Goal: Information Seeking & Learning: Find specific page/section

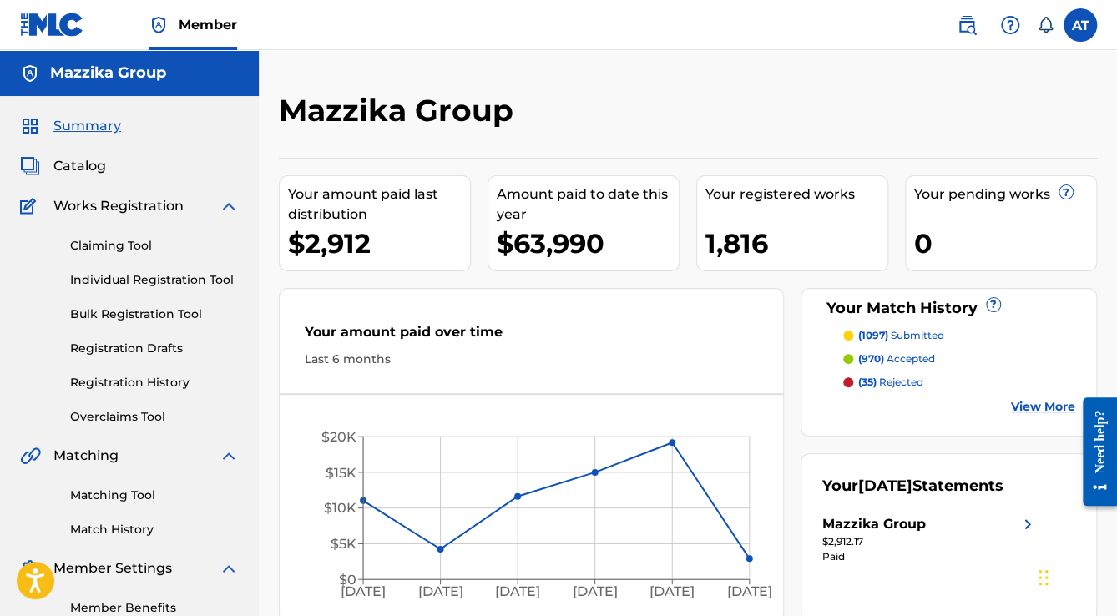
click at [787, 461] on div "Your amount paid last distribution $2,912 Amount paid to date this year $63,990…" at bounding box center [688, 390] width 818 height 464
click at [384, 115] on h2 "Mazzika Group" at bounding box center [400, 111] width 243 height 38
click at [798, 377] on div "Your amount paid last distribution $2,912 Amount paid to date this year $63,990…" at bounding box center [688, 390] width 818 height 464
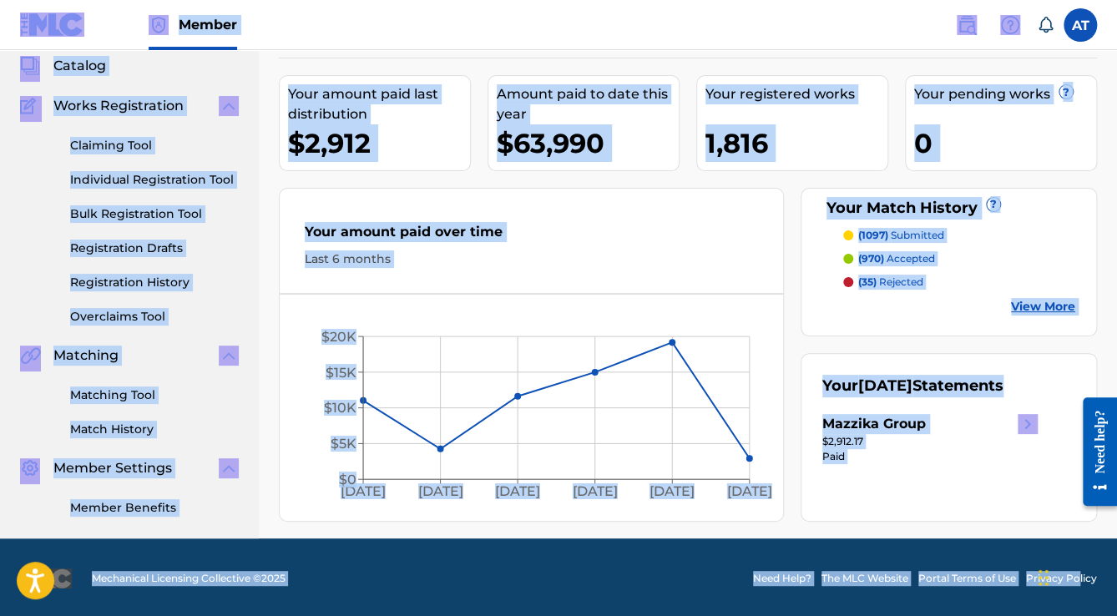
scroll to position [101, 0]
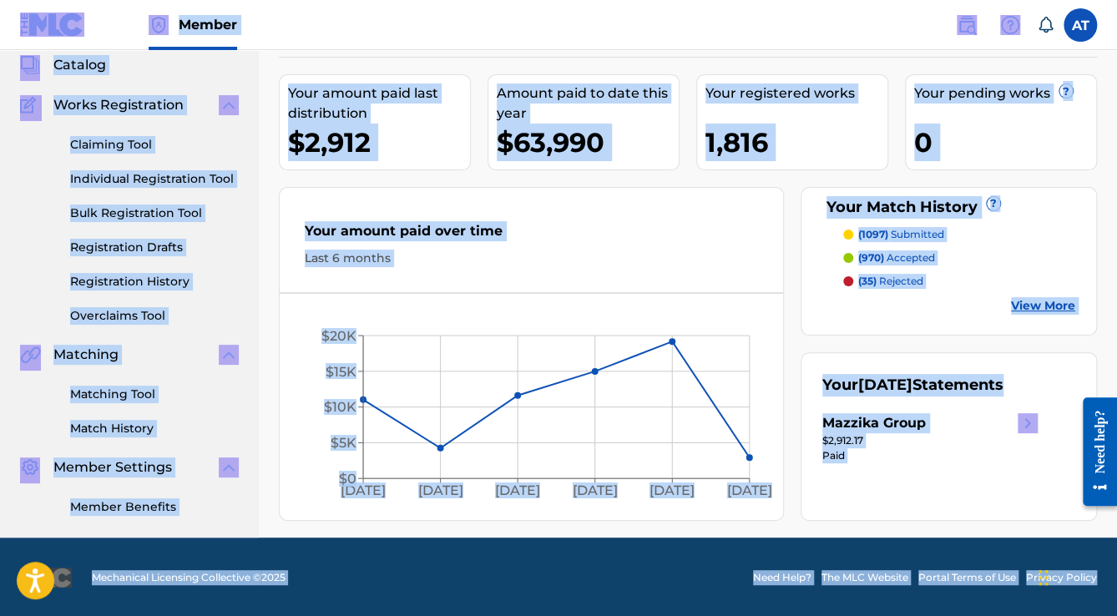
drag, startPoint x: 7, startPoint y: 25, endPoint x: 1121, endPoint y: 612, distance: 1259.8
click at [1116, 515] on html "Accessibility Screen-Reader Guide, Feedback, and Issue Reporting | New window C…" at bounding box center [558, 207] width 1117 height 616
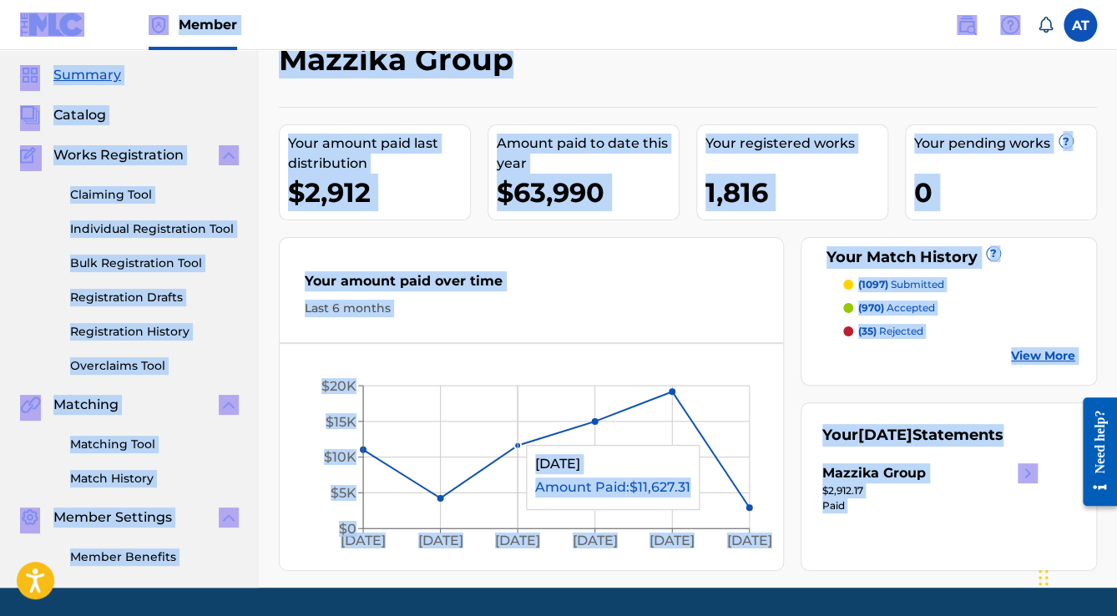
scroll to position [0, 0]
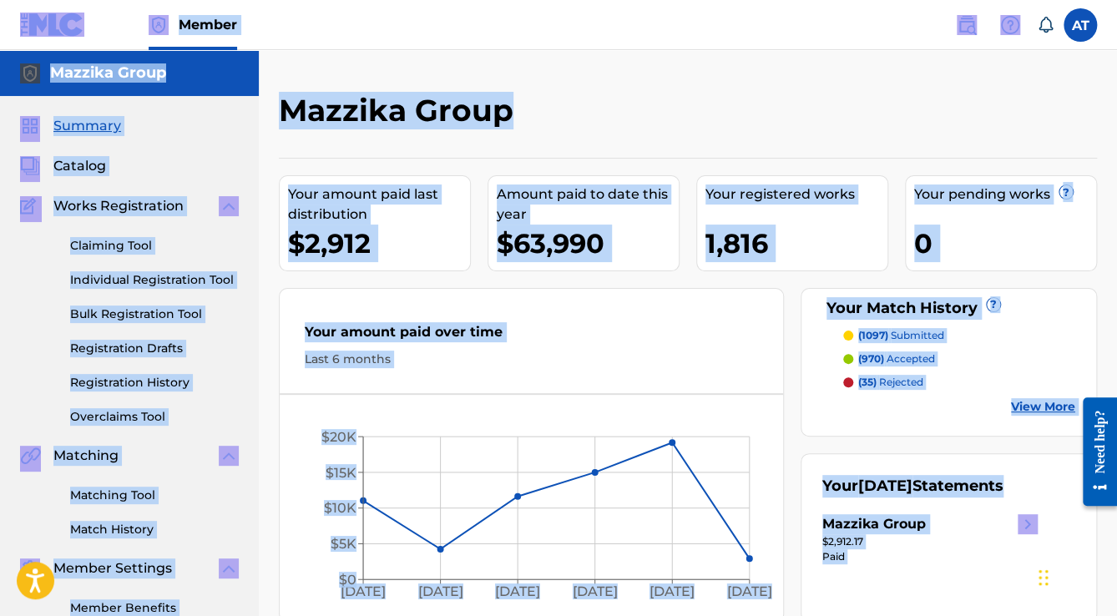
click at [359, 43] on nav "Member AT AT [PERSON_NAME] [EMAIL_ADDRESS][DOMAIN_NAME] Notification Preference…" at bounding box center [558, 25] width 1117 height 50
click at [356, 36] on nav "Member AT AT [PERSON_NAME] [EMAIL_ADDRESS][DOMAIN_NAME] Notification Preference…" at bounding box center [558, 25] width 1117 height 50
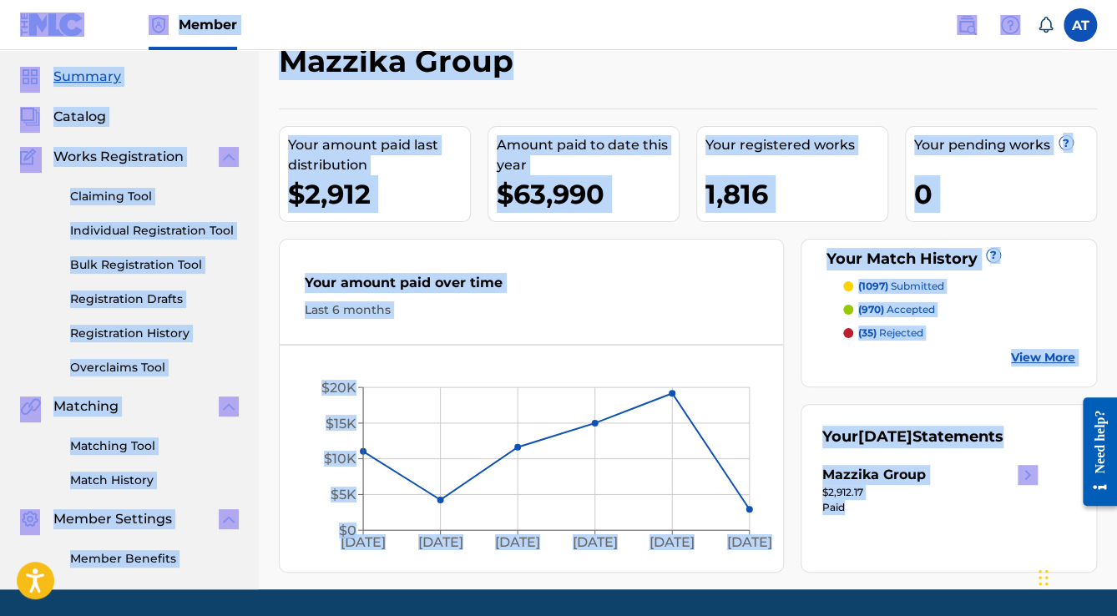
scroll to position [101, 0]
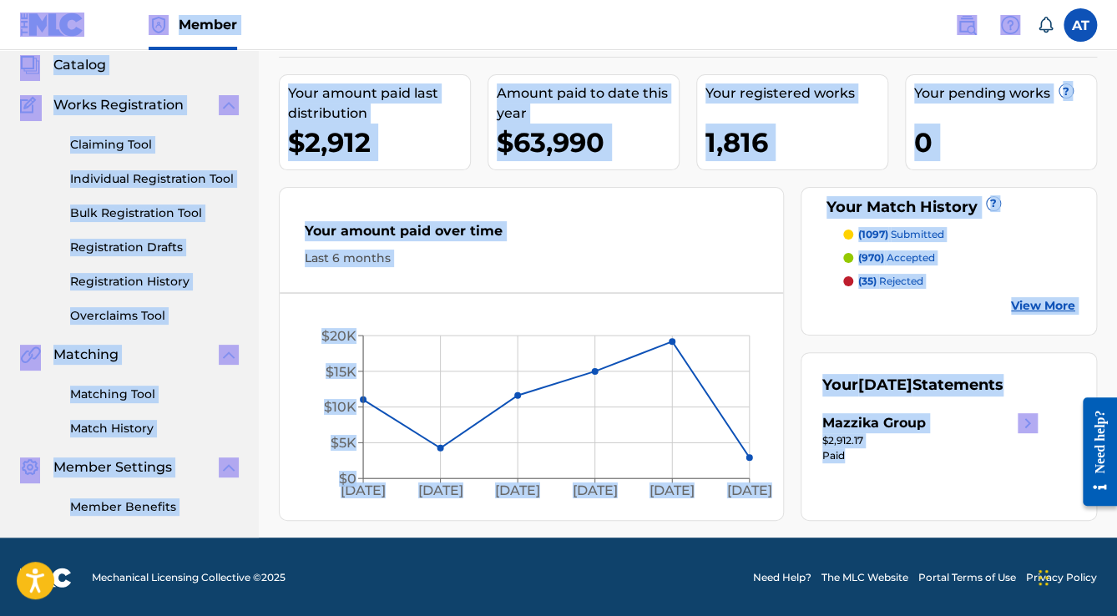
drag, startPoint x: 14, startPoint y: 26, endPoint x: 880, endPoint y: 458, distance: 967.9
click at [879, 458] on div "Member AT AT [PERSON_NAME] [EMAIL_ADDRESS][DOMAIN_NAME] Notification Preference…" at bounding box center [558, 258] width 1117 height 719
click at [185, 530] on div "Summary Catalog Works Registration Claiming Tool Individual Registration Tool B…" at bounding box center [129, 265] width 259 height 541
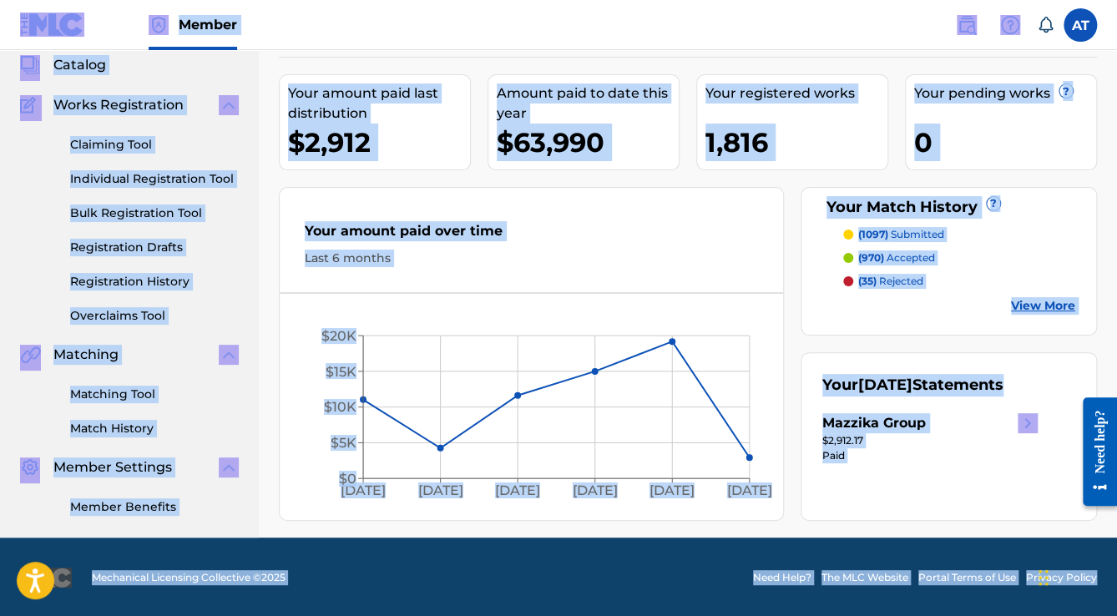
drag, startPoint x: 6, startPoint y: 30, endPoint x: 1121, endPoint y: 578, distance: 1242.7
click at [1116, 515] on html "Accessibility Screen-Reader Guide, Feedback, and Issue Reporting | New window C…" at bounding box center [558, 207] width 1117 height 616
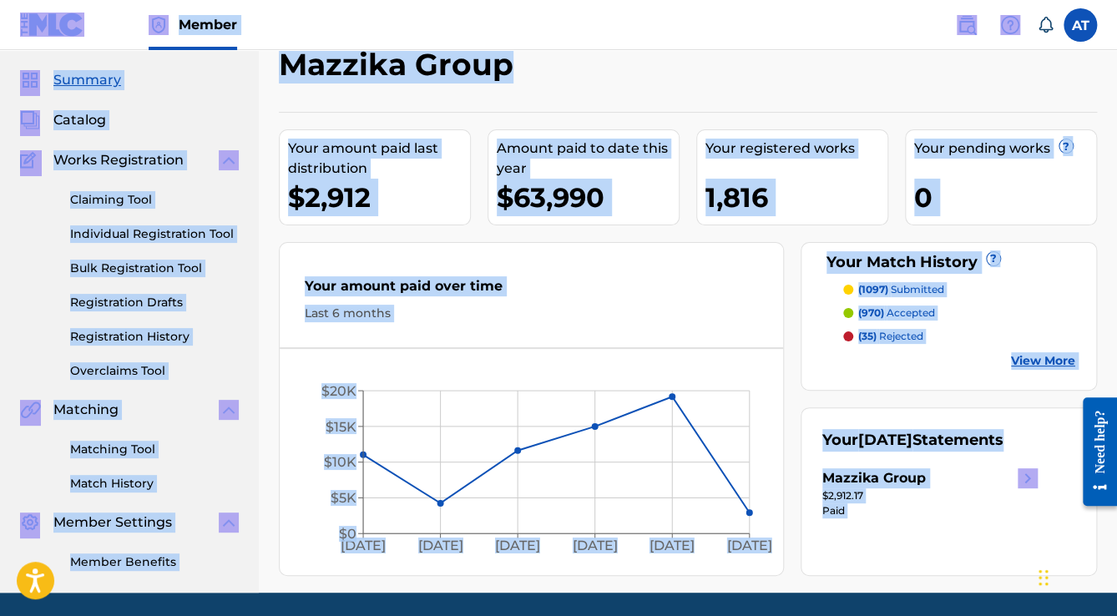
scroll to position [0, 0]
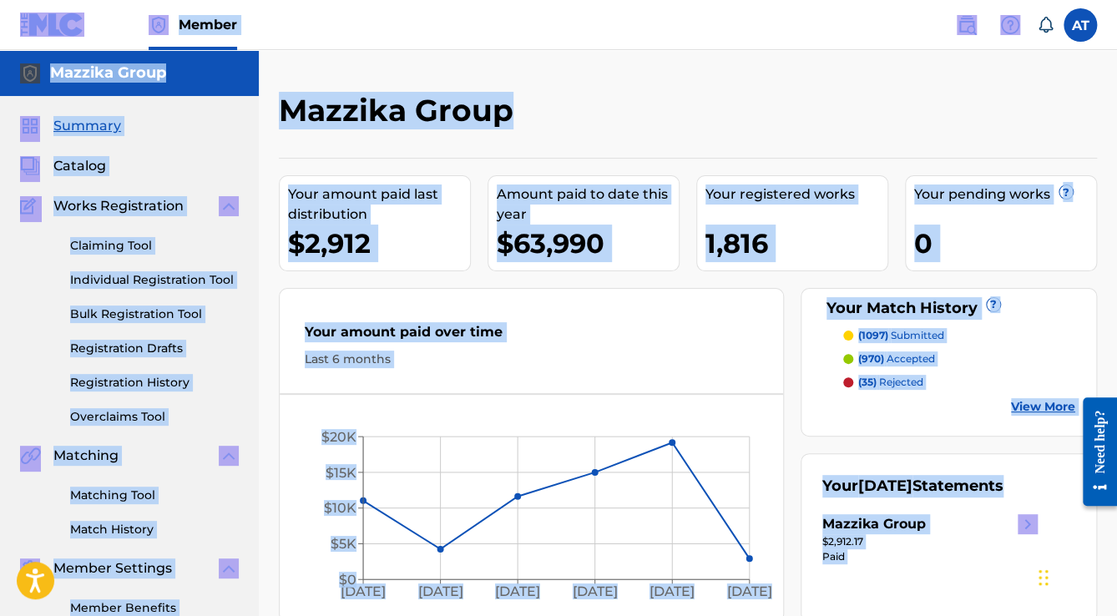
click at [200, 130] on div "Summary" at bounding box center [129, 126] width 219 height 20
click at [186, 126] on div "Summary" at bounding box center [129, 126] width 219 height 20
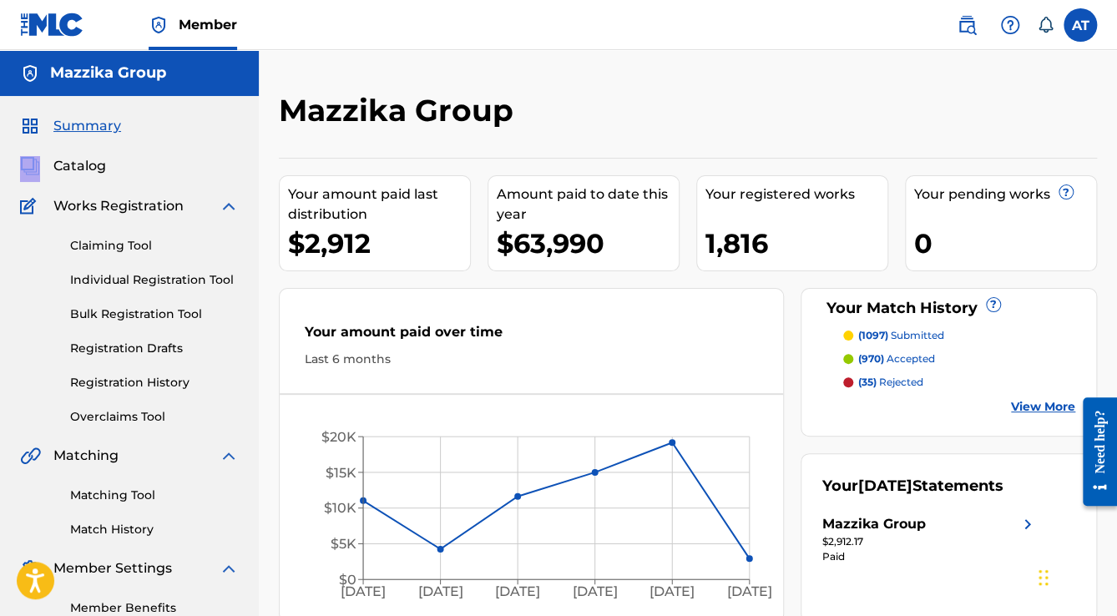
click at [186, 126] on div "Summary" at bounding box center [129, 126] width 219 height 20
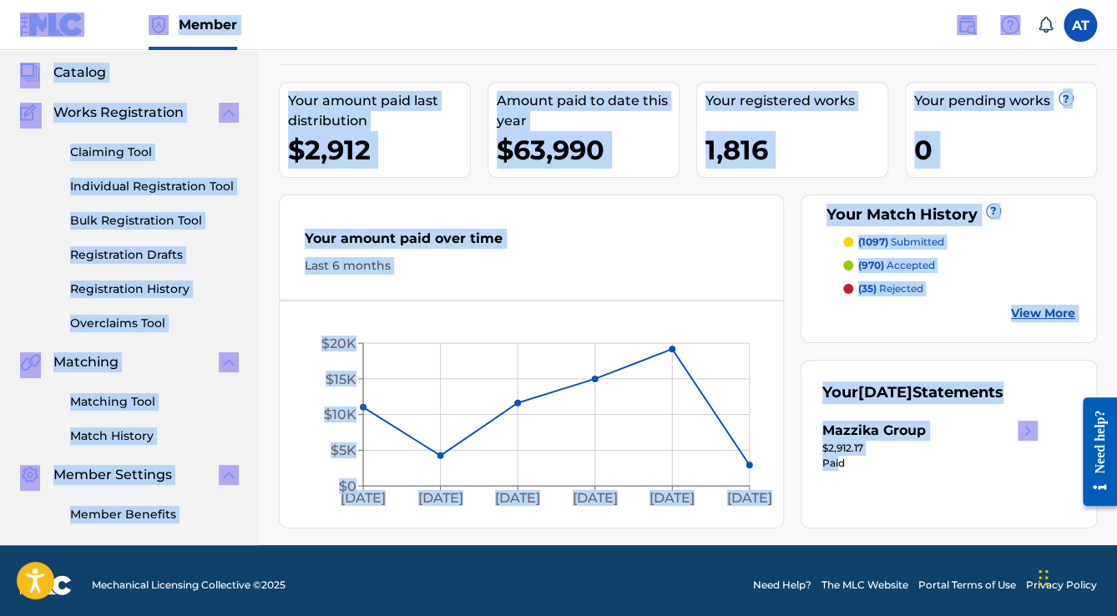
scroll to position [101, 0]
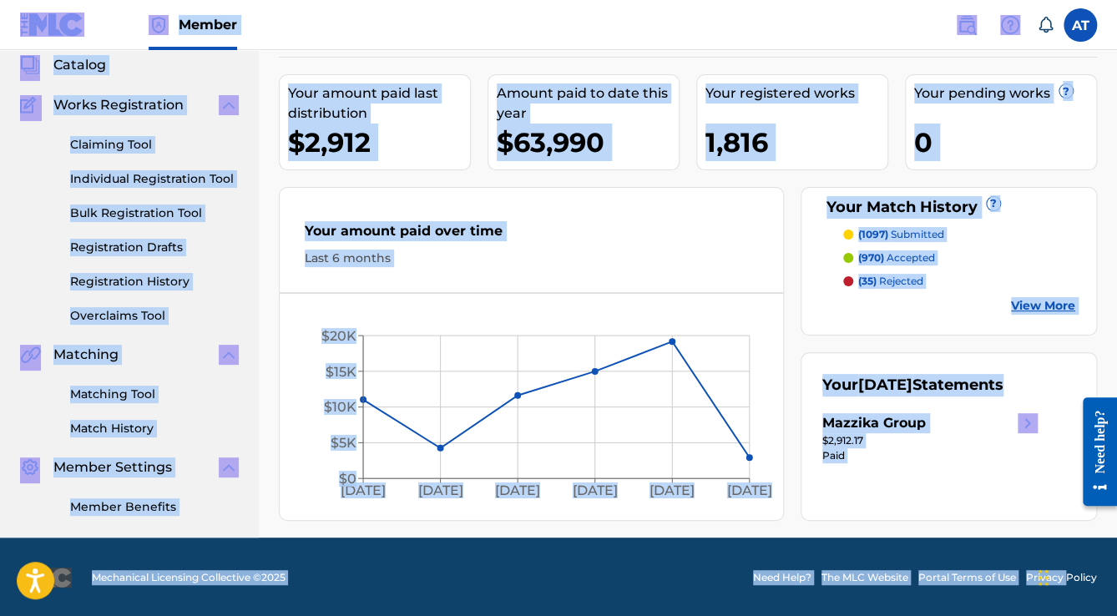
drag, startPoint x: 9, startPoint y: 26, endPoint x: 1024, endPoint y: 626, distance: 1178.8
click at [1024, 515] on html "Accessibility Screen-Reader Guide, Feedback, and Issue Reporting | New window C…" at bounding box center [558, 207] width 1117 height 616
click at [1024, 554] on footer "Mechanical Licensing Collective © 2025 Need Help? The MLC Website Portal Terms …" at bounding box center [558, 578] width 1117 height 80
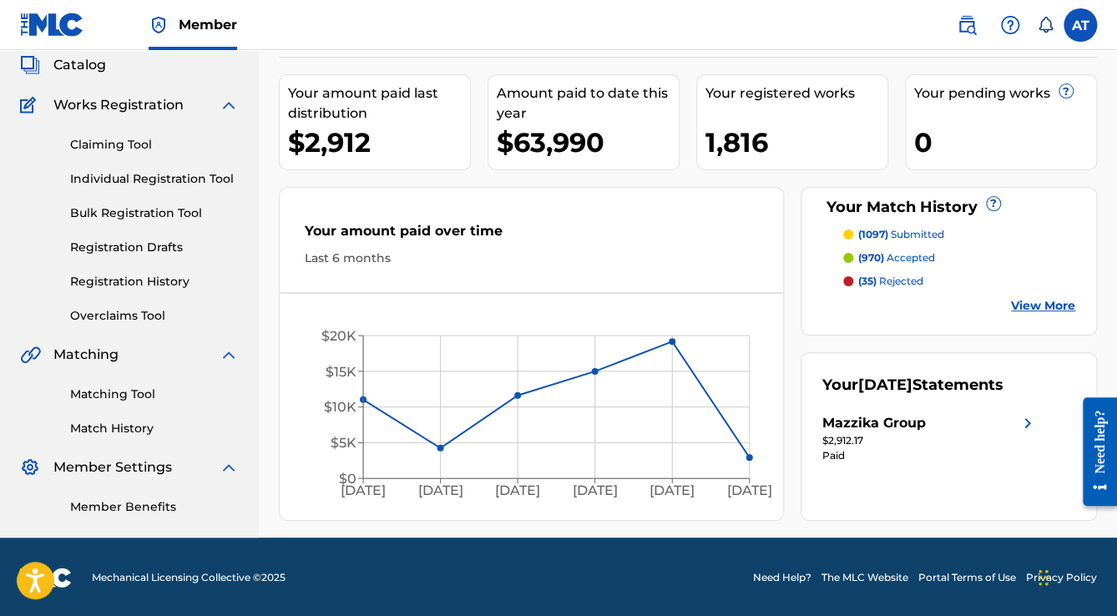
click at [1024, 553] on footer "Mechanical Licensing Collective © 2025 Need Help? The MLC Website Portal Terms …" at bounding box center [558, 578] width 1117 height 80
click at [1023, 539] on footer "Mechanical Licensing Collective © 2025 Need Help? The MLC Website Portal Terms …" at bounding box center [558, 578] width 1117 height 80
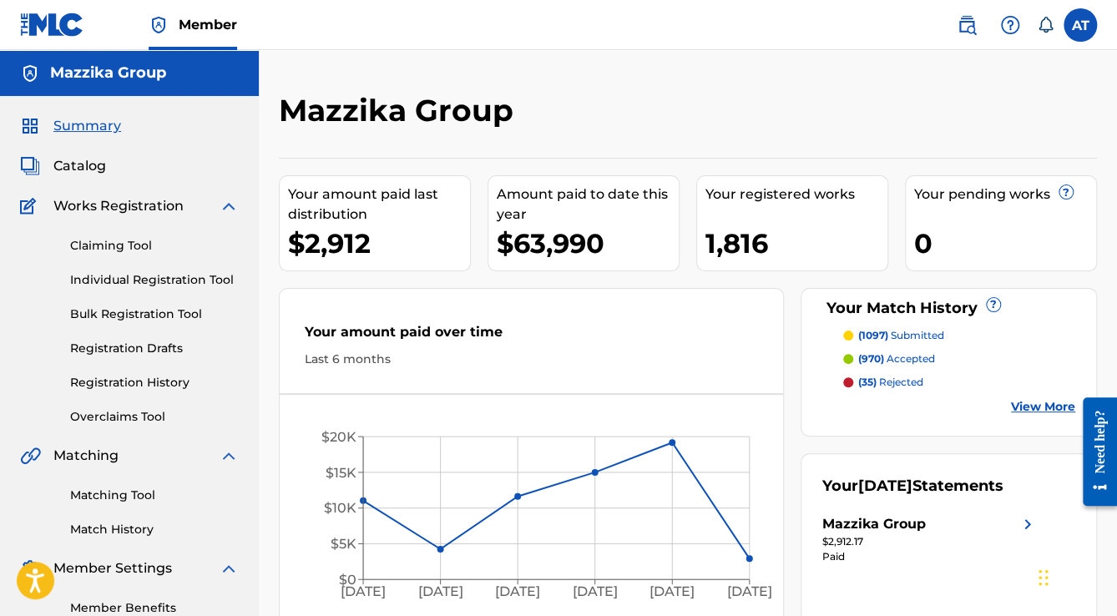
scroll to position [0, 0]
click at [406, 101] on h2 "Mazzika Group" at bounding box center [400, 111] width 243 height 38
click at [402, 104] on h2 "Mazzika Group" at bounding box center [400, 111] width 243 height 38
drag, startPoint x: 407, startPoint y: 114, endPoint x: 416, endPoint y: 118, distance: 10.1
click at [416, 118] on h2 "Mazzika Group" at bounding box center [400, 111] width 243 height 38
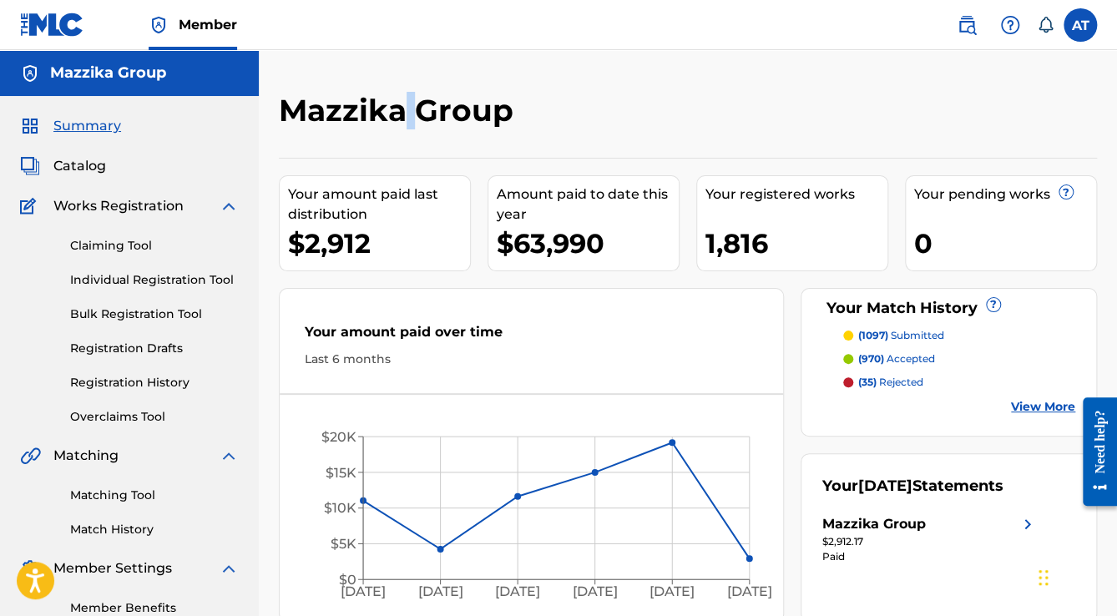
click at [408, 96] on h2 "Mazzika Group" at bounding box center [400, 111] width 243 height 38
drag, startPoint x: 410, startPoint y: 76, endPoint x: 409, endPoint y: 110, distance: 34.2
click at [409, 110] on div "Mazzika Group Your amount paid last distribution $2,912 Amount paid to date thi…" at bounding box center [688, 344] width 858 height 589
click at [409, 110] on h2 "Mazzika Group" at bounding box center [400, 111] width 243 height 38
drag, startPoint x: 411, startPoint y: 107, endPoint x: 407, endPoint y: 114, distance: 8.6
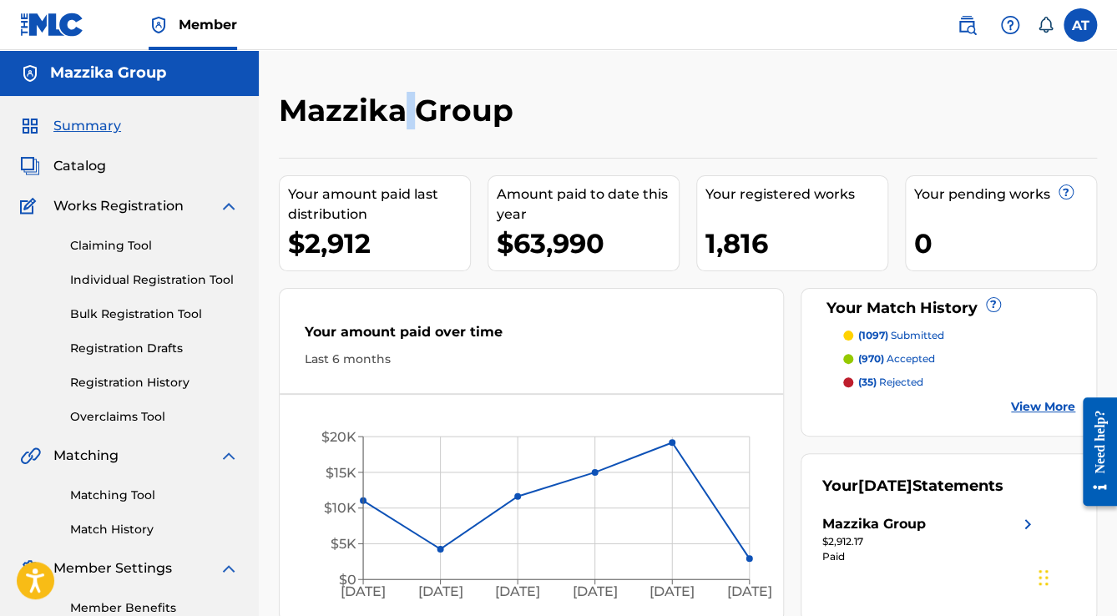
click at [407, 114] on h2 "Mazzika Group" at bounding box center [400, 111] width 243 height 38
click at [409, 119] on h2 "Mazzika Group" at bounding box center [400, 111] width 243 height 38
click at [417, 138] on div "Mazzika Group" at bounding box center [594, 116] width 630 height 49
click at [409, 124] on h2 "Mazzika Group" at bounding box center [400, 111] width 243 height 38
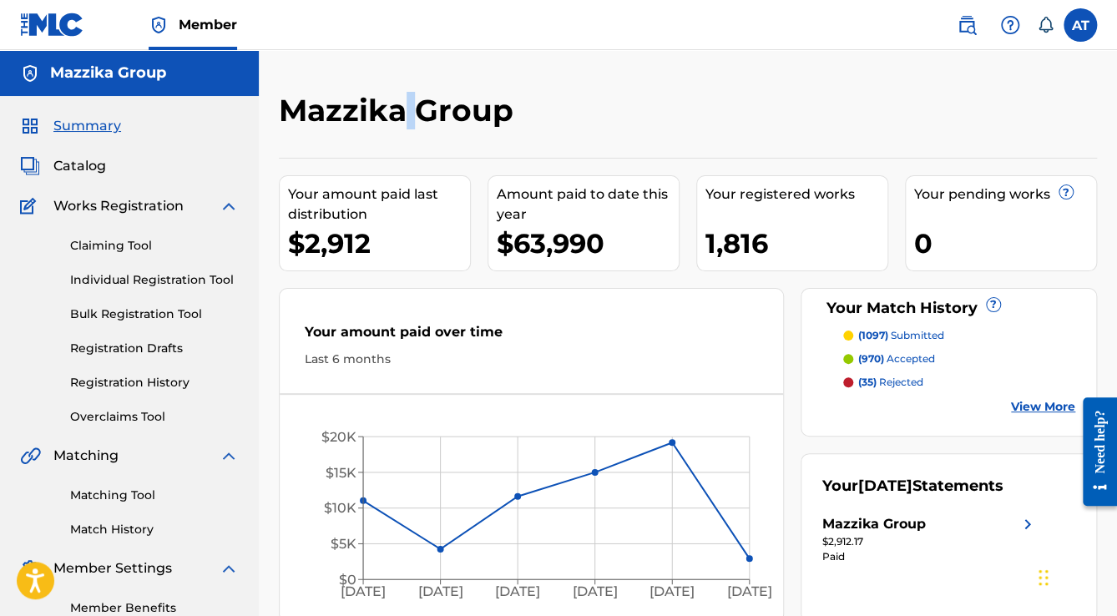
drag, startPoint x: 416, startPoint y: 120, endPoint x: 407, endPoint y: 93, distance: 29.0
click at [407, 93] on h2 "Mazzika Group" at bounding box center [400, 111] width 243 height 38
drag, startPoint x: 303, startPoint y: 107, endPoint x: 321, endPoint y: 108, distance: 18.4
click at [321, 108] on h2 "Mazzika Group" at bounding box center [400, 111] width 243 height 38
drag, startPoint x: 347, startPoint y: 105, endPoint x: 358, endPoint y: 107, distance: 11.0
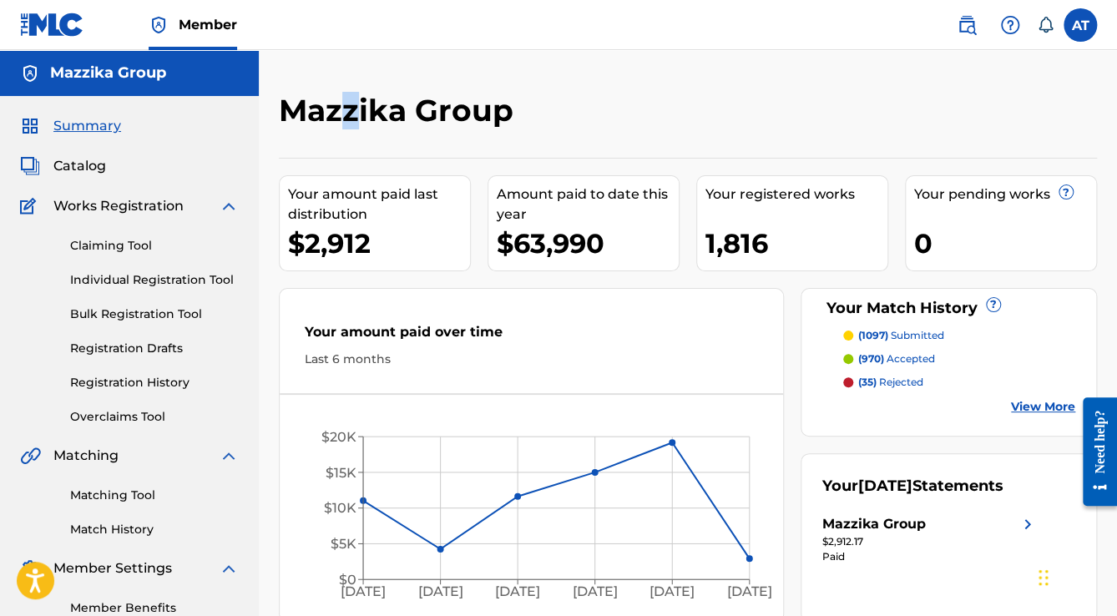
click at [356, 107] on h2 "Mazzika Group" at bounding box center [400, 111] width 243 height 38
drag, startPoint x: 371, startPoint y: 106, endPoint x: 357, endPoint y: 107, distance: 13.4
click at [380, 107] on h2 "Mazzika Group" at bounding box center [400, 111] width 243 height 38
drag, startPoint x: 440, startPoint y: 115, endPoint x: 456, endPoint y: 117, distance: 16.0
click at [451, 117] on h2 "Mazzika Group" at bounding box center [400, 111] width 243 height 38
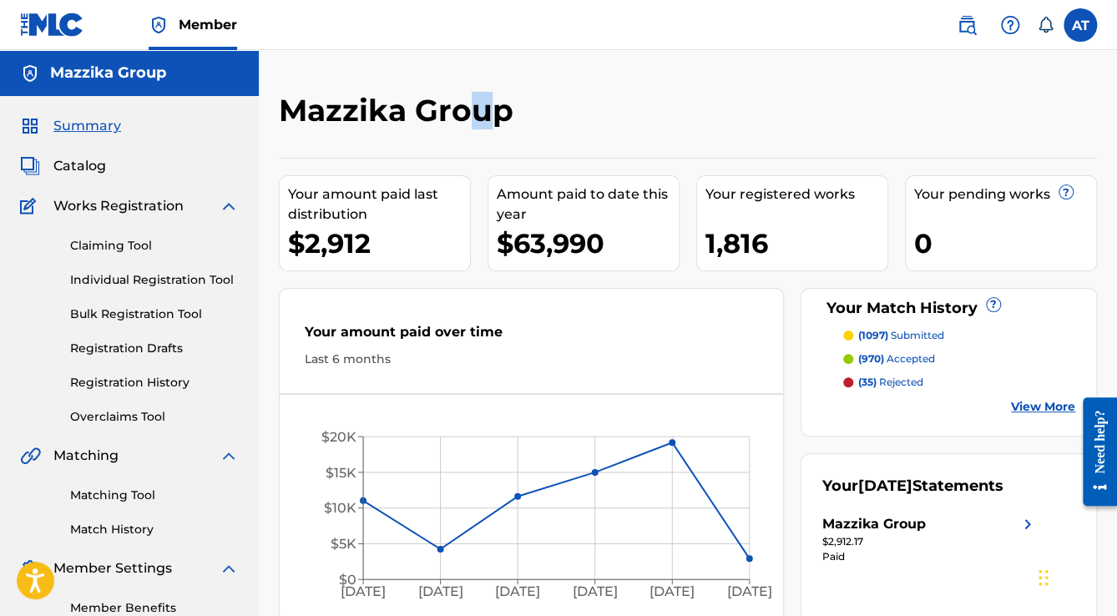
drag, startPoint x: 471, startPoint y: 110, endPoint x: 488, endPoint y: 109, distance: 16.7
click at [488, 109] on h2 "Mazzika Group" at bounding box center [400, 111] width 243 height 38
click at [440, 118] on h2 "Mazzika Group" at bounding box center [400, 111] width 243 height 38
drag, startPoint x: 404, startPoint y: 116, endPoint x: 392, endPoint y: 118, distance: 12.6
click at [392, 118] on h2 "Mazzika Group" at bounding box center [400, 111] width 243 height 38
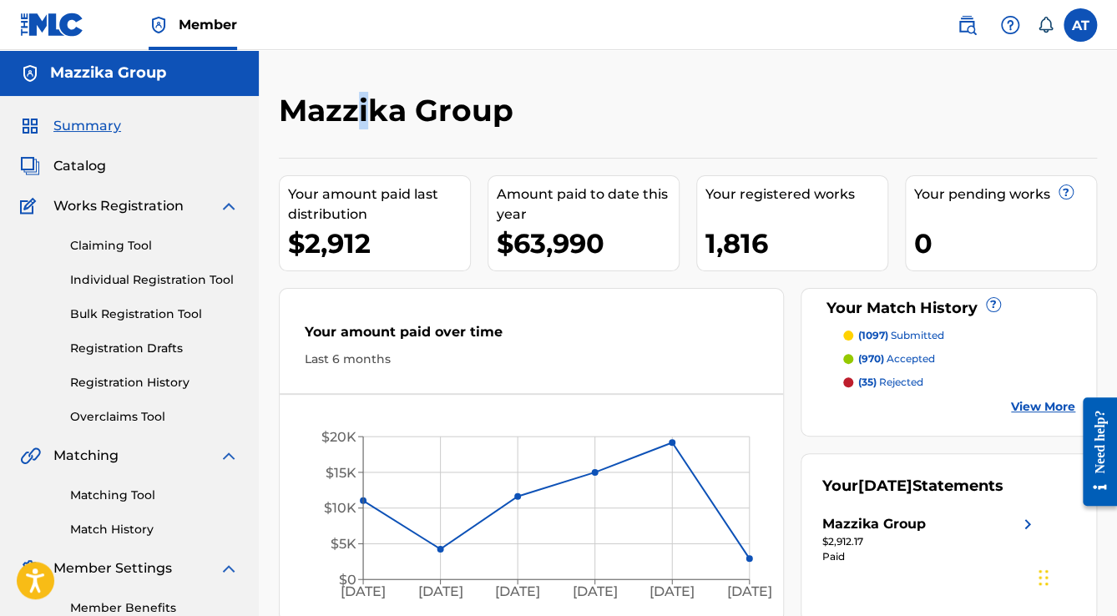
drag, startPoint x: 371, startPoint y: 117, endPoint x: 358, endPoint y: 119, distance: 12.8
click at [358, 119] on h2 "Mazzika Group" at bounding box center [400, 111] width 243 height 38
drag, startPoint x: 339, startPoint y: 116, endPoint x: 323, endPoint y: 119, distance: 16.1
click at [323, 119] on h2 "Mazzika Group" at bounding box center [400, 111] width 243 height 38
drag, startPoint x: 308, startPoint y: 112, endPoint x: 287, endPoint y: 114, distance: 21.0
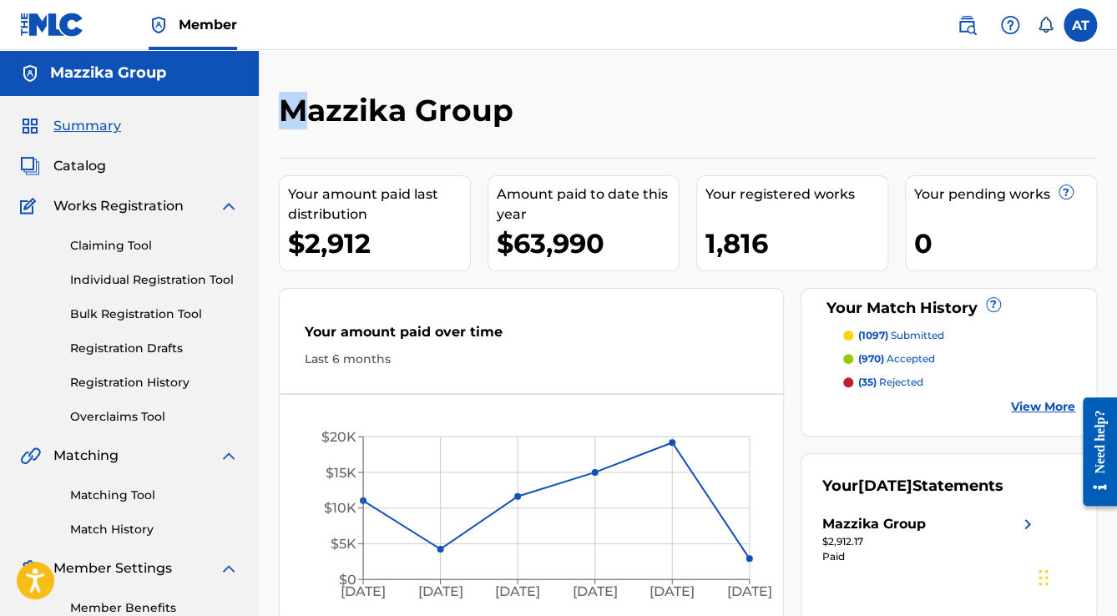
click at [287, 114] on h2 "Mazzika Group" at bounding box center [400, 111] width 243 height 38
click at [368, 110] on h2 "Mazzika Group" at bounding box center [400, 111] width 243 height 38
click at [343, 104] on h2 "Mazzika Group" at bounding box center [400, 111] width 243 height 38
drag, startPoint x: 351, startPoint y: 107, endPoint x: 354, endPoint y: 121, distance: 14.6
click at [354, 121] on h2 "Mazzika Group" at bounding box center [400, 111] width 243 height 38
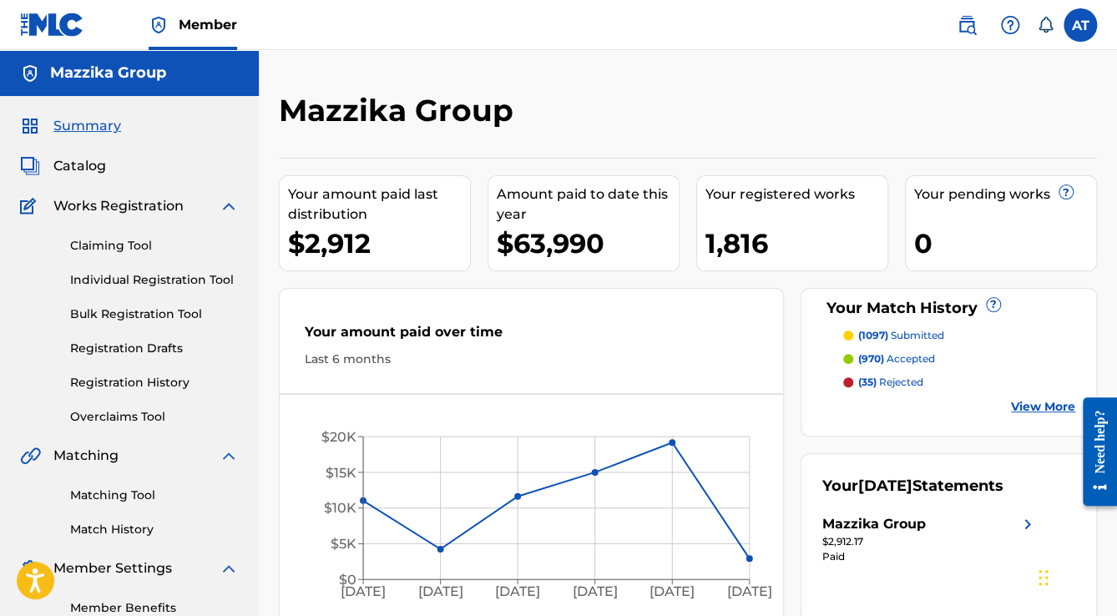
click at [347, 110] on h2 "Mazzika Group" at bounding box center [400, 111] width 243 height 38
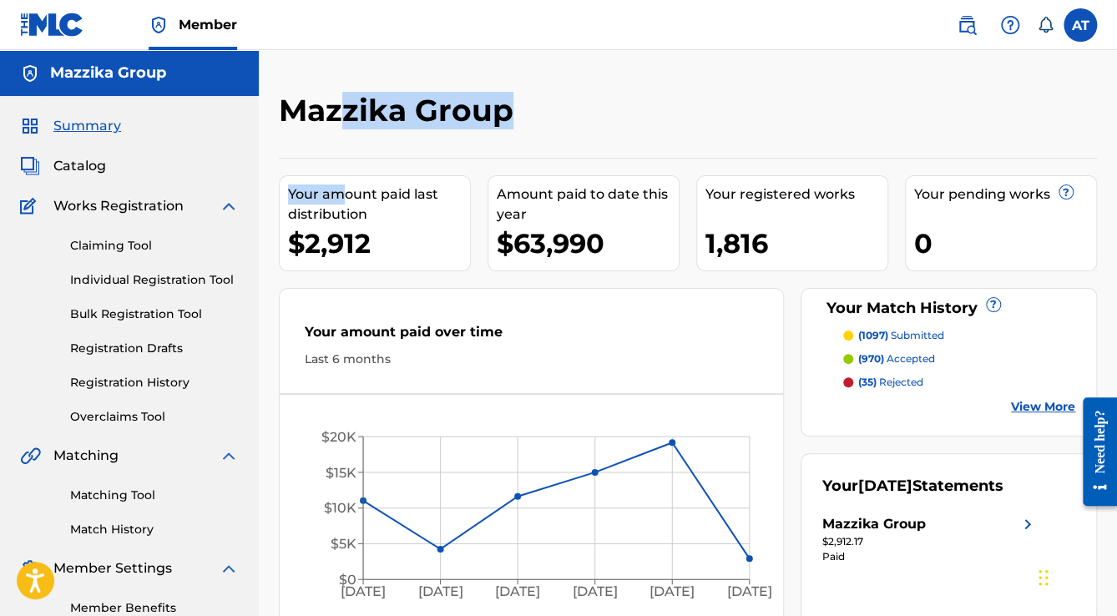
drag, startPoint x: 344, startPoint y: 107, endPoint x: 345, endPoint y: 180, distance: 73.5
click at [345, 180] on div "Mazzika Group Your amount paid last distribution $2,912 Amount paid to date thi…" at bounding box center [688, 357] width 818 height 530
click at [398, 120] on h2 "Mazzika Group" at bounding box center [400, 111] width 243 height 38
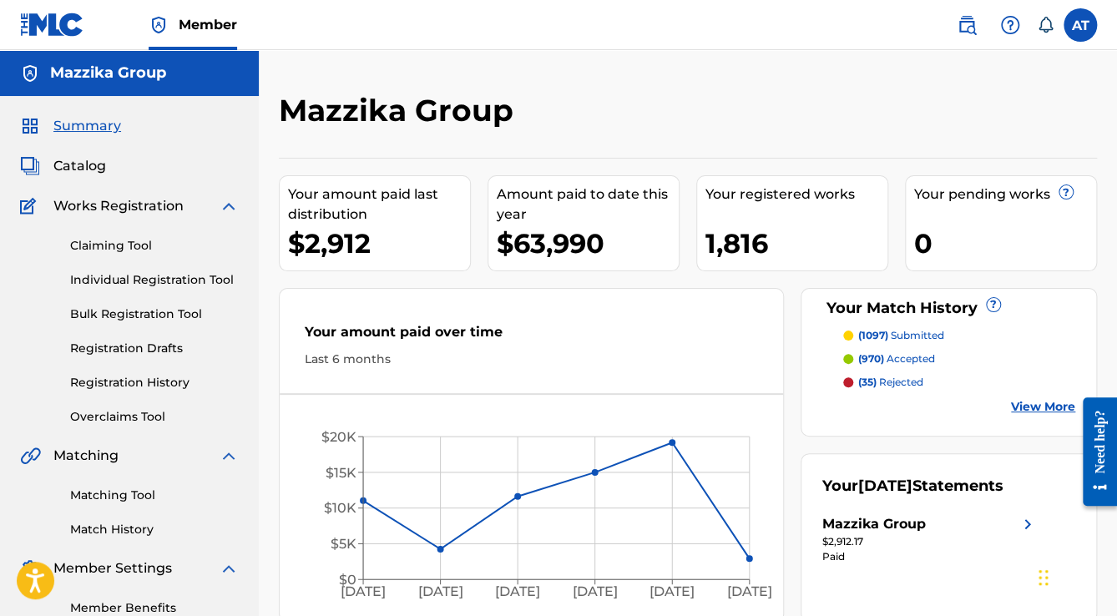
click at [405, 114] on h2 "Mazzika Group" at bounding box center [400, 111] width 243 height 38
click at [407, 114] on h2 "Mazzika Group" at bounding box center [400, 111] width 243 height 38
click at [408, 114] on h2 "Mazzika Group" at bounding box center [400, 111] width 243 height 38
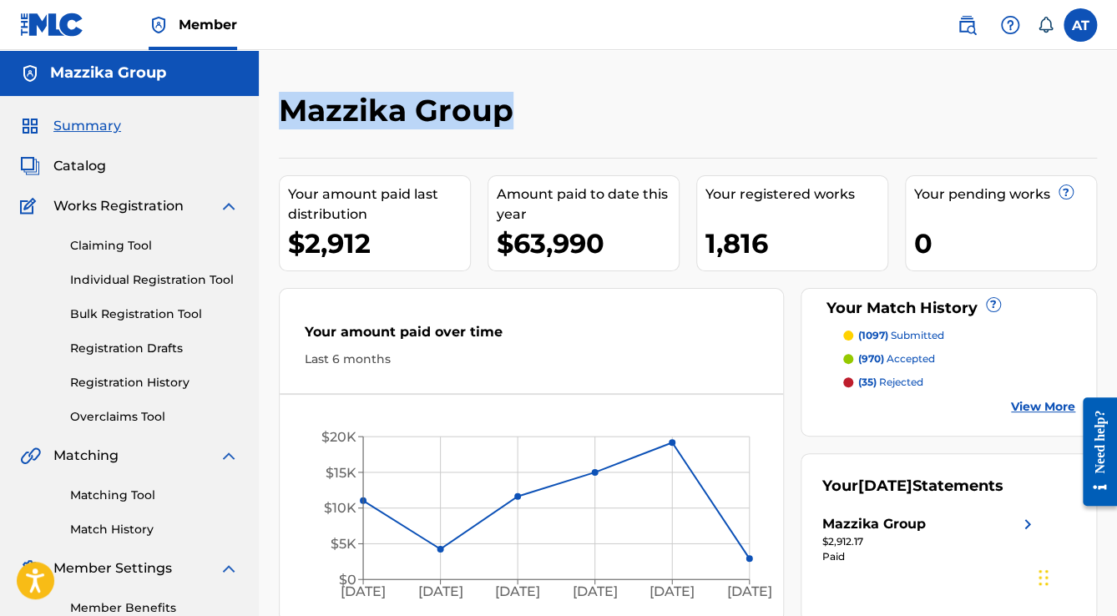
click at [408, 114] on h2 "Mazzika Group" at bounding box center [400, 111] width 243 height 38
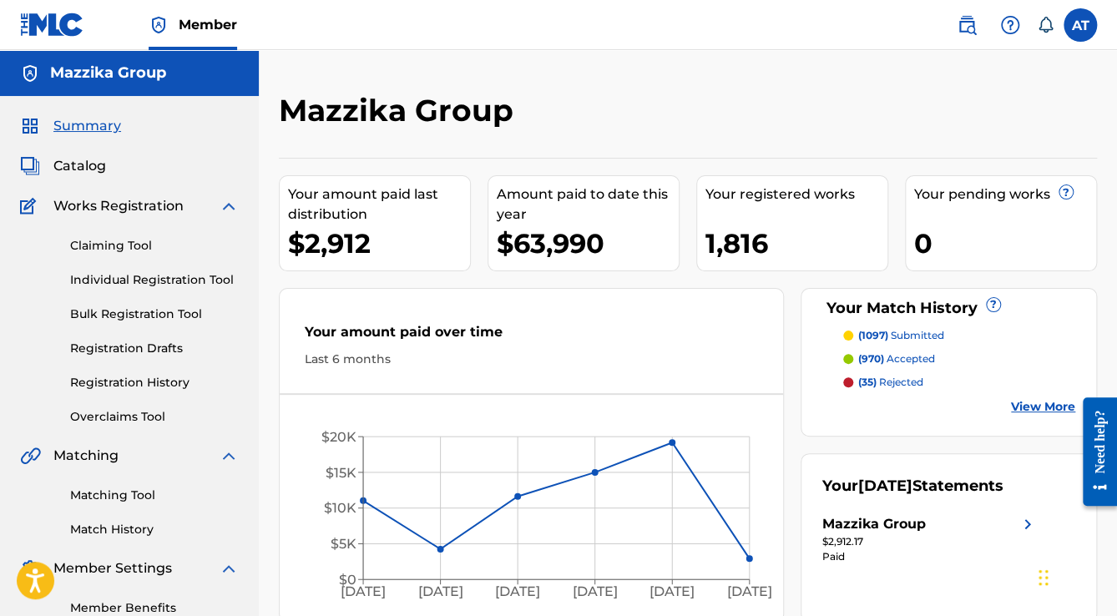
click at [408, 114] on h2 "Mazzika Group" at bounding box center [400, 111] width 243 height 38
click at [408, 115] on h2 "Mazzika Group" at bounding box center [400, 111] width 243 height 38
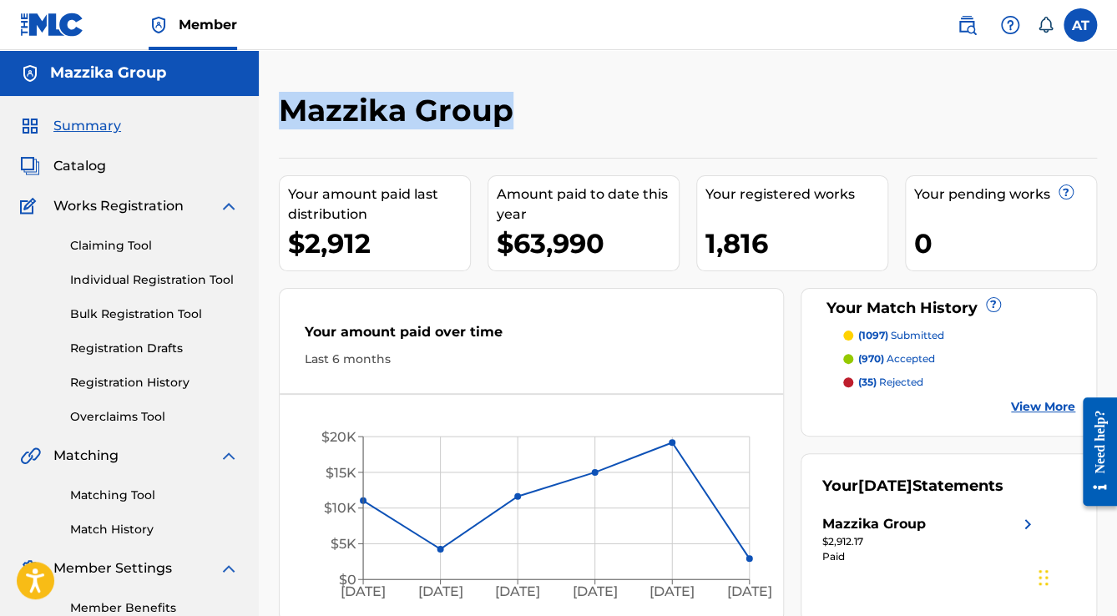
click at [408, 115] on h2 "Mazzika Group" at bounding box center [400, 111] width 243 height 38
click at [411, 115] on h2 "Mazzika Group" at bounding box center [400, 111] width 243 height 38
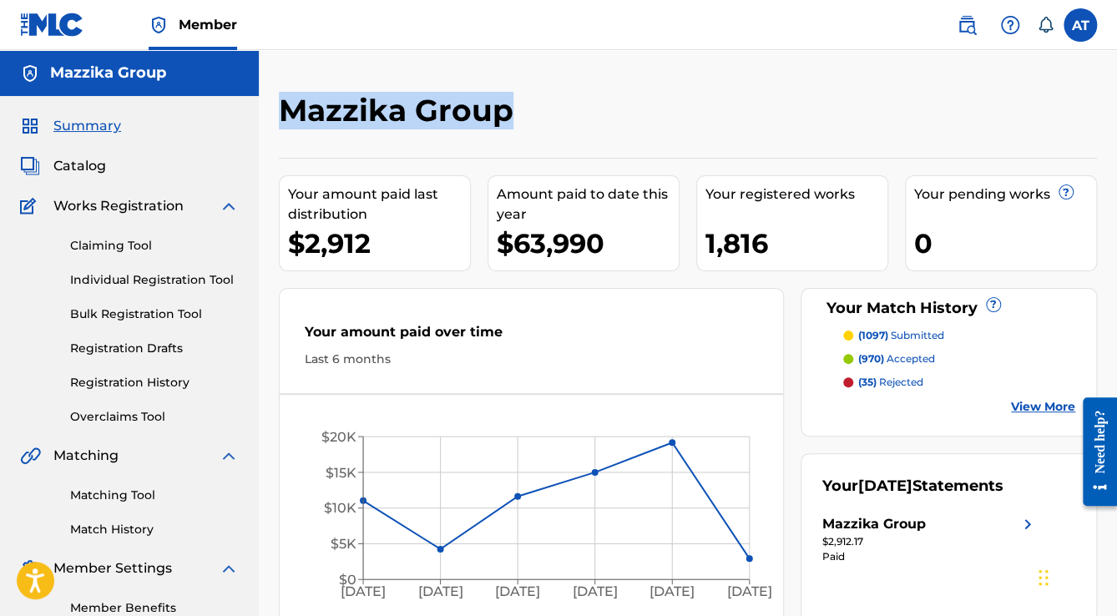
click at [411, 115] on h2 "Mazzika Group" at bounding box center [400, 111] width 243 height 38
click at [406, 116] on h2 "Mazzika Group" at bounding box center [400, 111] width 243 height 38
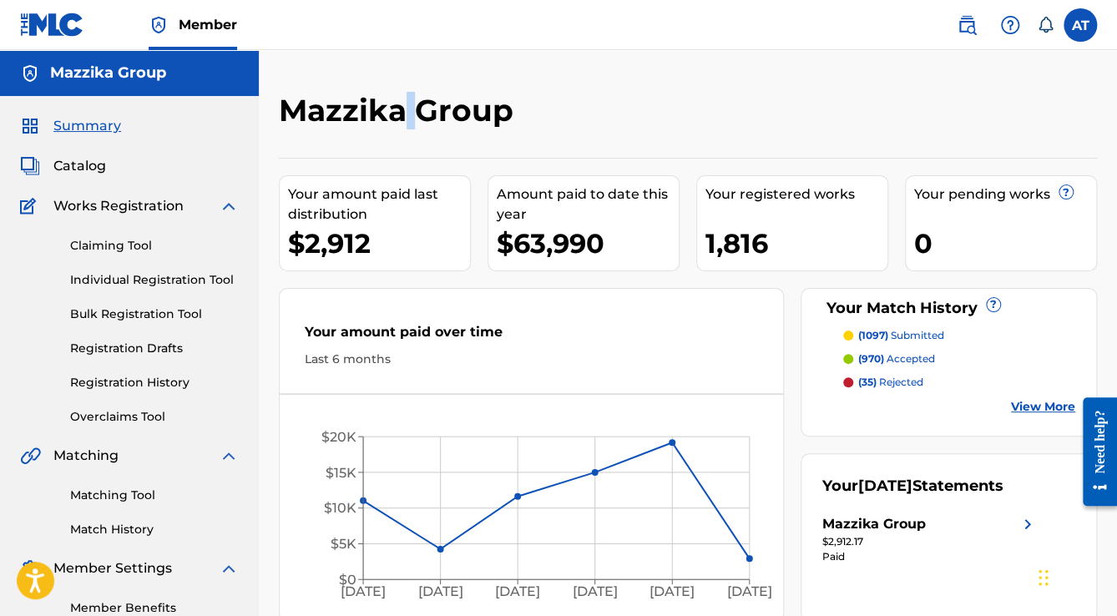
click at [406, 116] on h2 "Mazzika Group" at bounding box center [400, 111] width 243 height 38
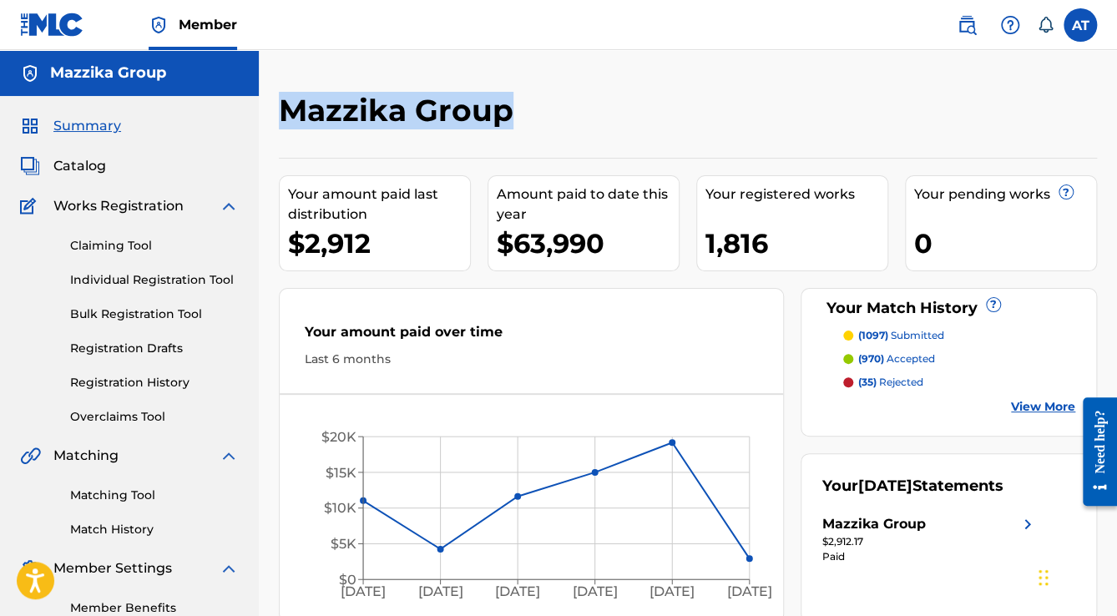
click at [406, 116] on h2 "Mazzika Group" at bounding box center [400, 111] width 243 height 38
click at [407, 116] on h2 "Mazzika Group" at bounding box center [400, 111] width 243 height 38
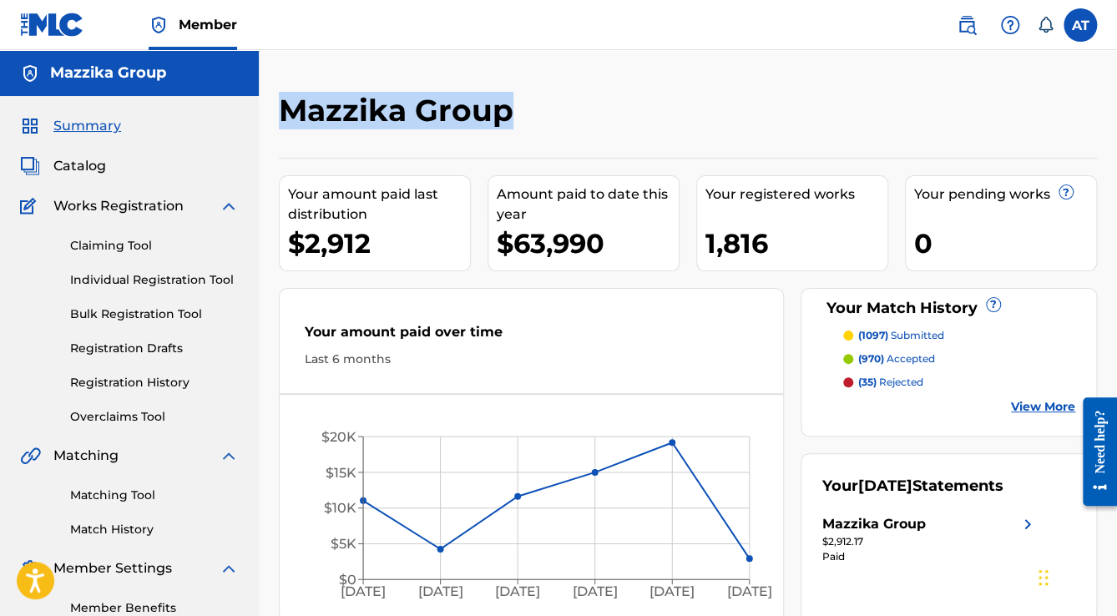
click at [409, 119] on h2 "Mazzika Group" at bounding box center [400, 111] width 243 height 38
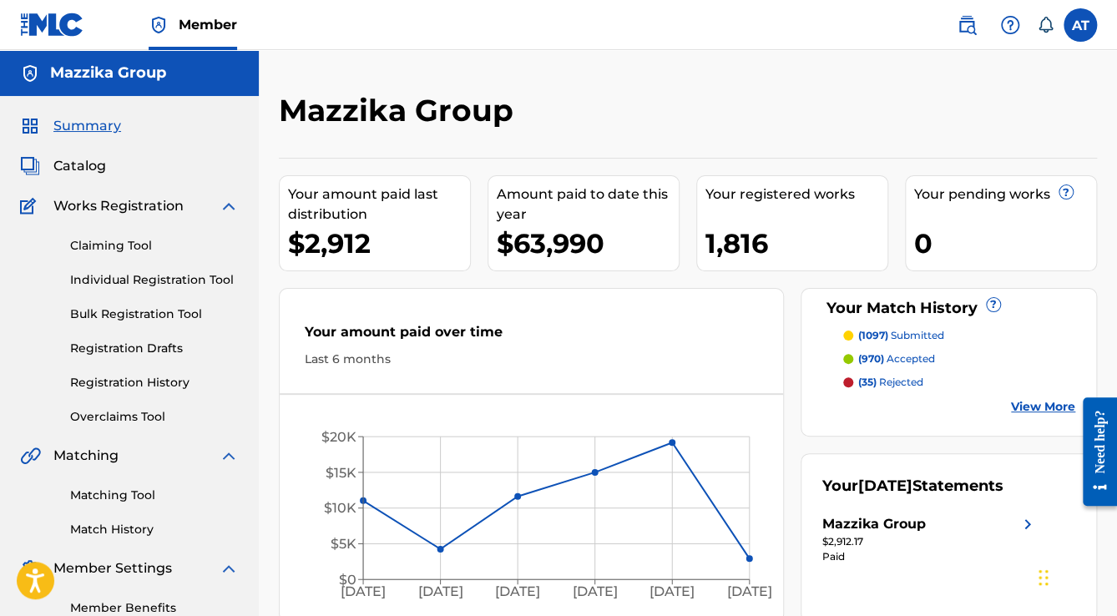
click at [407, 119] on h2 "Mazzika Group" at bounding box center [400, 111] width 243 height 38
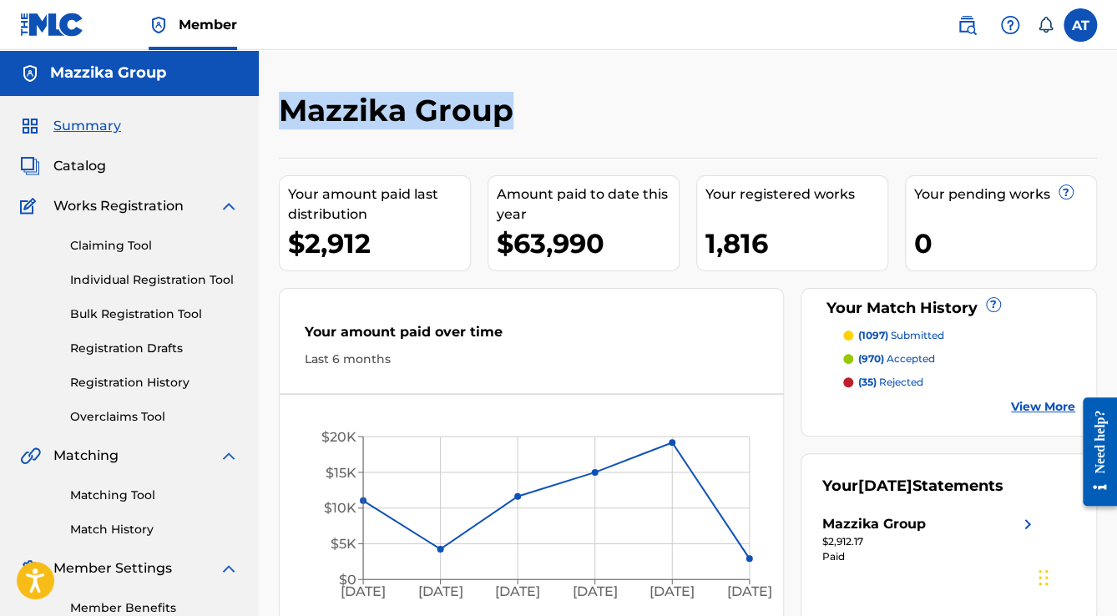
click at [407, 119] on h2 "Mazzika Group" at bounding box center [400, 111] width 243 height 38
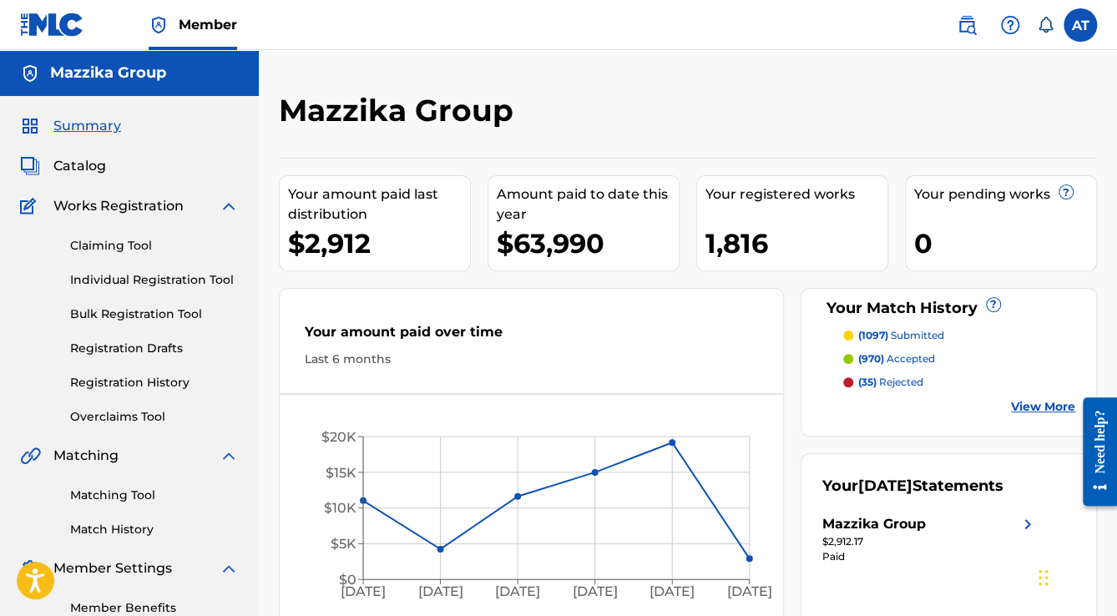
click at [416, 143] on div "Mazzika Group Your amount paid last distribution $2,912 Amount paid to date thi…" at bounding box center [688, 357] width 818 height 530
click at [408, 114] on h2 "Mazzika Group" at bounding box center [400, 111] width 243 height 38
click at [408, 113] on h2 "Mazzika Group" at bounding box center [400, 111] width 243 height 38
drag, startPoint x: 421, startPoint y: 170, endPoint x: 414, endPoint y: 164, distance: 9.4
click at [417, 168] on div "Your amount paid last distribution $2,912 Amount paid to date this year $63,990…" at bounding box center [688, 390] width 818 height 464
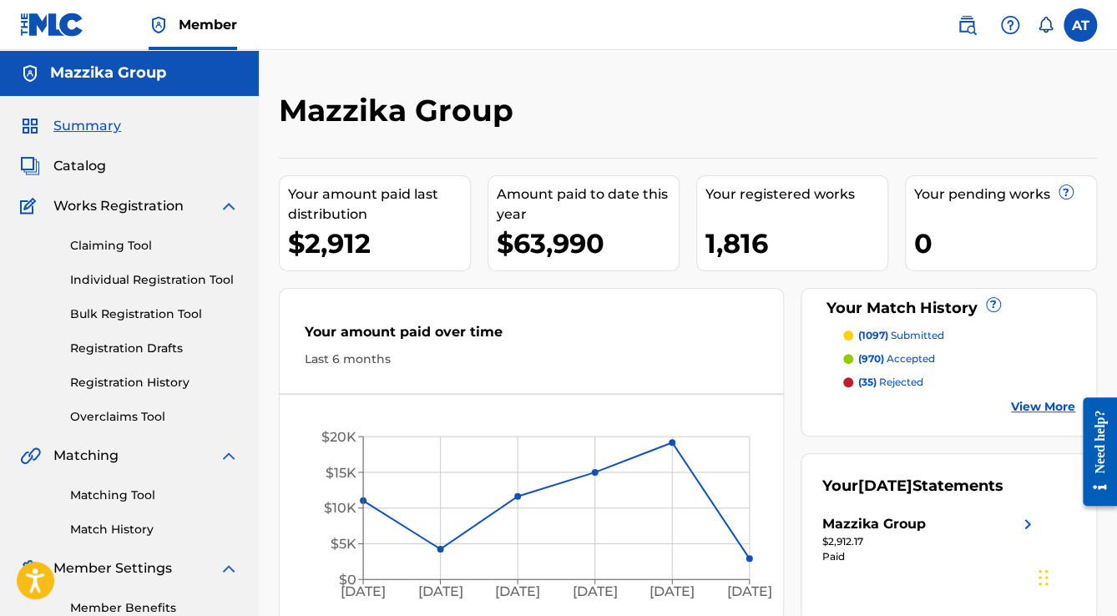
click at [406, 119] on h2 "Mazzika Group" at bounding box center [400, 111] width 243 height 38
click at [411, 137] on div "Mazzika Group" at bounding box center [594, 116] width 630 height 49
click at [411, 118] on h2 "Mazzika Group" at bounding box center [400, 111] width 243 height 38
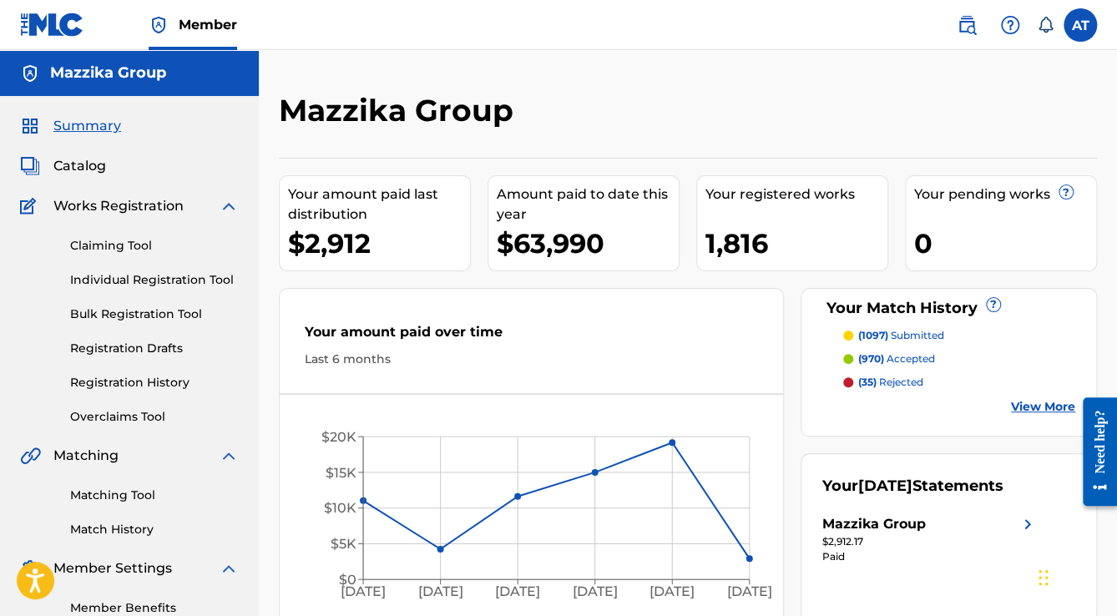
click at [407, 118] on h2 "Mazzika Group" at bounding box center [400, 111] width 243 height 38
click at [407, 119] on h2 "Mazzika Group" at bounding box center [400, 111] width 243 height 38
click at [414, 154] on div "Mazzika Group Your amount paid last distribution $2,912 Amount paid to date thi…" at bounding box center [688, 357] width 818 height 530
click at [408, 116] on h2 "Mazzika Group" at bounding box center [400, 111] width 243 height 38
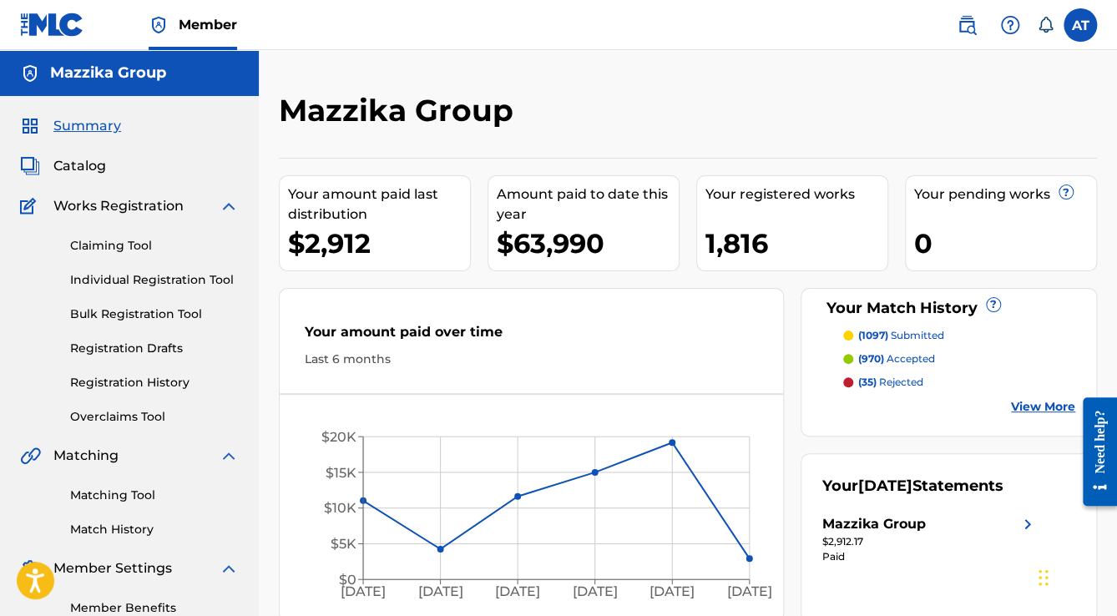
click at [407, 149] on div "Mazzika Group Your amount paid last distribution $2,912 Amount paid to date thi…" at bounding box center [688, 357] width 818 height 530
click at [404, 117] on h2 "Mazzika Group" at bounding box center [400, 111] width 243 height 38
click at [404, 116] on h2 "Mazzika Group" at bounding box center [400, 111] width 243 height 38
click at [404, 142] on div "Mazzika Group Your amount paid last distribution $2,912 Amount paid to date thi…" at bounding box center [688, 357] width 818 height 530
click at [406, 114] on h2 "Mazzika Group" at bounding box center [400, 111] width 243 height 38
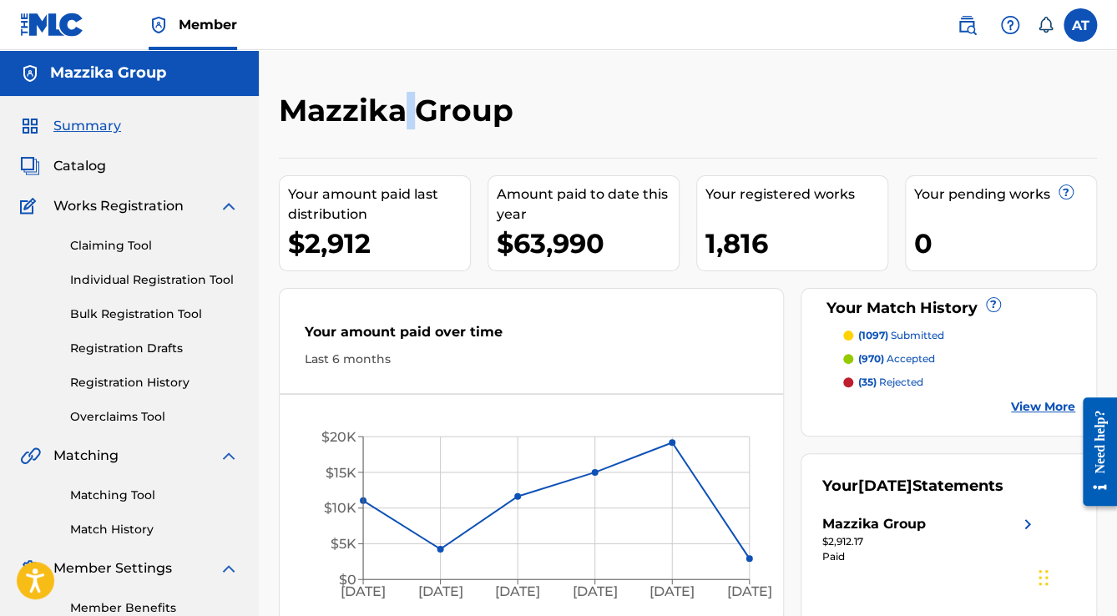
click at [406, 114] on h2 "Mazzika Group" at bounding box center [400, 111] width 243 height 38
click at [409, 134] on div "Mazzika Group" at bounding box center [594, 116] width 630 height 49
click at [407, 114] on h2 "Mazzika Group" at bounding box center [400, 111] width 243 height 38
click at [408, 128] on h2 "Mazzika Group" at bounding box center [400, 111] width 243 height 38
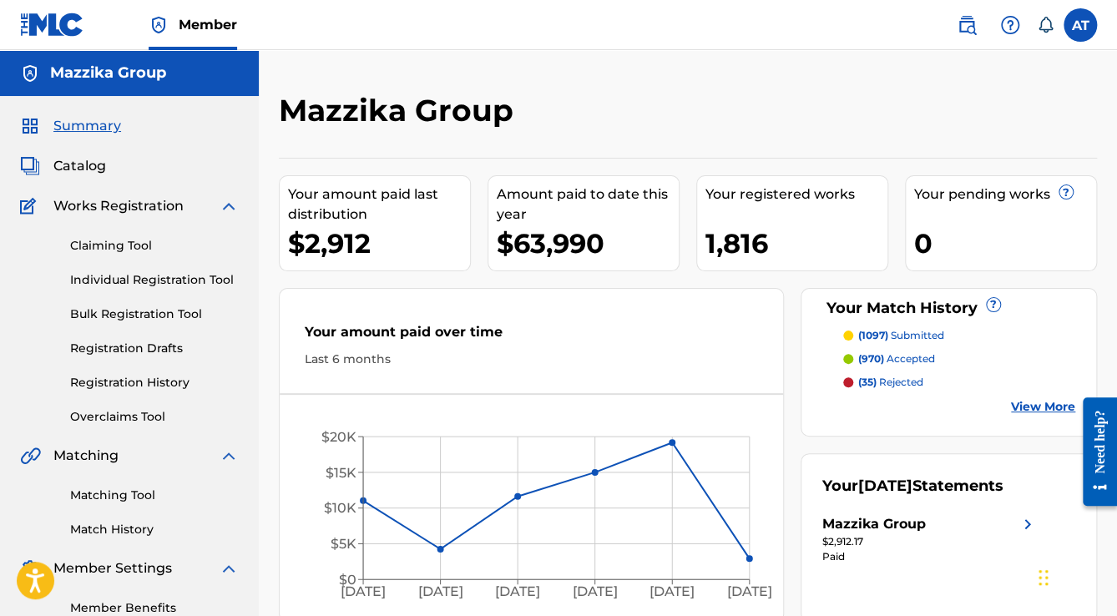
click at [415, 117] on h2 "Mazzika Group" at bounding box center [400, 111] width 243 height 38
click at [411, 116] on h2 "Mazzika Group" at bounding box center [400, 111] width 243 height 38
click at [407, 116] on h2 "Mazzika Group" at bounding box center [400, 111] width 243 height 38
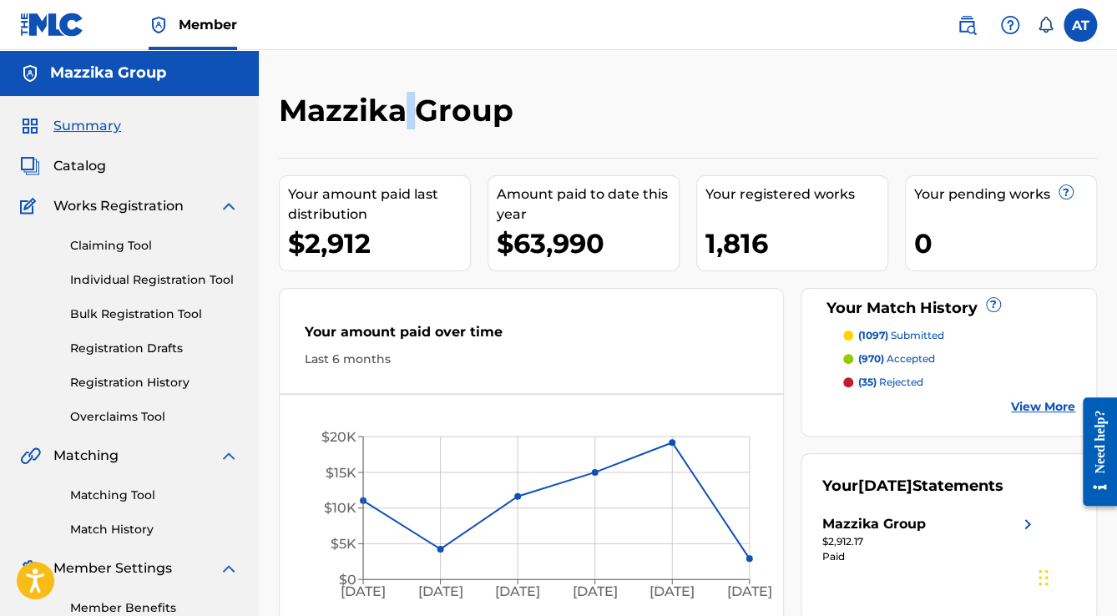
click at [407, 116] on h2 "Mazzika Group" at bounding box center [400, 111] width 243 height 38
click at [365, 94] on h2 "Mazzika Group" at bounding box center [400, 111] width 243 height 38
click at [405, 105] on h2 "Mazzika Group" at bounding box center [400, 111] width 243 height 38
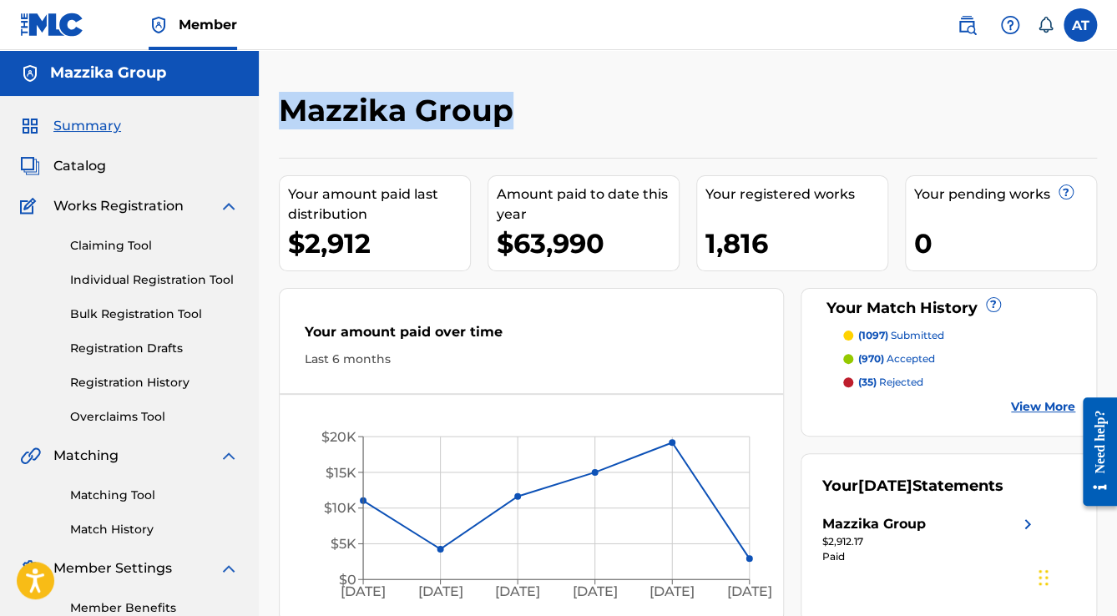
drag, startPoint x: 282, startPoint y: 105, endPoint x: 531, endPoint y: 110, distance: 248.9
click at [531, 110] on div "Mazzika Group" at bounding box center [594, 116] width 630 height 49
click at [504, 108] on h2 "Mazzika Group" at bounding box center [400, 111] width 243 height 38
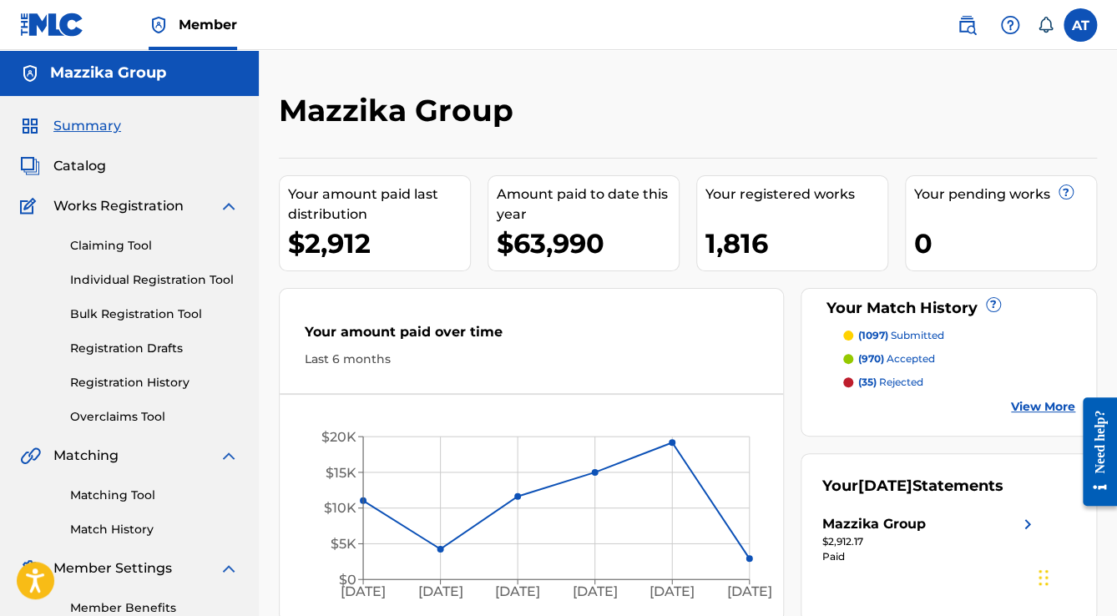
click at [504, 108] on h2 "Mazzika Group" at bounding box center [400, 111] width 243 height 38
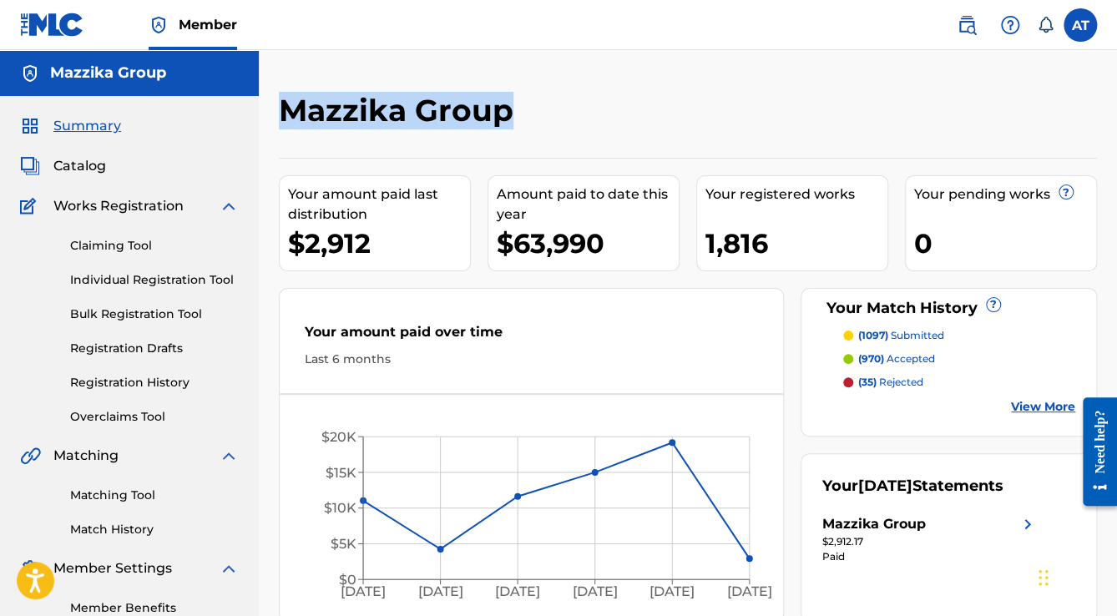
click at [504, 108] on h2 "Mazzika Group" at bounding box center [400, 111] width 243 height 38
click at [599, 137] on div "Mazzika Group" at bounding box center [594, 116] width 630 height 49
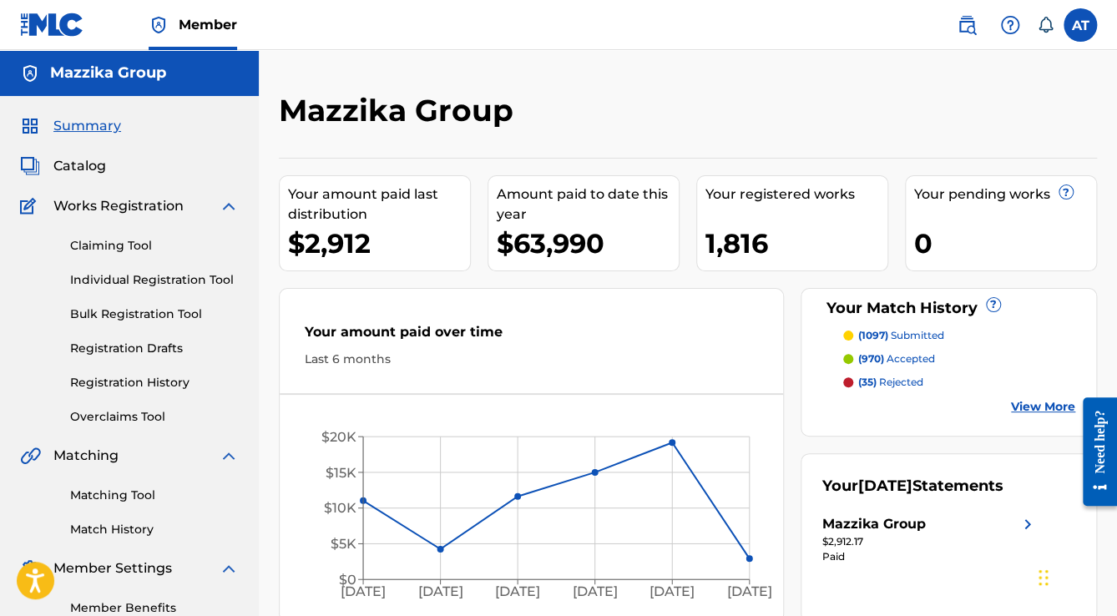
click at [82, 160] on span "Catalog" at bounding box center [79, 166] width 53 height 20
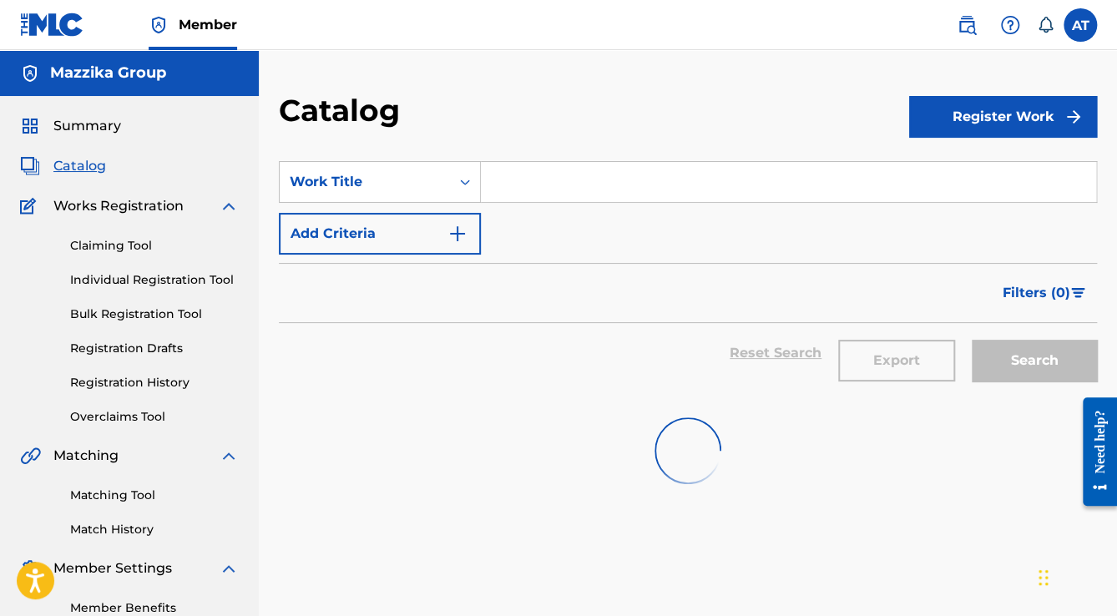
click at [594, 193] on input "Search Form" at bounding box center [788, 182] width 615 height 40
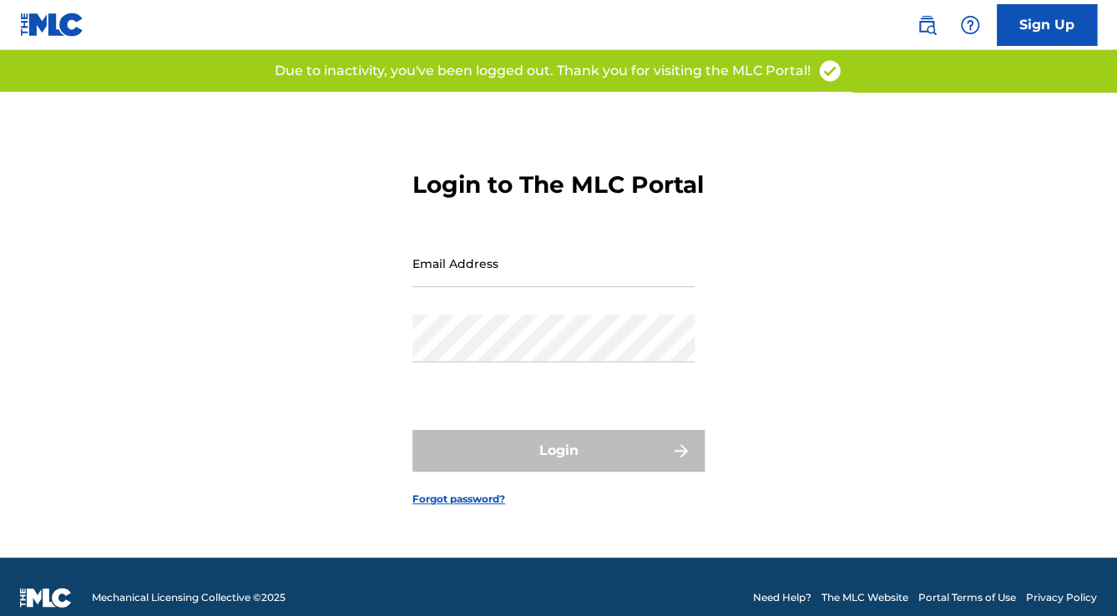
click at [924, 338] on div "Login to The MLC Portal Email Address Password Login Forgot password?" at bounding box center [558, 325] width 1117 height 466
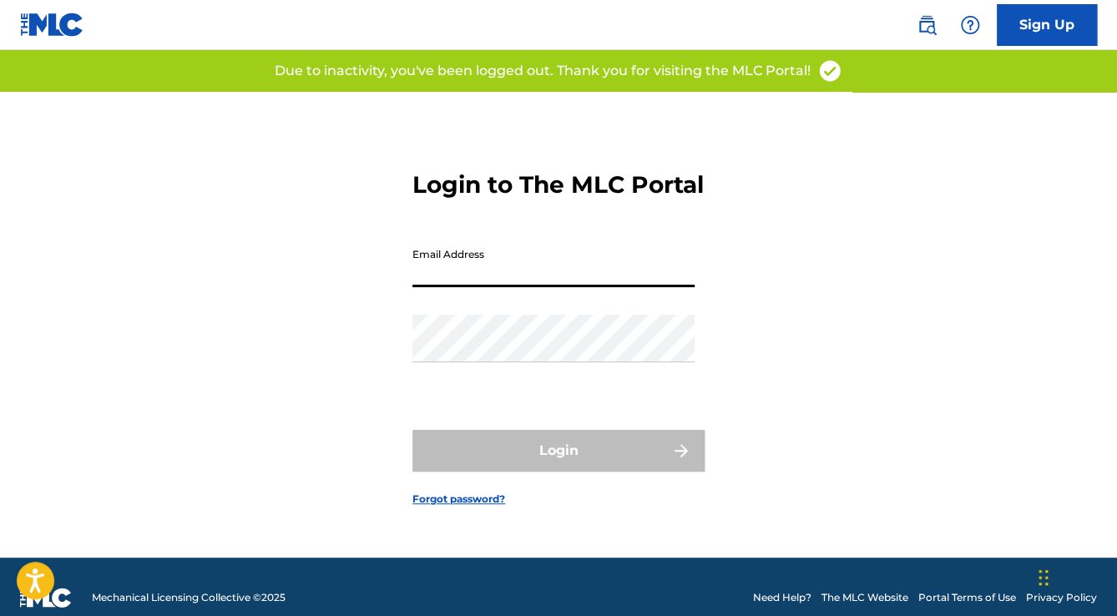
drag, startPoint x: 527, startPoint y: 287, endPoint x: 545, endPoint y: 297, distance: 20.9
click at [535, 287] on input "Email Address" at bounding box center [553, 264] width 282 height 48
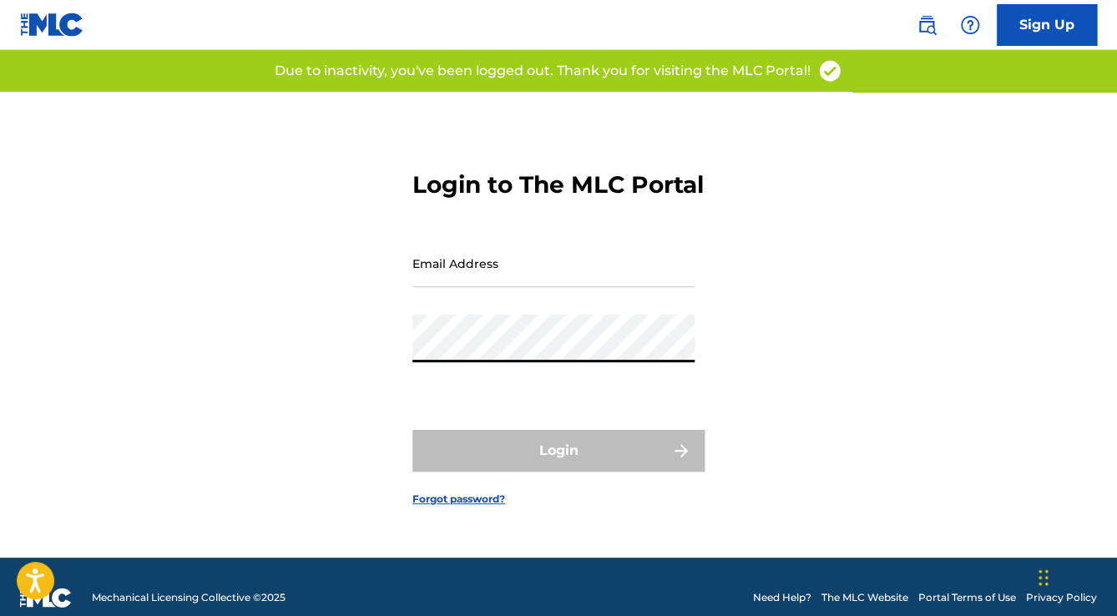
type input "[EMAIL_ADDRESS][DOMAIN_NAME]"
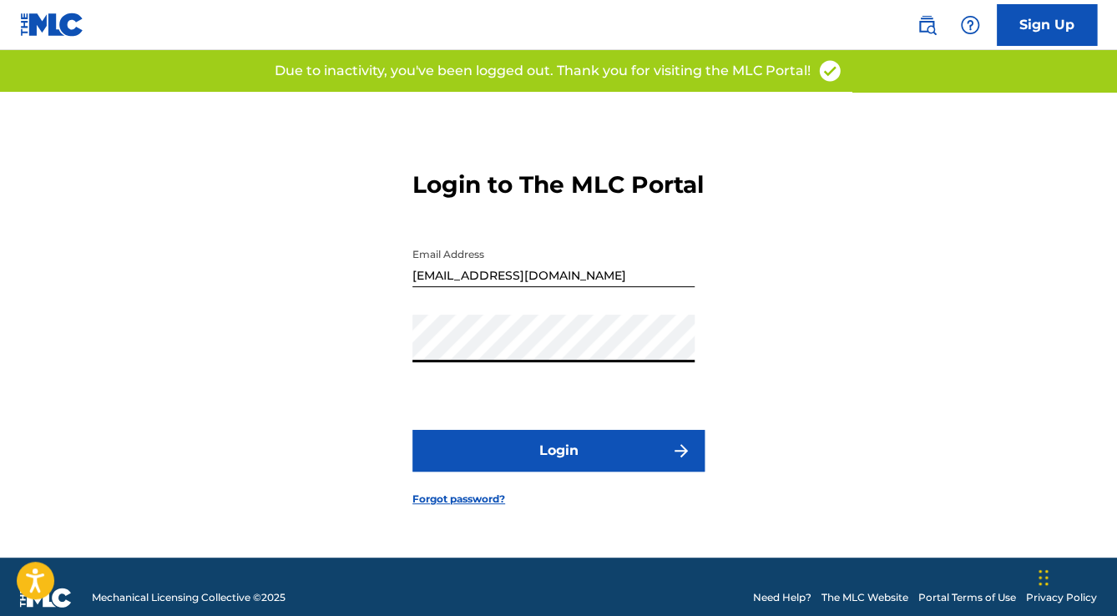
click at [473, 450] on button "Login" at bounding box center [558, 451] width 292 height 42
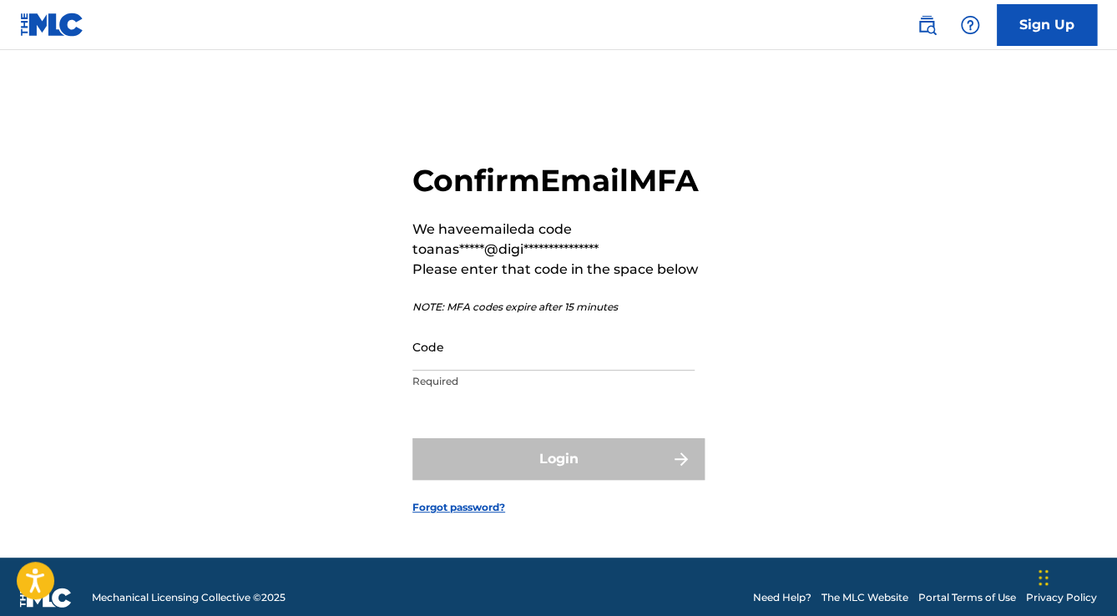
click at [529, 371] on input "Code" at bounding box center [553, 347] width 282 height 48
paste input "969855"
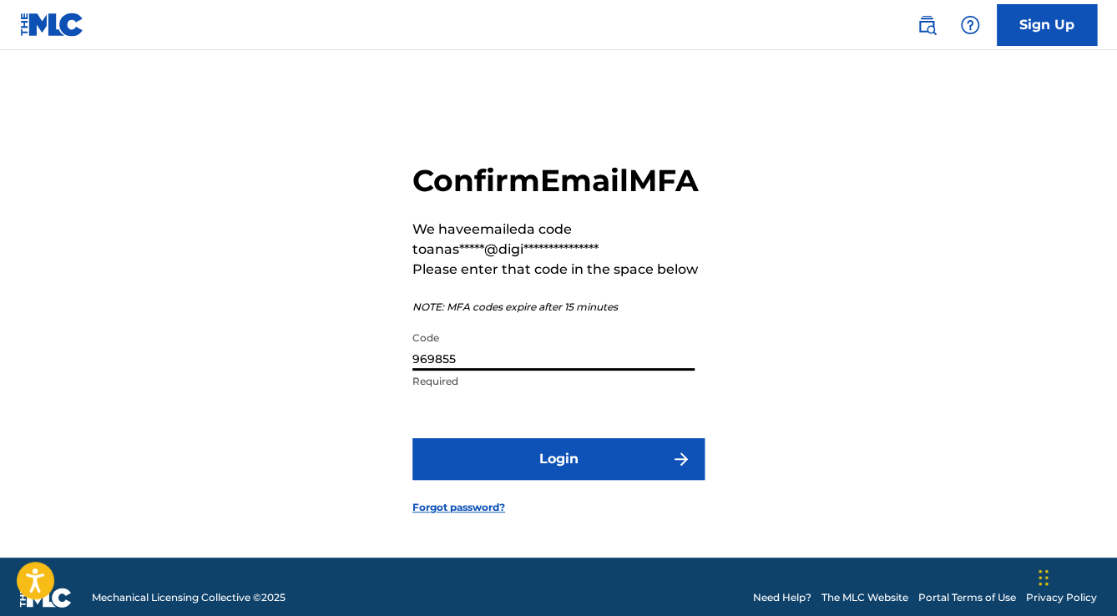
type input "969855"
click at [570, 474] on button "Login" at bounding box center [558, 459] width 292 height 42
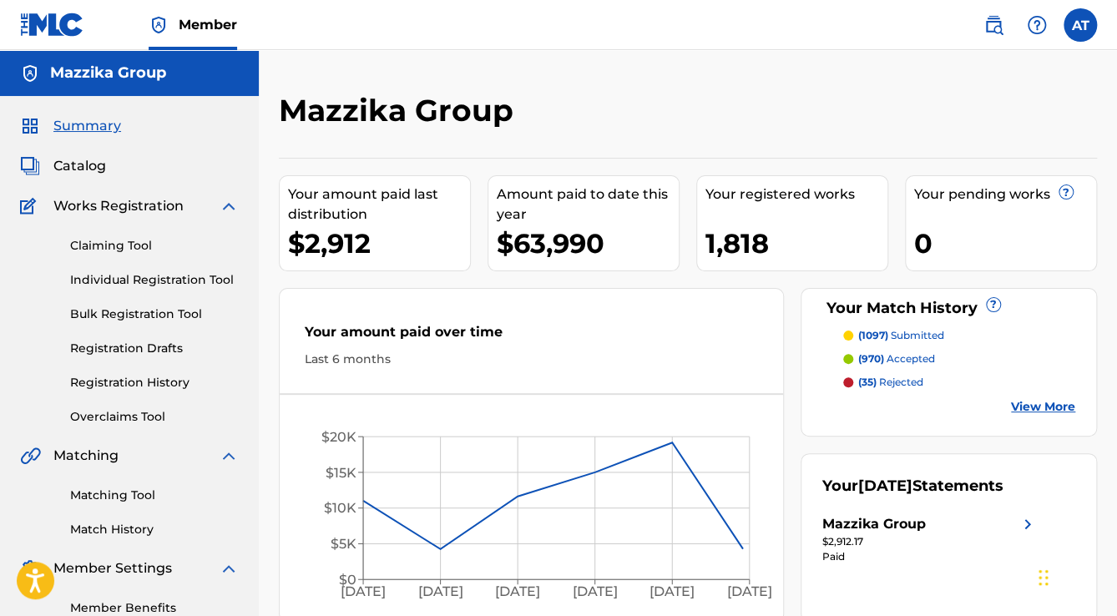
click at [76, 164] on span "Catalog" at bounding box center [79, 166] width 53 height 20
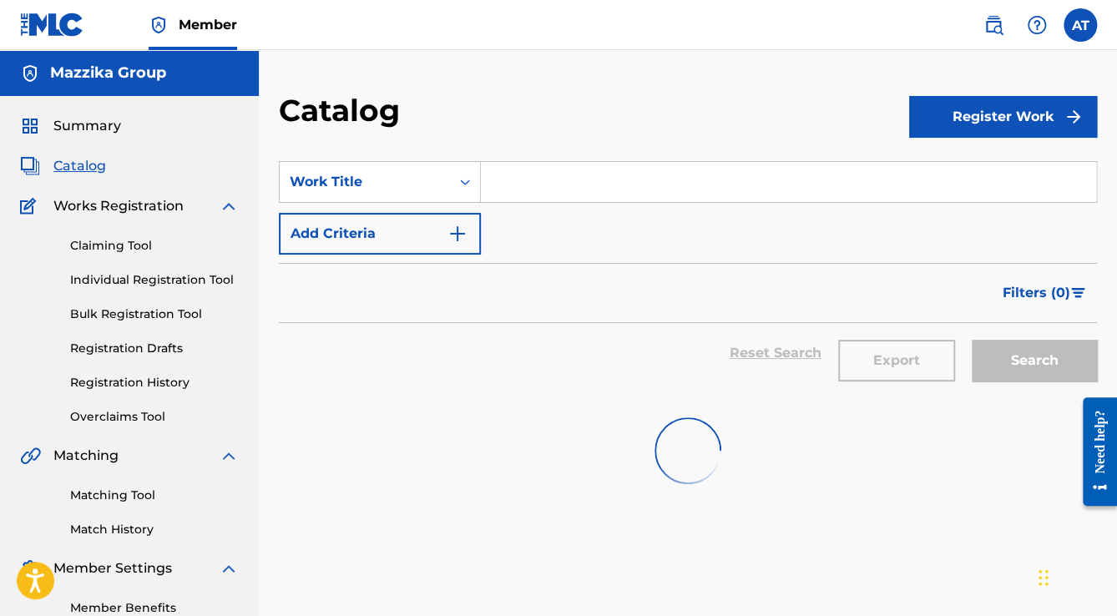
click at [589, 184] on input "Search Form" at bounding box center [788, 182] width 615 height 40
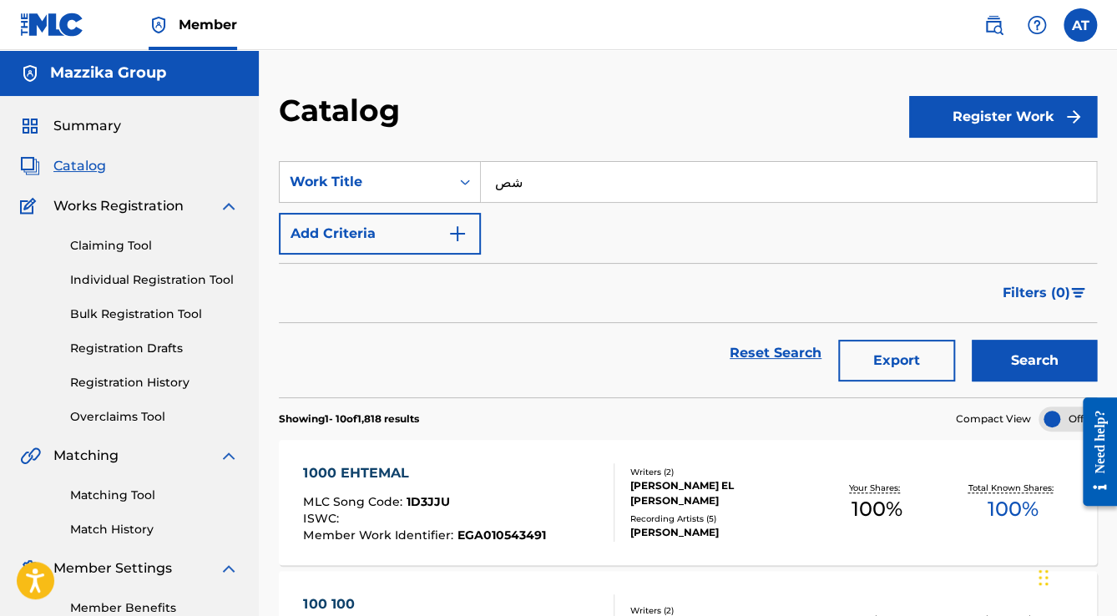
type input "ش"
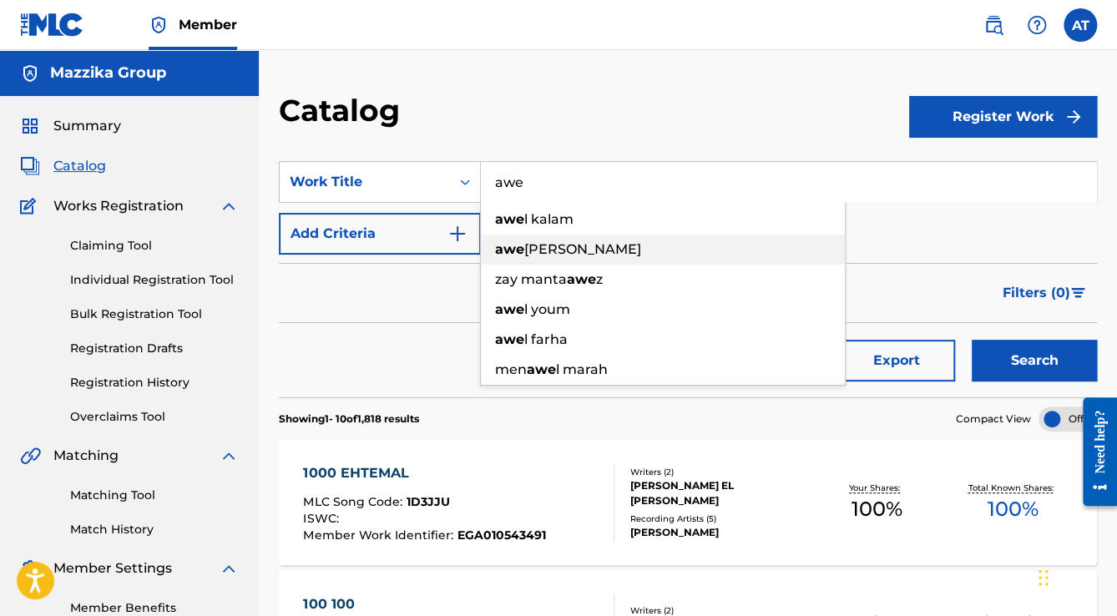
click at [560, 262] on div "awe l haga" at bounding box center [663, 250] width 364 height 30
type input "awel haga"
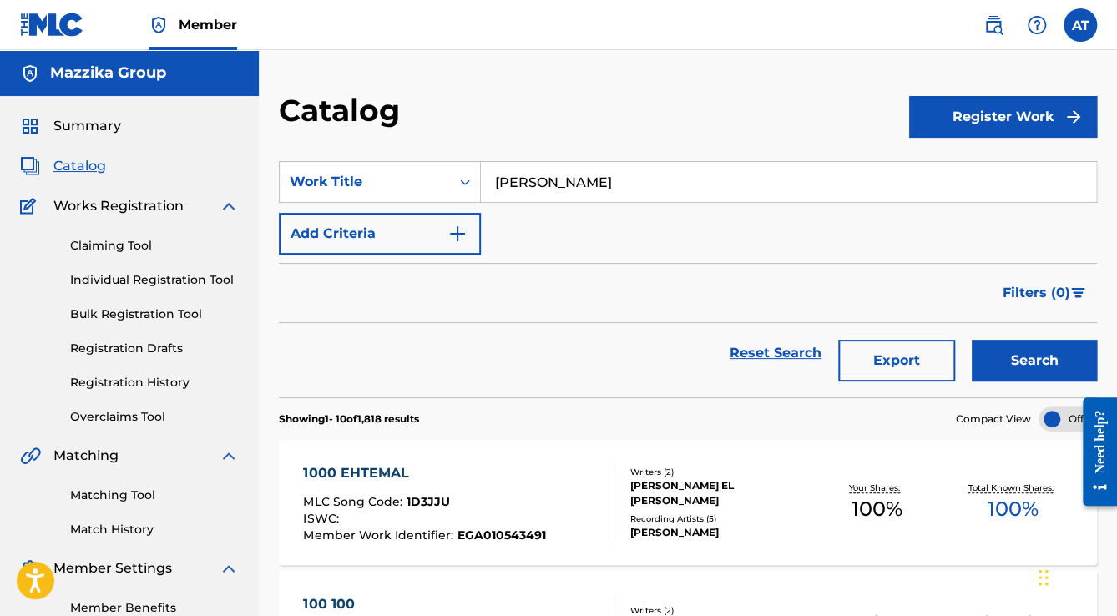
click at [1049, 357] on button "Search" at bounding box center [1034, 361] width 125 height 42
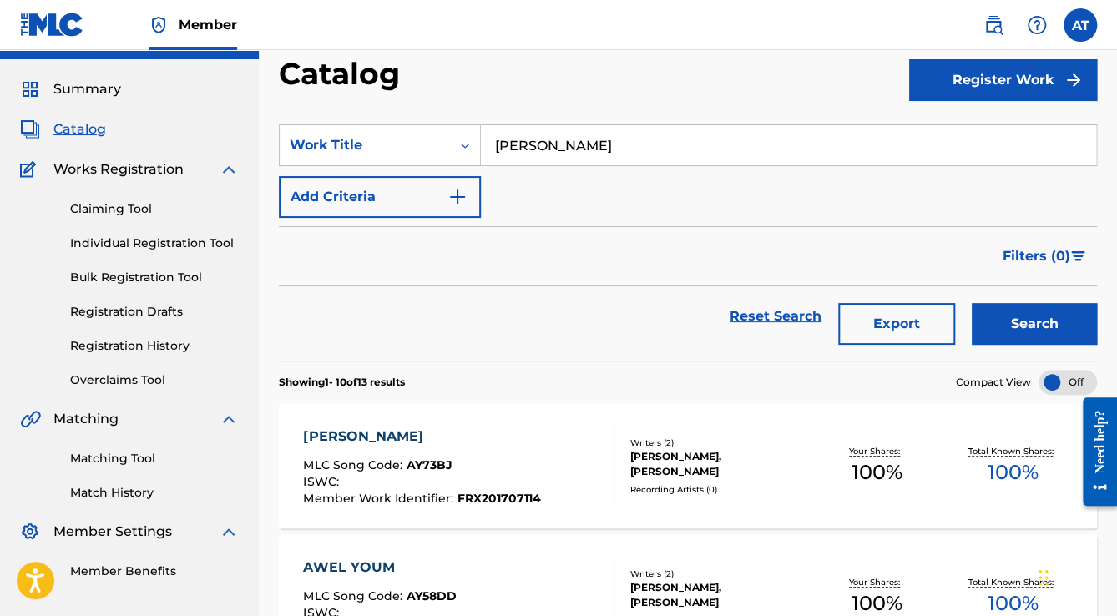
scroll to position [67, 0]
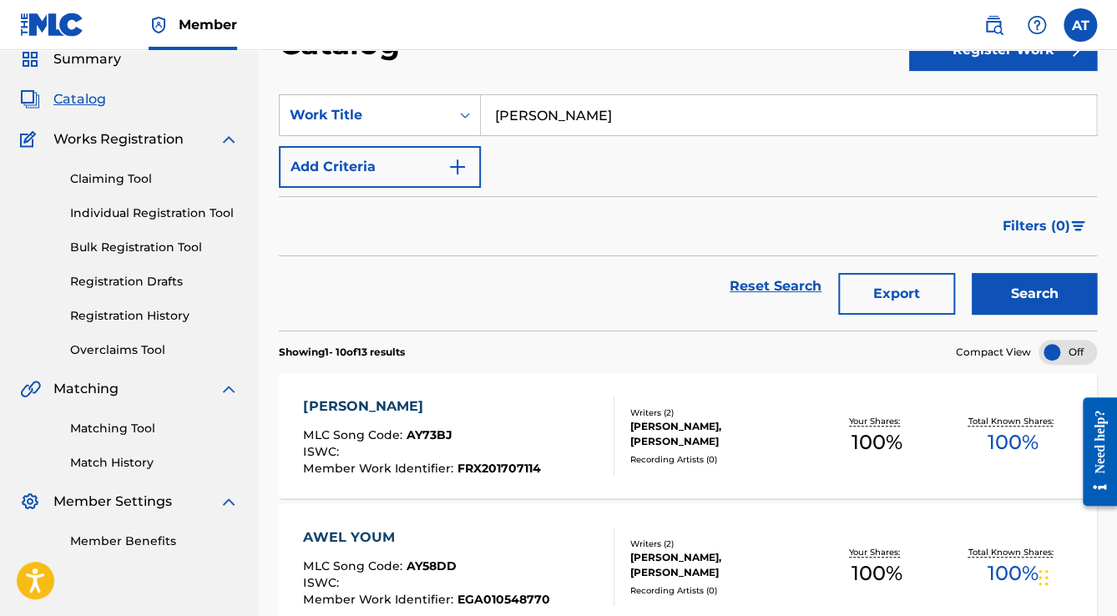
click at [524, 431] on div "MLC Song Code : AY73BJ" at bounding box center [421, 437] width 237 height 17
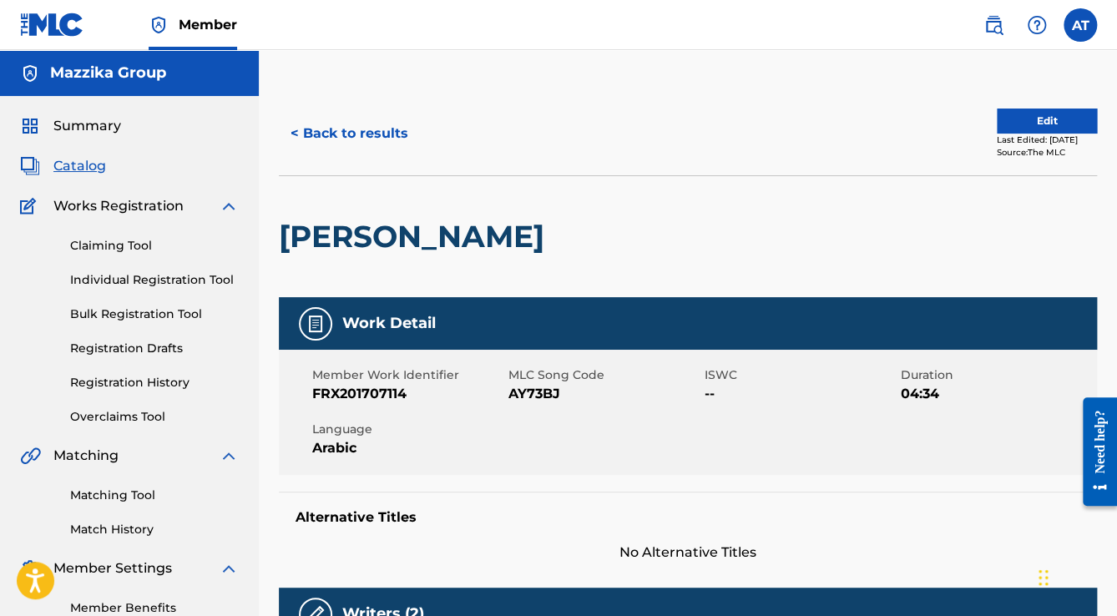
click at [1055, 121] on button "Edit" at bounding box center [1047, 121] width 100 height 25
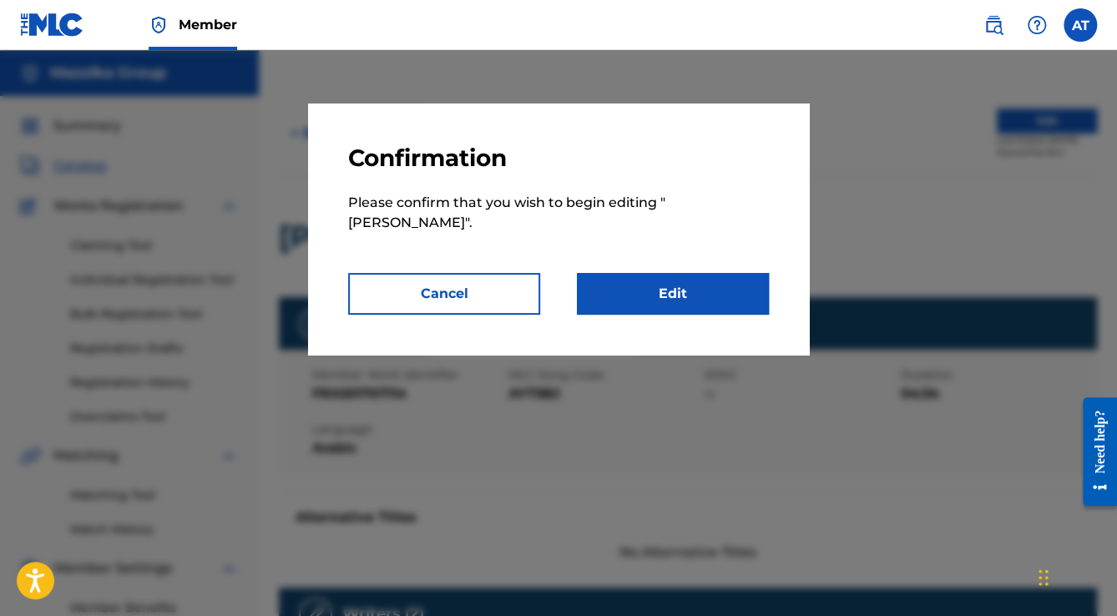
click at [491, 337] on div at bounding box center [558, 358] width 1117 height 616
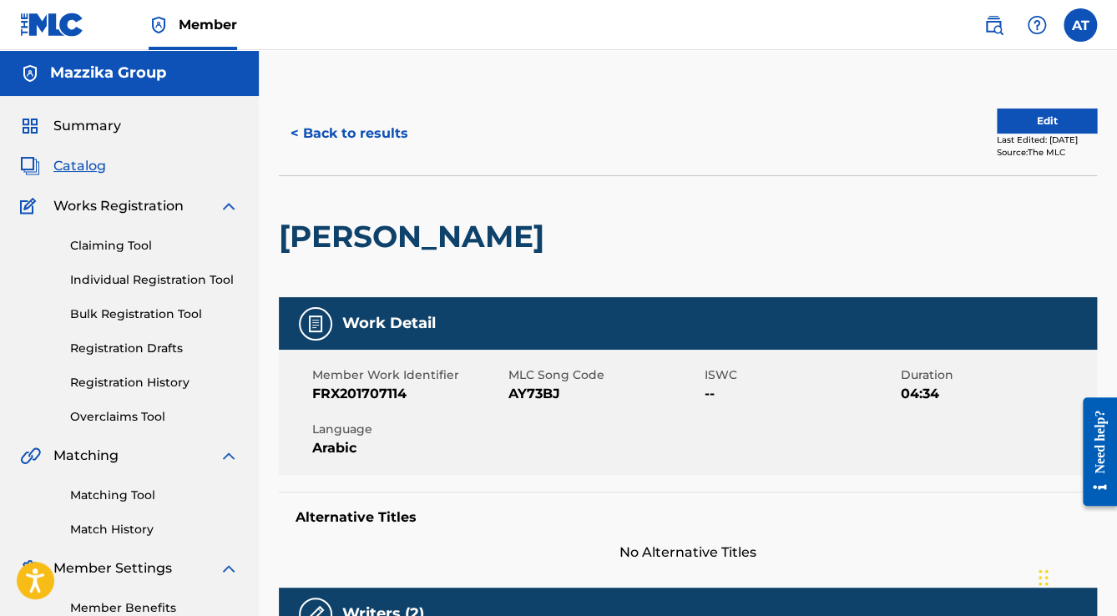
click at [1047, 117] on button "Edit" at bounding box center [1047, 121] width 100 height 25
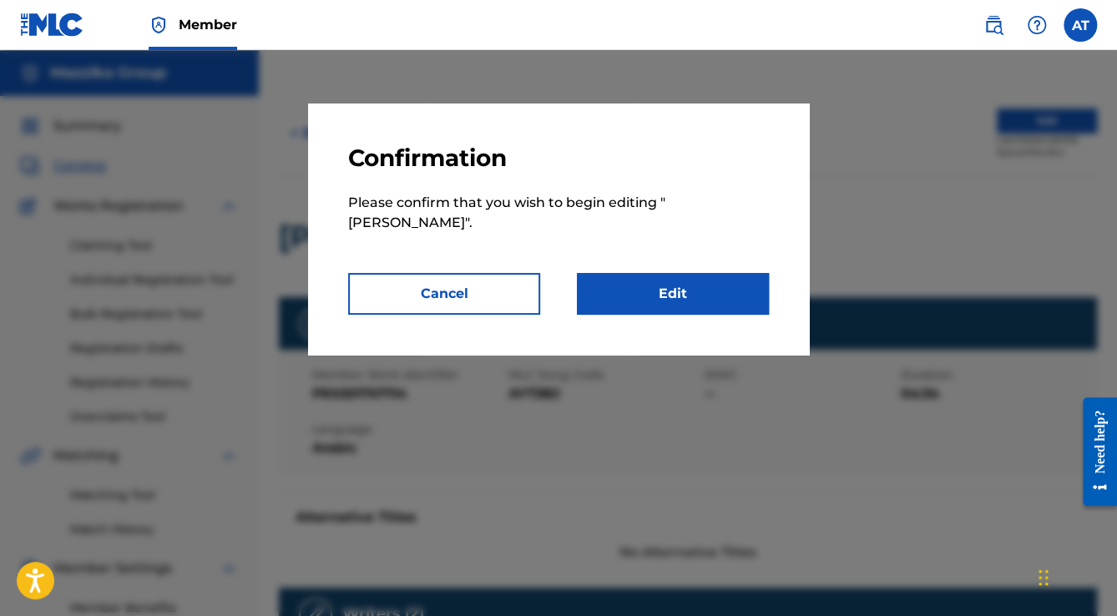
click at [688, 273] on link "Edit" at bounding box center [673, 294] width 192 height 42
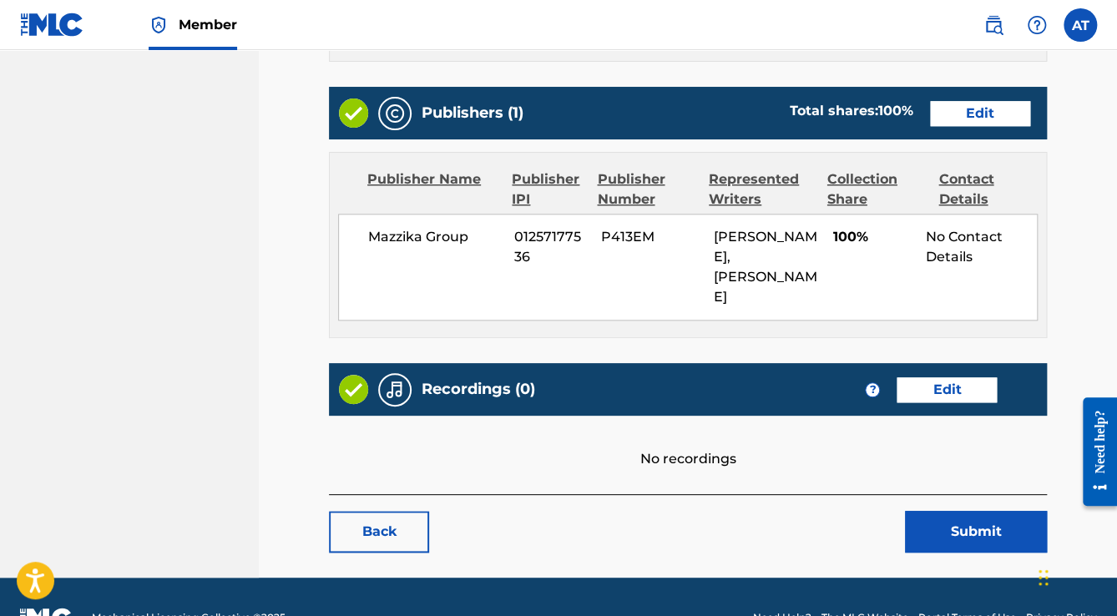
scroll to position [685, 0]
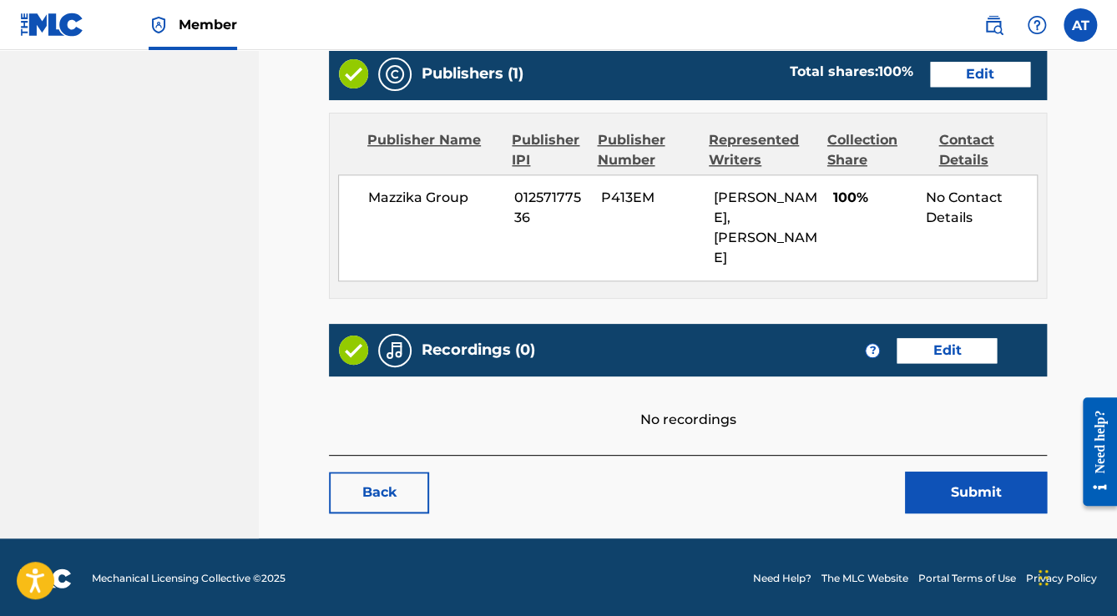
click at [388, 474] on link "Back" at bounding box center [379, 493] width 100 height 42
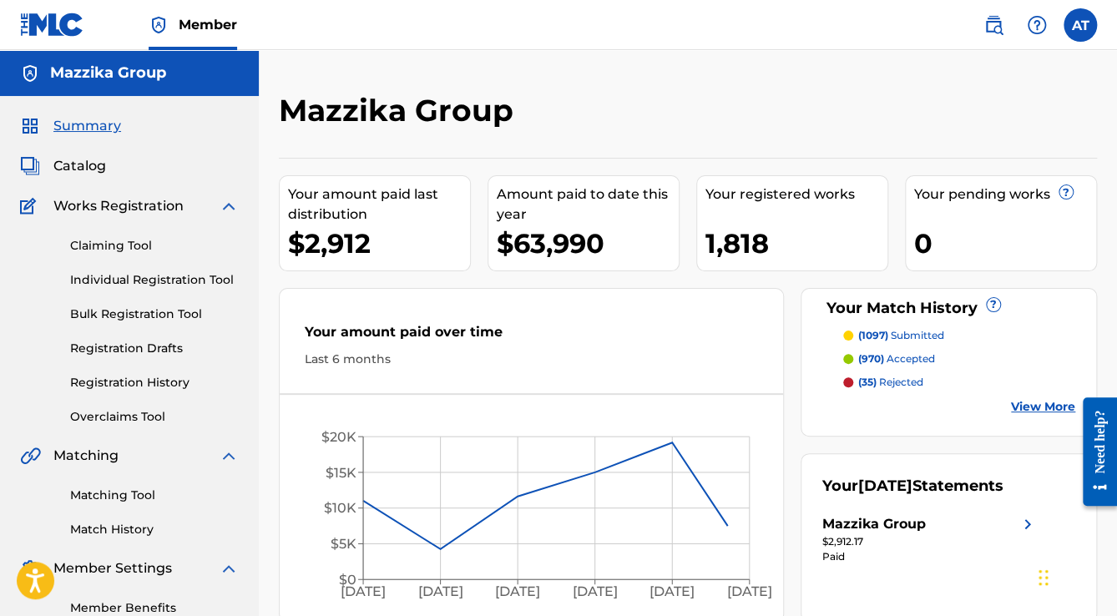
click at [80, 169] on span "Catalog" at bounding box center [79, 166] width 53 height 20
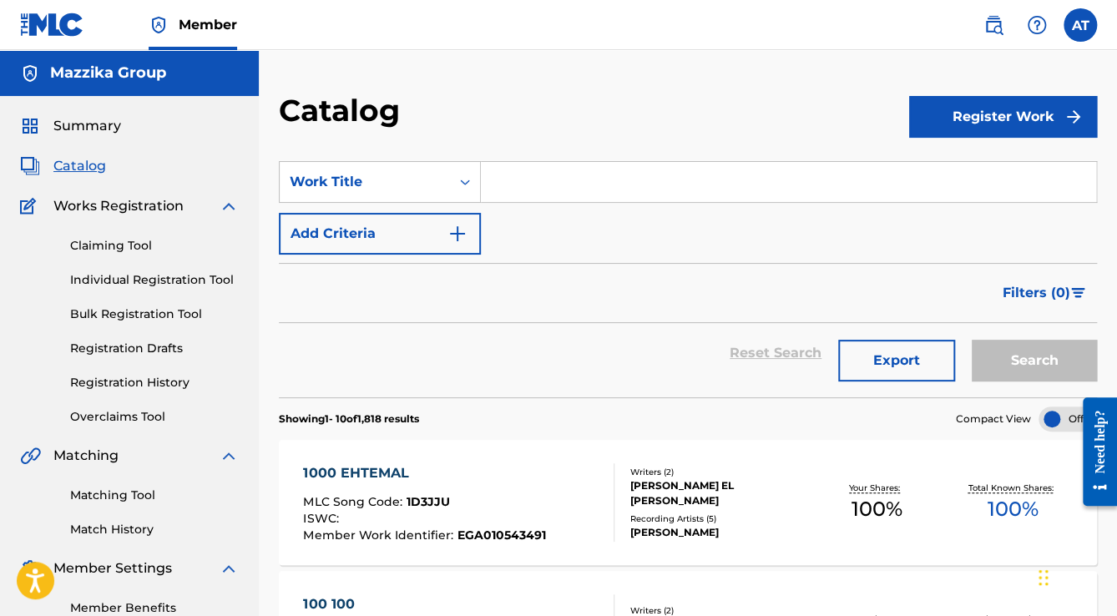
click at [505, 194] on input "Search Form" at bounding box center [788, 182] width 615 height 40
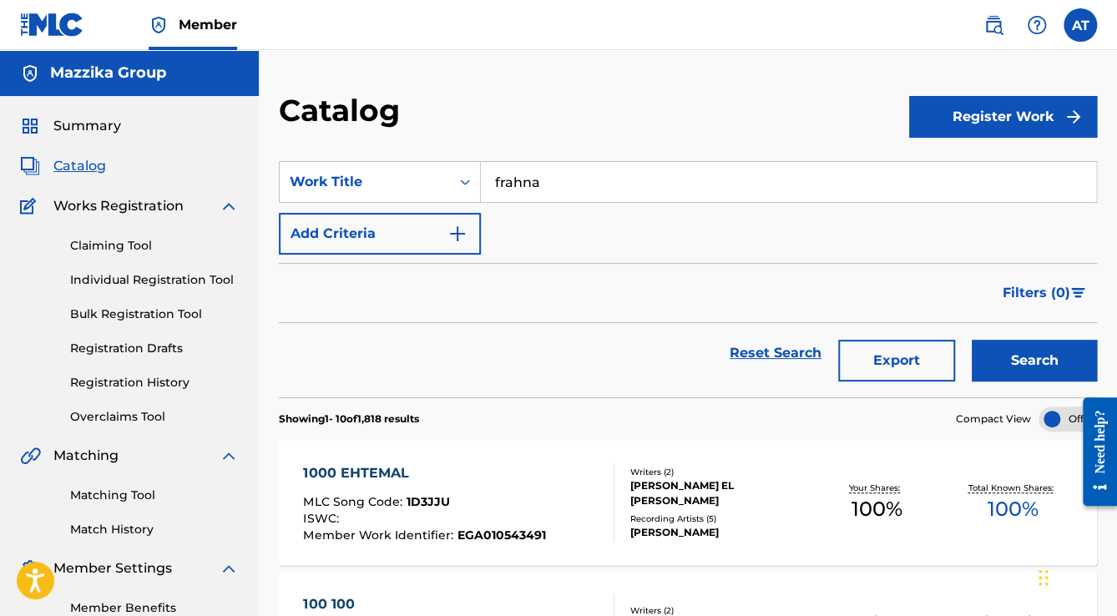
click at [972, 340] on button "Search" at bounding box center [1034, 361] width 125 height 42
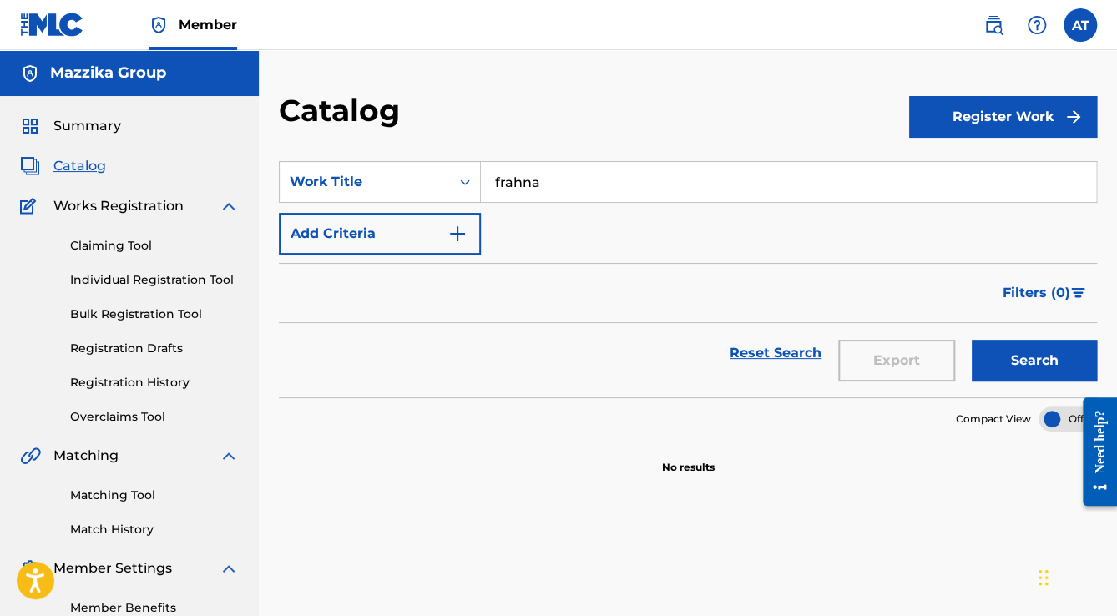
drag, startPoint x: 543, startPoint y: 175, endPoint x: 499, endPoint y: 179, distance: 43.6
click at [499, 179] on input "frahna" at bounding box center [788, 182] width 615 height 40
type input "f"
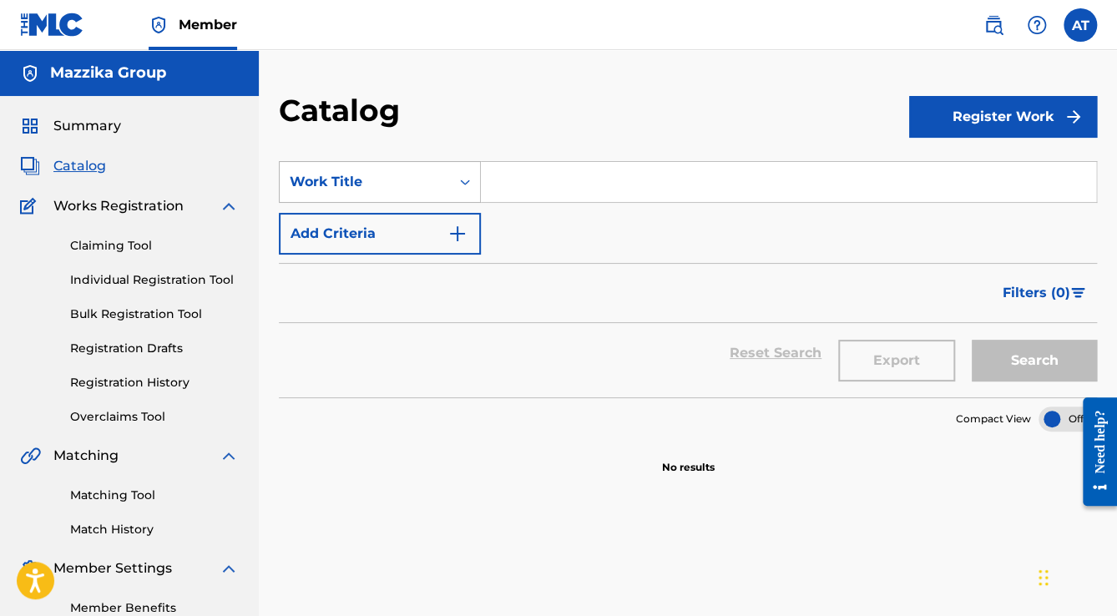
click at [433, 189] on div "Work Title" at bounding box center [365, 182] width 150 height 20
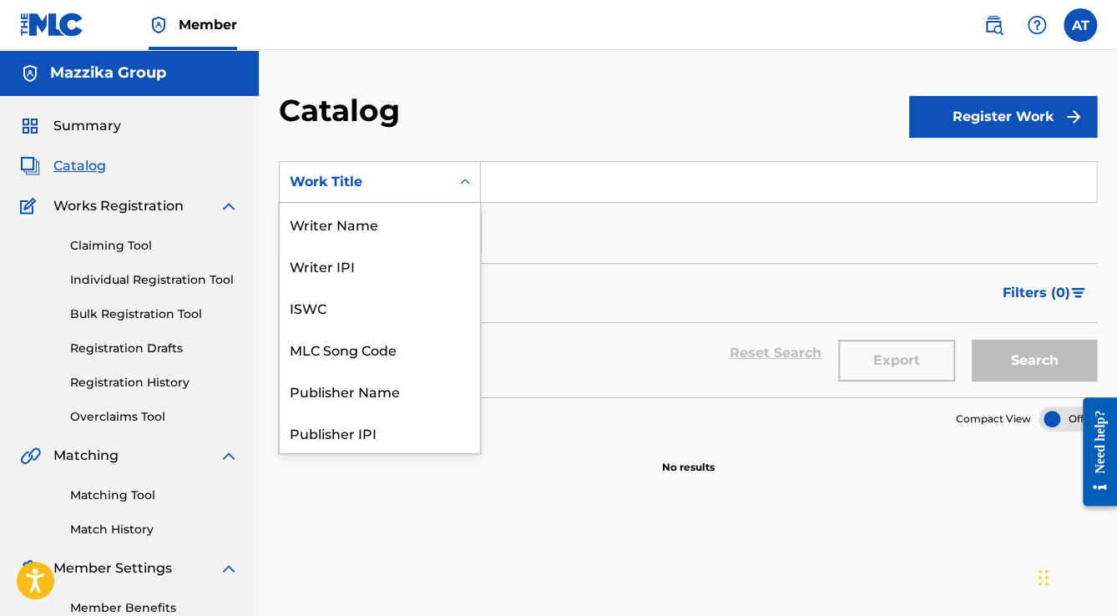
scroll to position [250, 0]
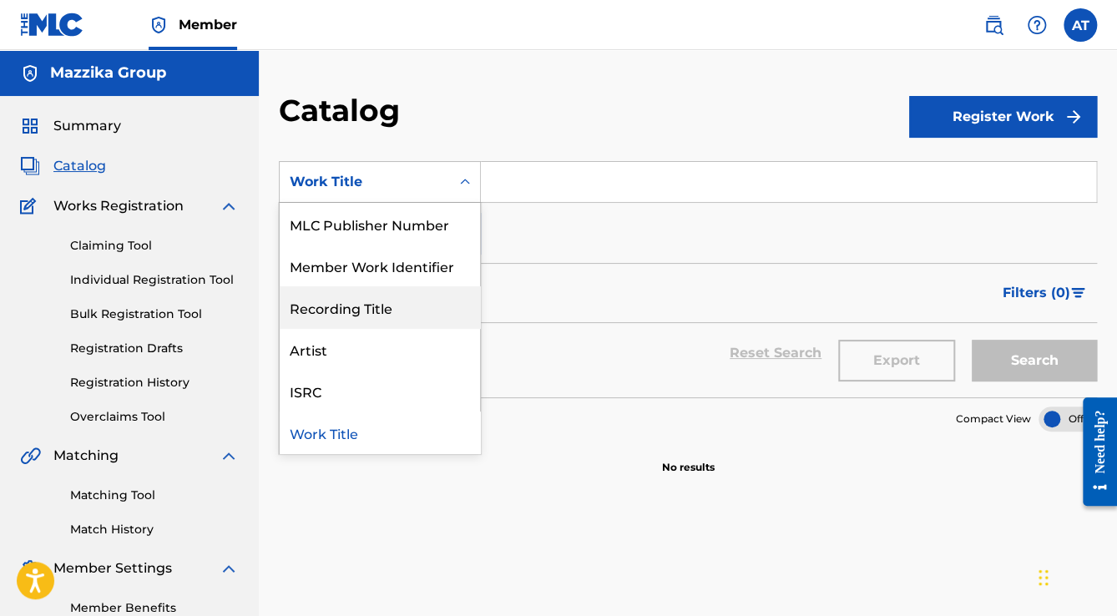
click at [529, 287] on div "Filters ( 0 )" at bounding box center [688, 293] width 818 height 60
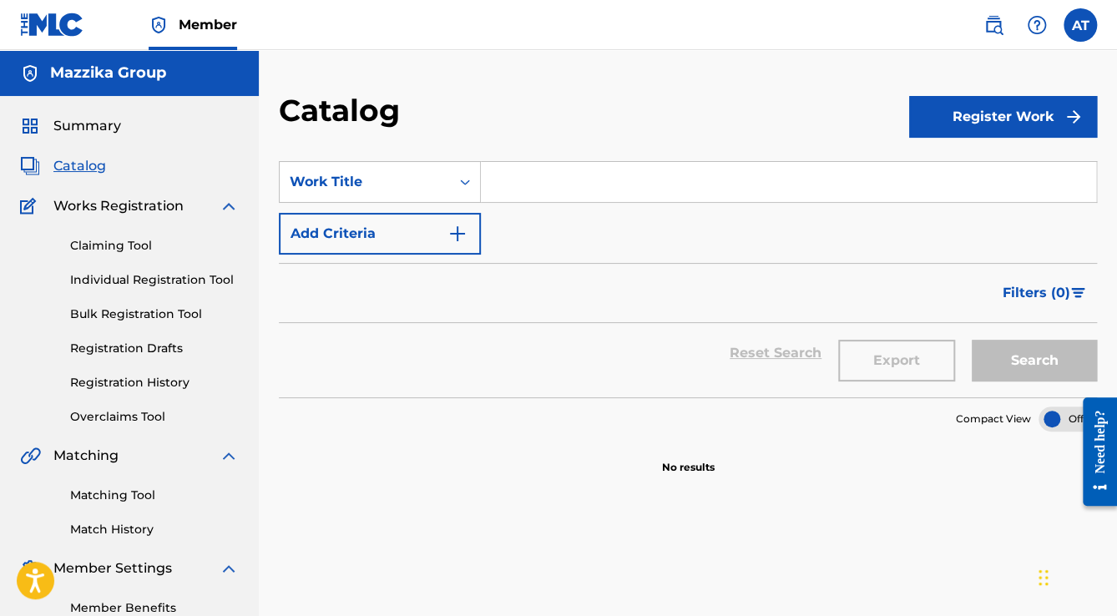
click at [440, 242] on button "Add Criteria" at bounding box center [380, 234] width 202 height 42
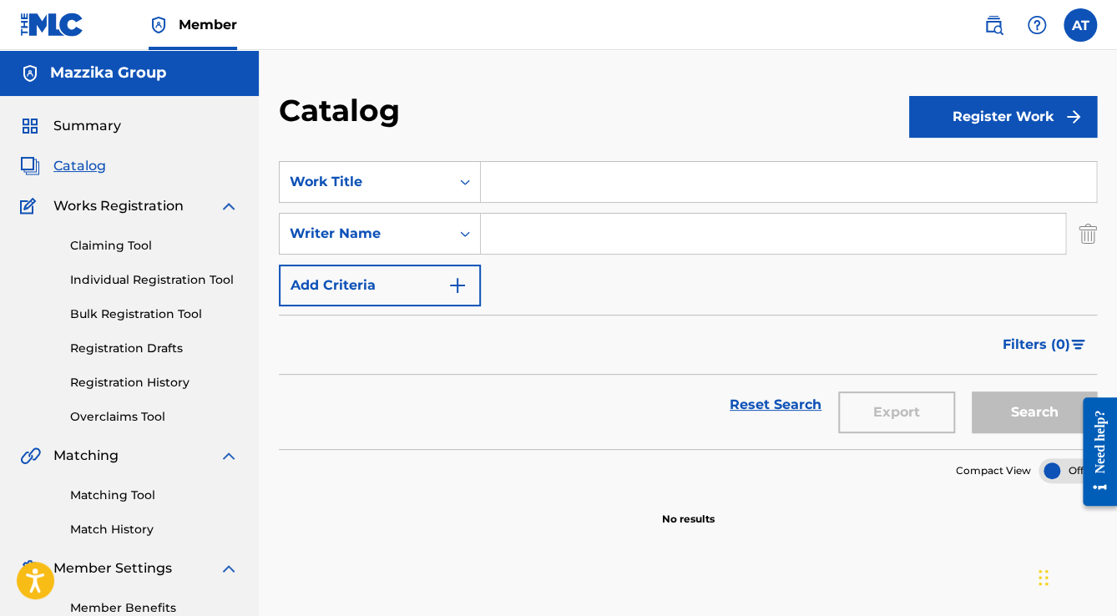
click at [508, 231] on input "Search Form" at bounding box center [773, 234] width 584 height 40
type input "madinn"
click at [438, 291] on button "Add Criteria" at bounding box center [380, 286] width 202 height 42
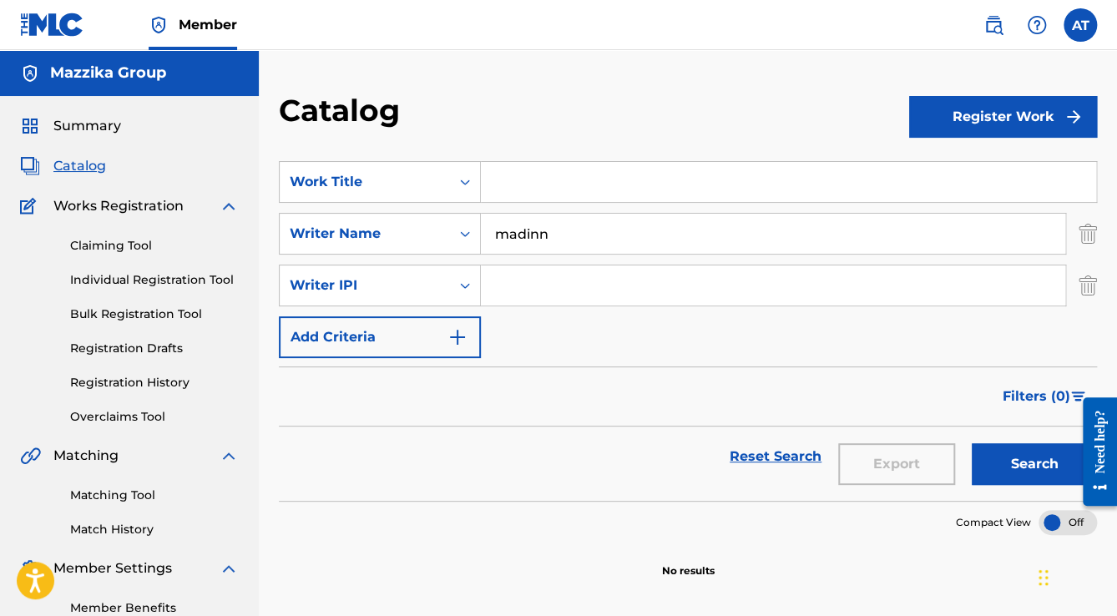
click at [532, 282] on input "Search Form" at bounding box center [773, 286] width 584 height 40
type input "tamer"
click at [409, 267] on div "Writer IPI" at bounding box center [380, 286] width 202 height 42
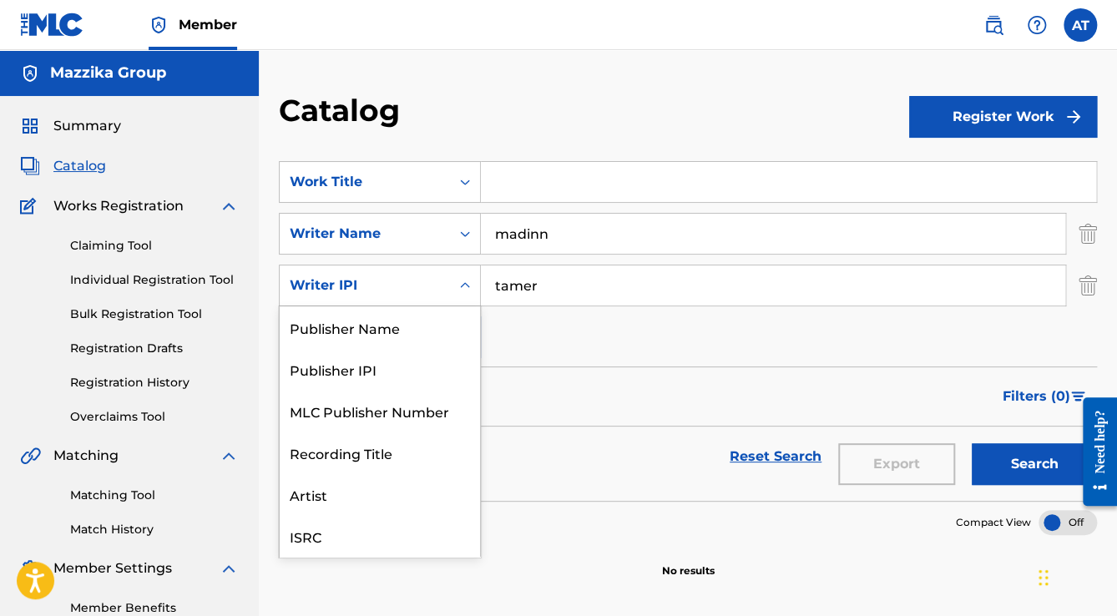
scroll to position [42, 0]
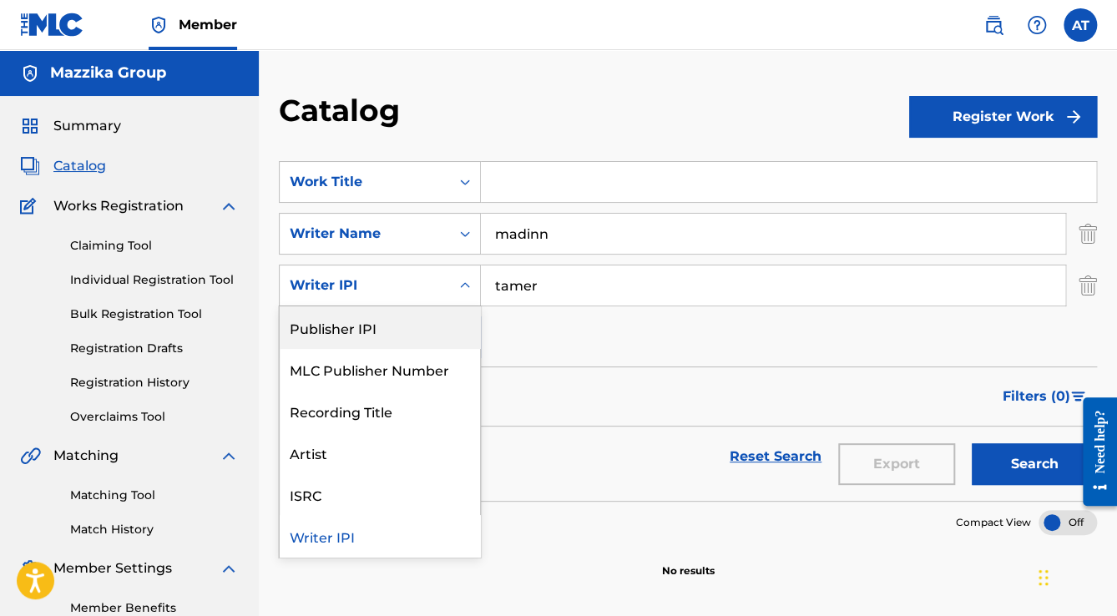
click at [564, 330] on div "SearchWithCriteria6897dac7-c8ab-4505-a49a-ecfef5cb619f Work Title SearchWithCri…" at bounding box center [688, 259] width 818 height 197
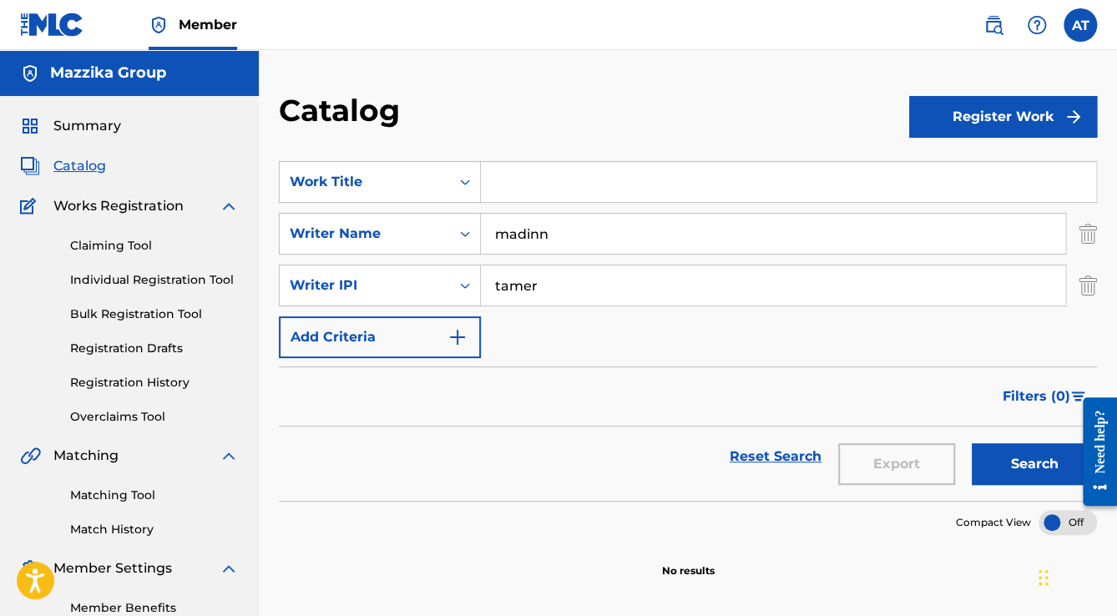
click at [443, 327] on button "Add Criteria" at bounding box center [380, 337] width 202 height 42
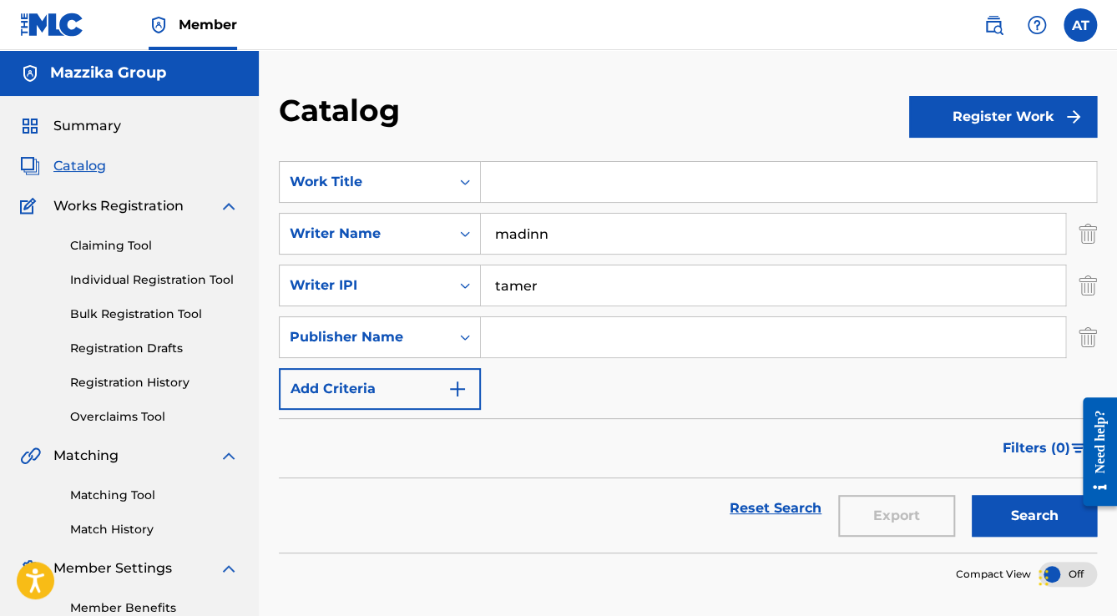
click at [544, 335] on input "Search Form" at bounding box center [773, 337] width 584 height 40
click at [447, 324] on div "Publisher Name" at bounding box center [365, 337] width 170 height 32
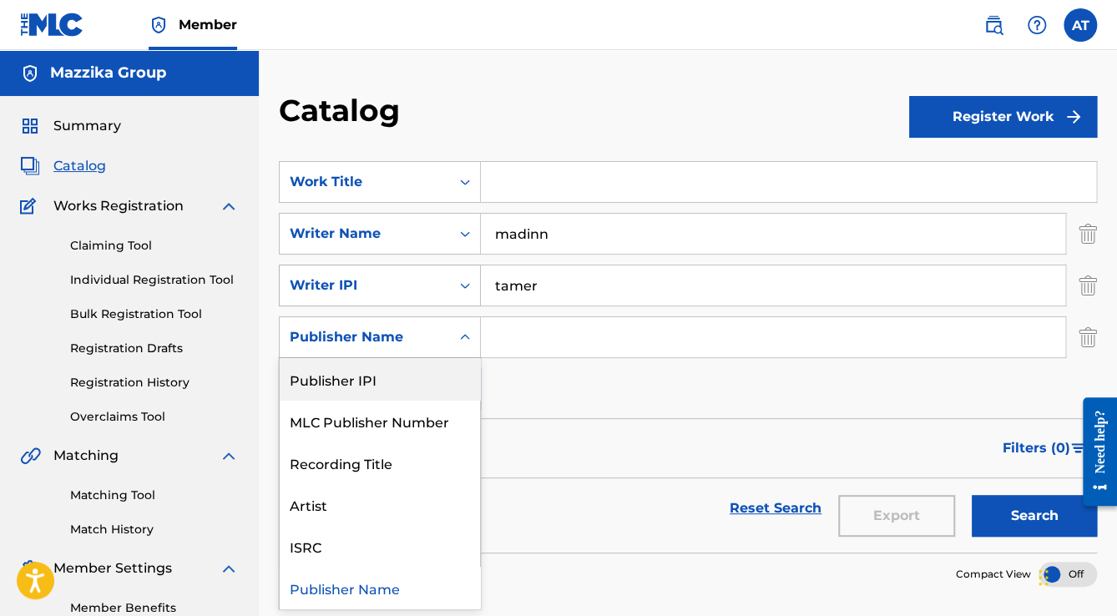
click at [367, 294] on div "Writer IPI" at bounding box center [365, 286] width 150 height 20
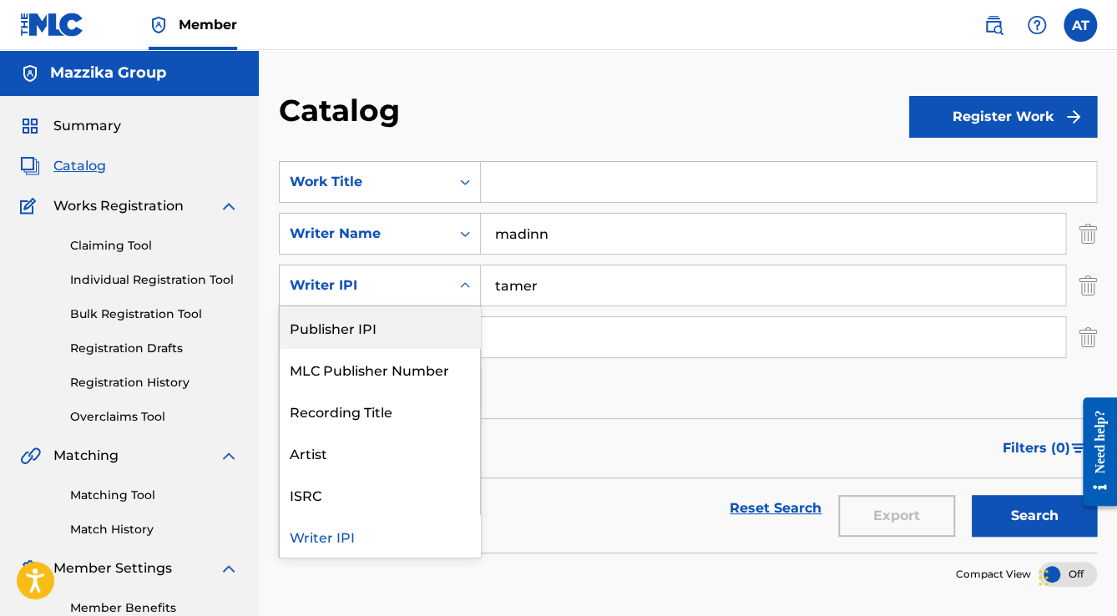
click at [442, 297] on div "Writer IPI" at bounding box center [365, 286] width 170 height 32
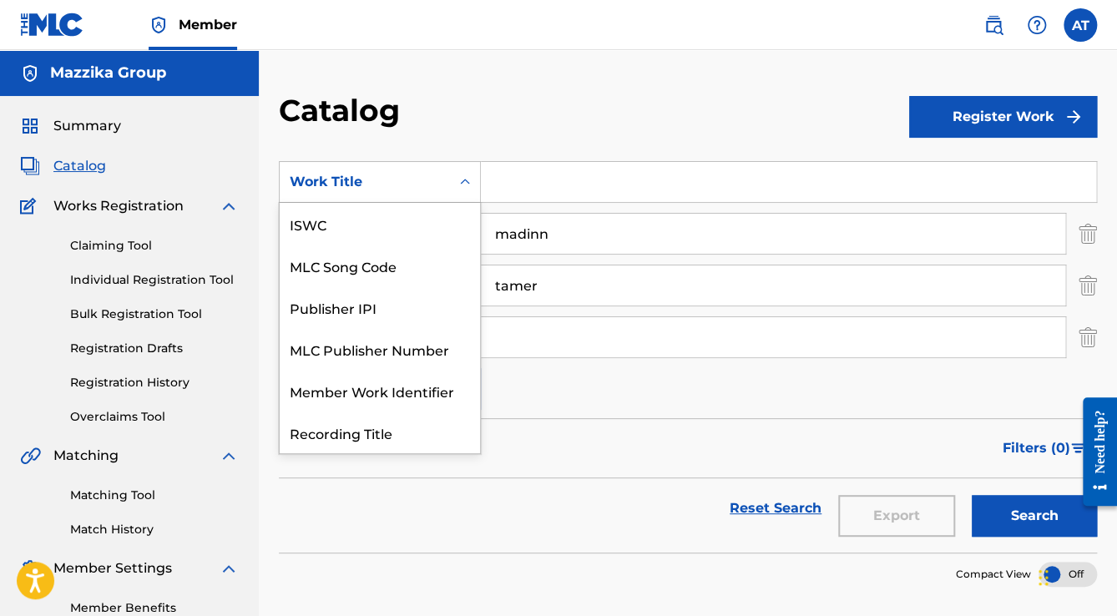
click at [374, 194] on div "Work Title" at bounding box center [365, 182] width 170 height 32
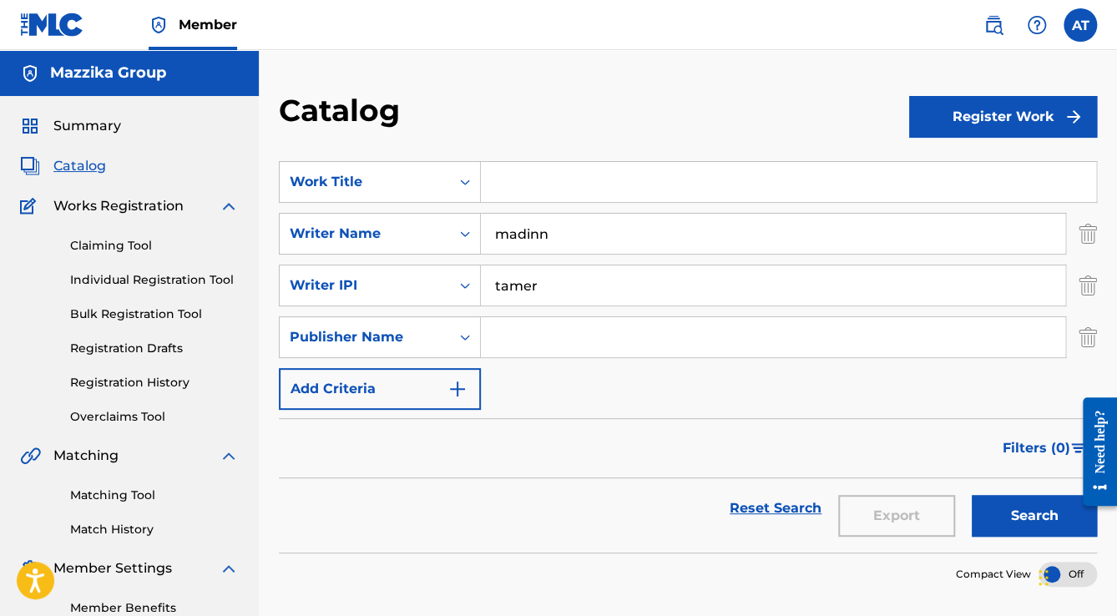
click at [549, 338] on input "Search Form" at bounding box center [773, 337] width 584 height 40
drag, startPoint x: 574, startPoint y: 284, endPoint x: 455, endPoint y: 283, distance: 119.4
click at [455, 283] on div "SearchWithCriteria8a2c3bf1-afd8-438f-8cc1-96123e7f75b8 Writer IPI tamer" at bounding box center [688, 286] width 818 height 42
click at [569, 232] on input "madinn" at bounding box center [773, 234] width 584 height 40
click at [972, 495] on button "Search" at bounding box center [1034, 516] width 125 height 42
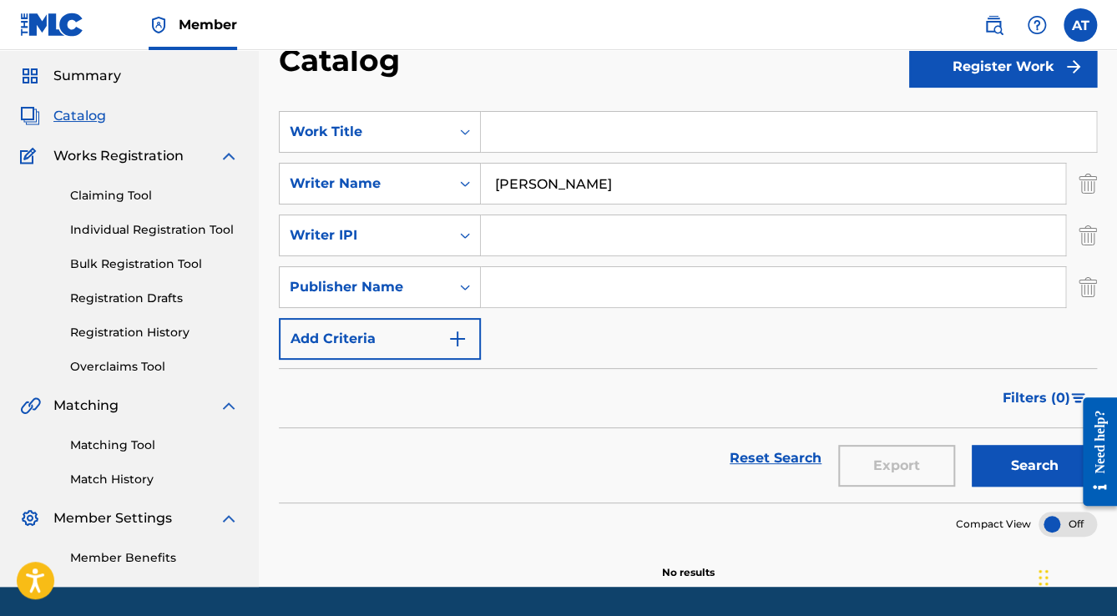
scroll to position [0, 0]
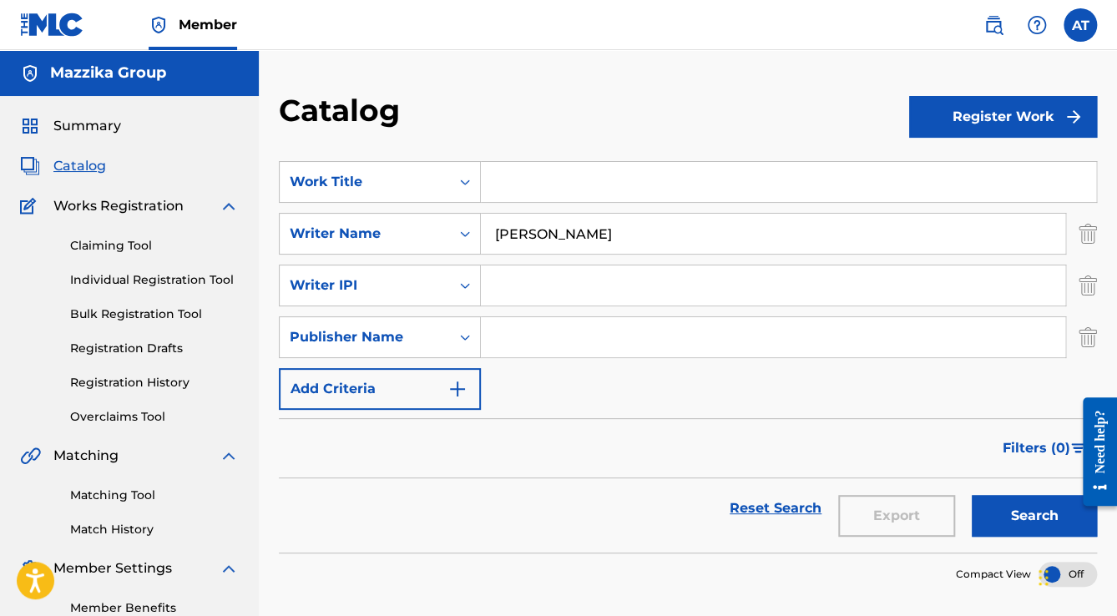
drag, startPoint x: 579, startPoint y: 213, endPoint x: 547, endPoint y: 228, distance: 35.9
click at [547, 228] on input "madinn tamer" at bounding box center [773, 234] width 584 height 40
type input "madinn"
click at [972, 495] on button "Search" at bounding box center [1034, 516] width 125 height 42
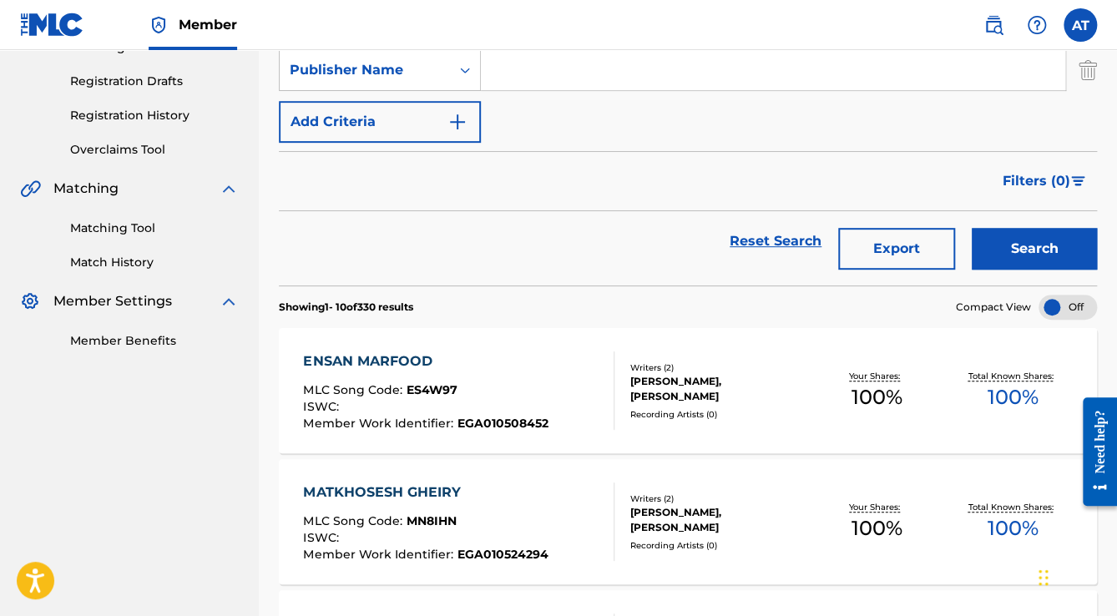
scroll to position [267, 0]
click at [542, 438] on div "ENSAN MARFOOD MLC Song Code : ES4W97 ISWC : Member Work Identifier : EGA0105084…" at bounding box center [688, 390] width 818 height 125
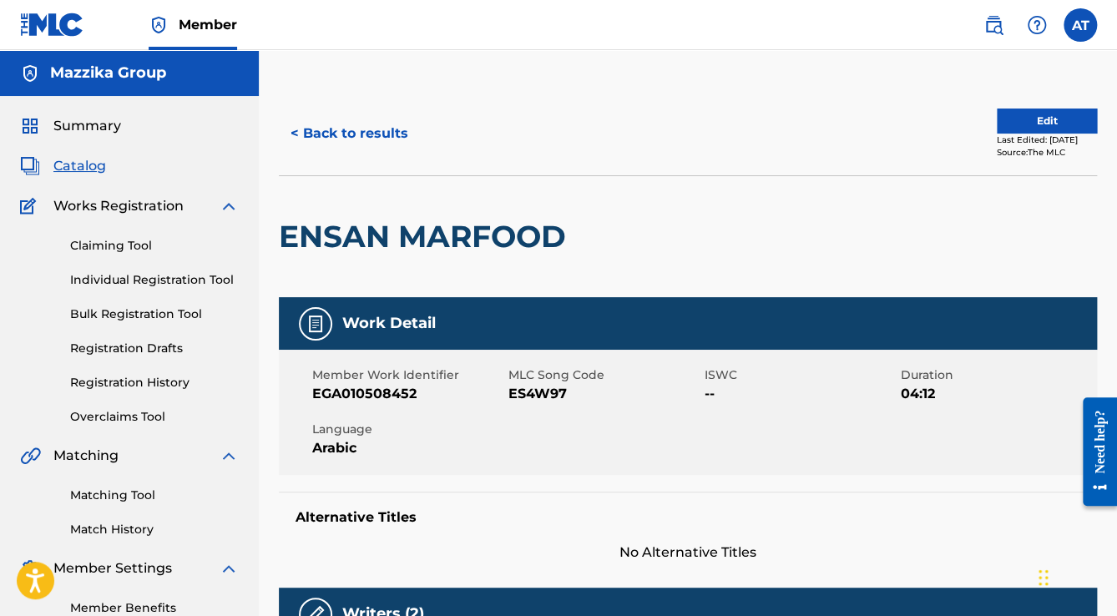
click at [296, 143] on button "< Back to results" at bounding box center [349, 134] width 141 height 42
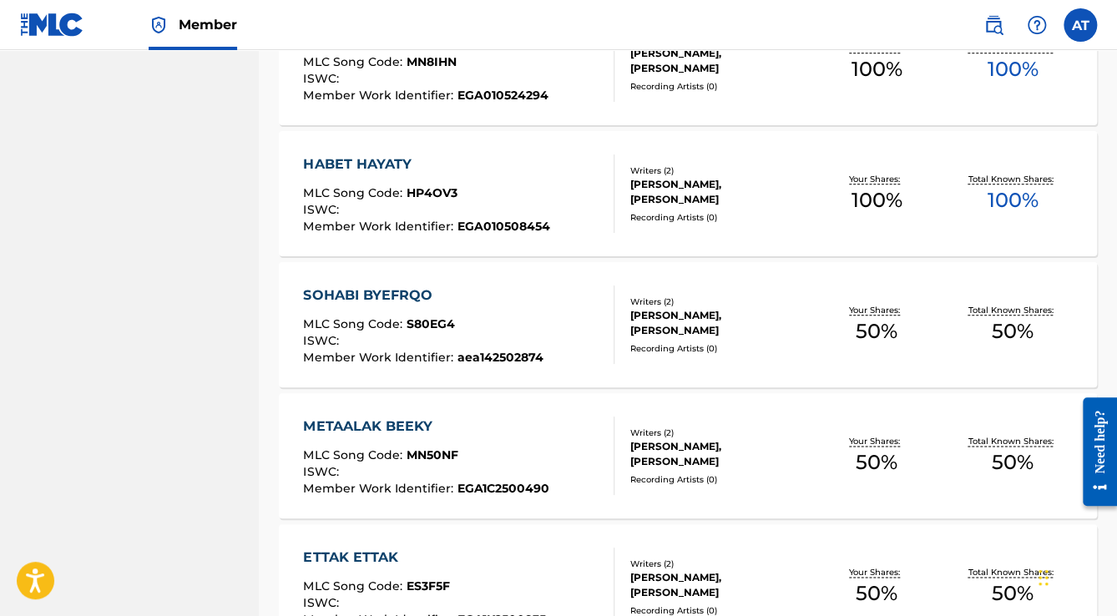
scroll to position [735, 0]
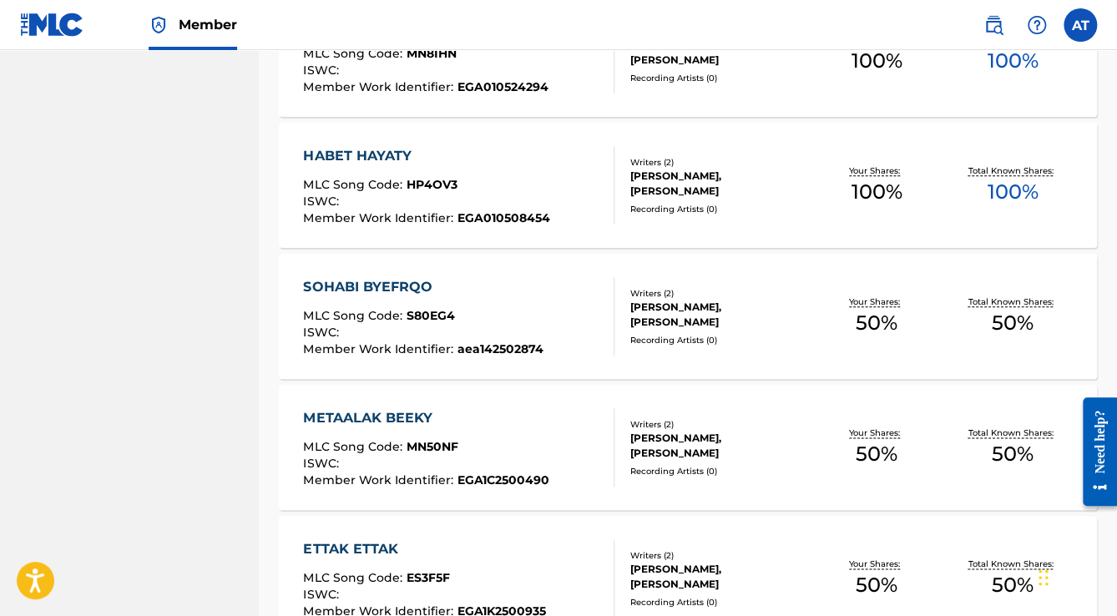
click at [736, 317] on div "MADINN MADINN, TAMER HUSSEIN" at bounding box center [719, 315] width 179 height 30
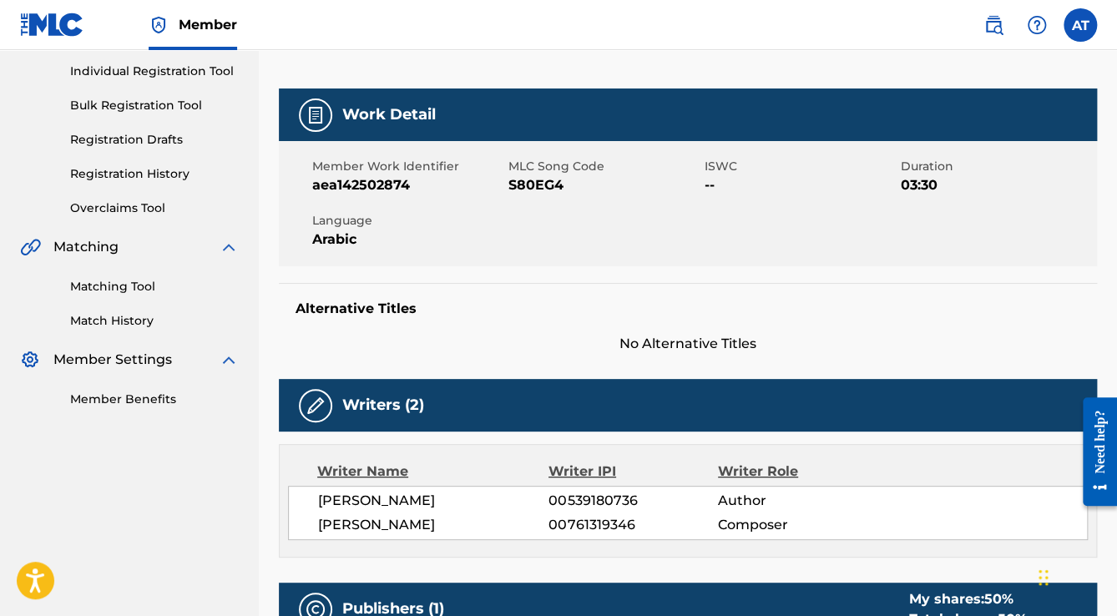
scroll to position [534, 0]
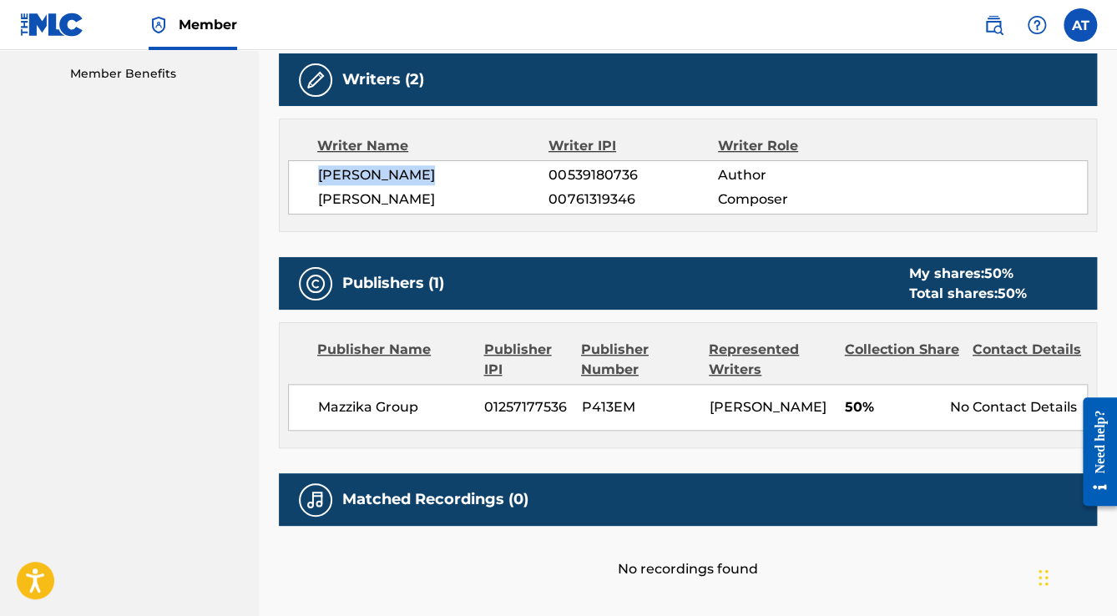
drag, startPoint x: 316, startPoint y: 174, endPoint x: 438, endPoint y: 177, distance: 121.1
click at [438, 177] on div "TAMER HUSSEIN 00539180736 Author MADINN MADINN 00761319346 Composer" at bounding box center [688, 187] width 800 height 54
copy span "TAMER HUSSEIN"
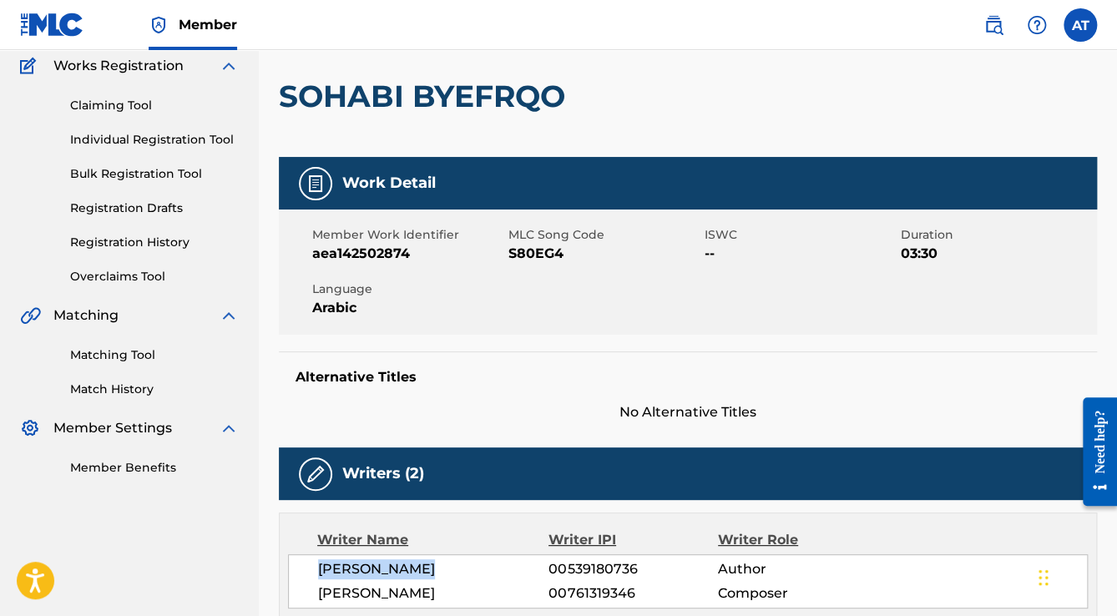
scroll to position [0, 0]
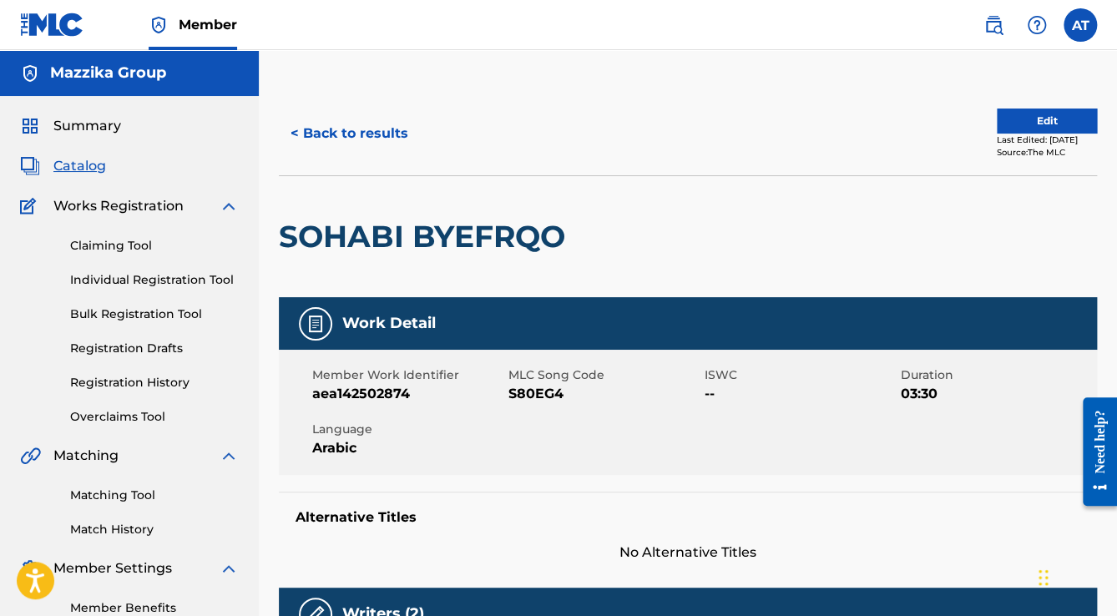
click at [374, 140] on button "< Back to results" at bounding box center [349, 134] width 141 height 42
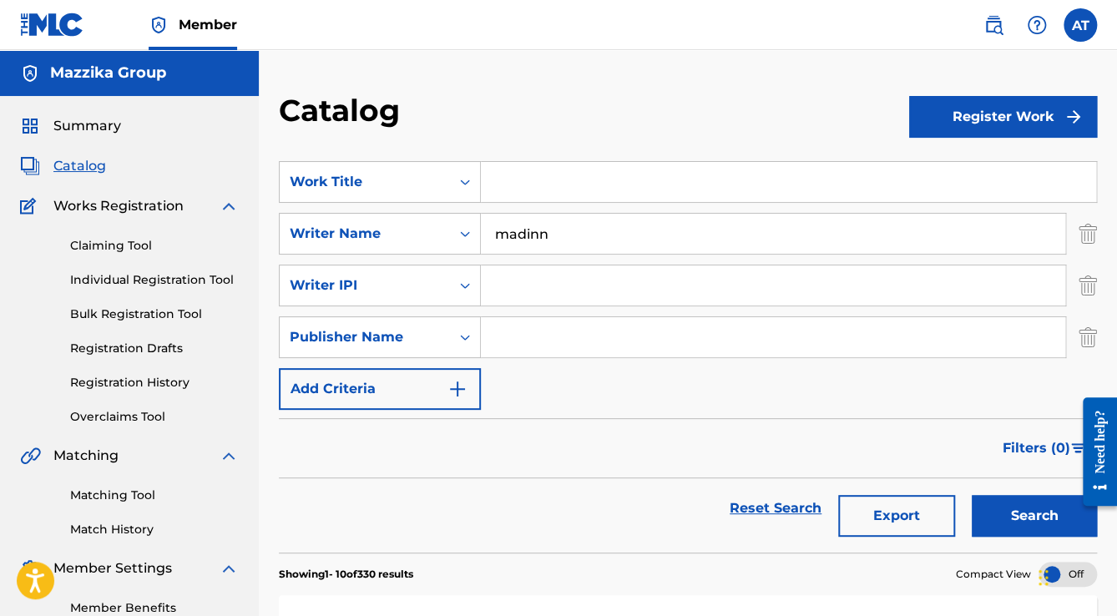
drag, startPoint x: 561, startPoint y: 238, endPoint x: 380, endPoint y: 264, distance: 183.0
click at [380, 264] on div "SearchWithCriteria6897dac7-c8ab-4505-a49a-ecfef5cb619f Work Title SearchWithCri…" at bounding box center [688, 285] width 818 height 249
paste input "TAMER HUSSEIN"
type input "TAMER HUSSEIN"
click at [972, 495] on button "Search" at bounding box center [1034, 516] width 125 height 42
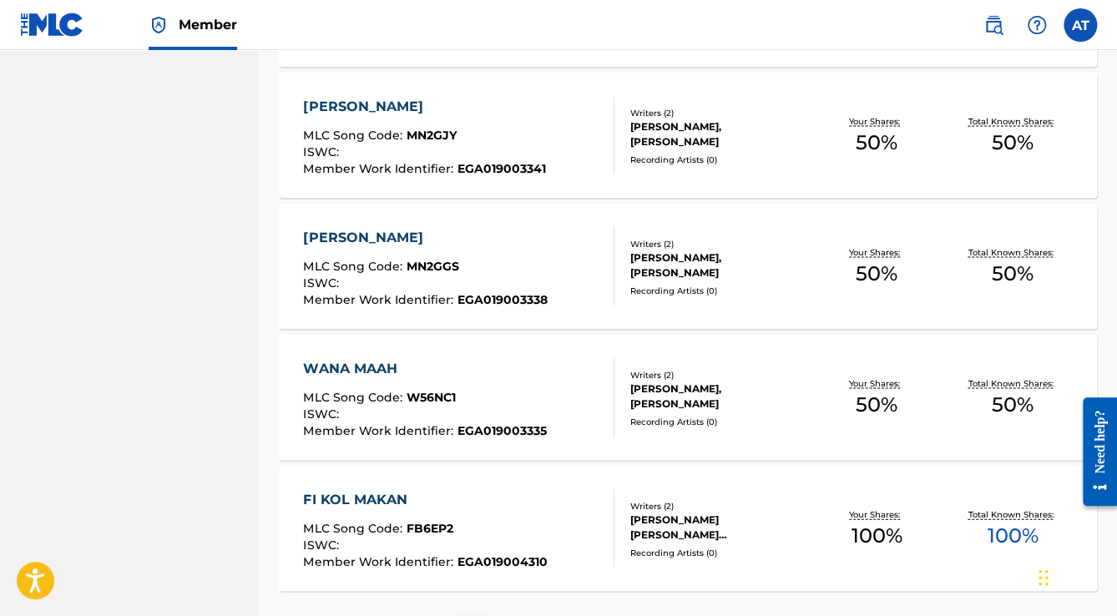
scroll to position [1449, 0]
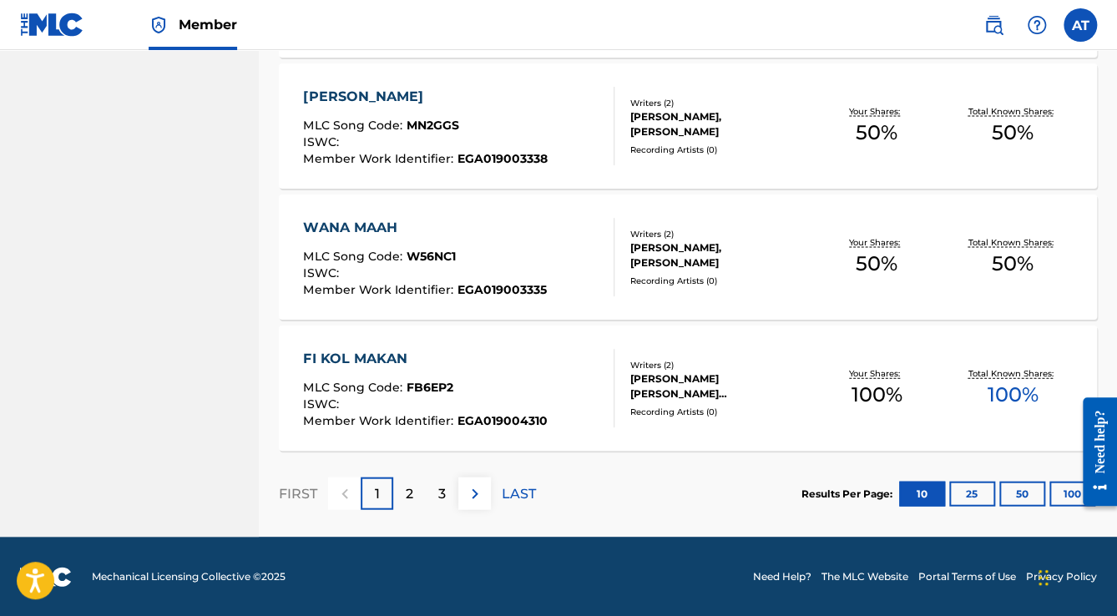
click at [418, 498] on div "2" at bounding box center [409, 494] width 33 height 33
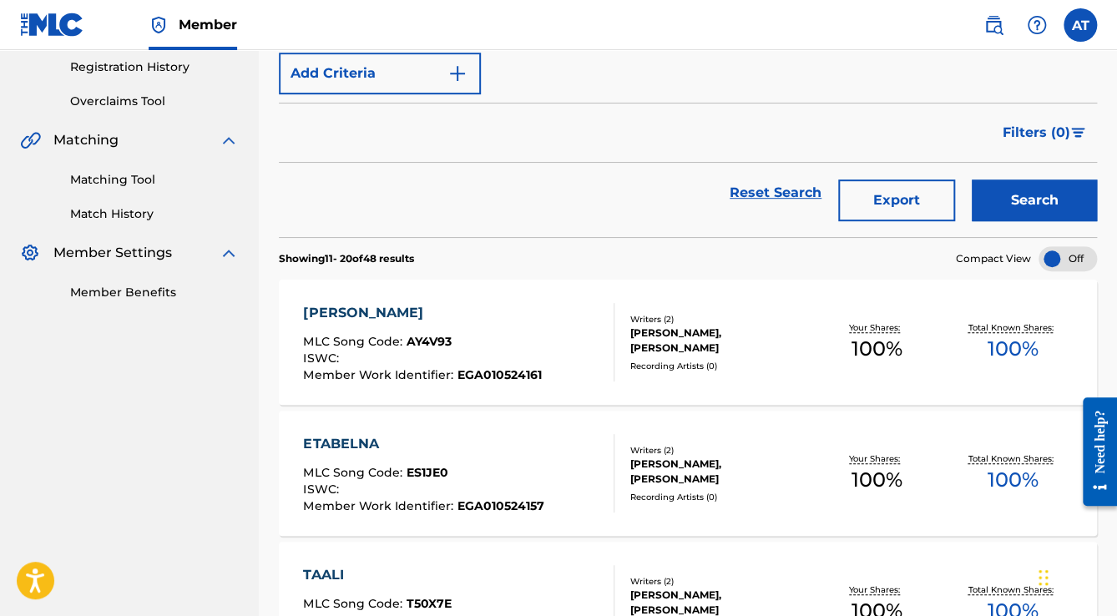
scroll to position [314, 0]
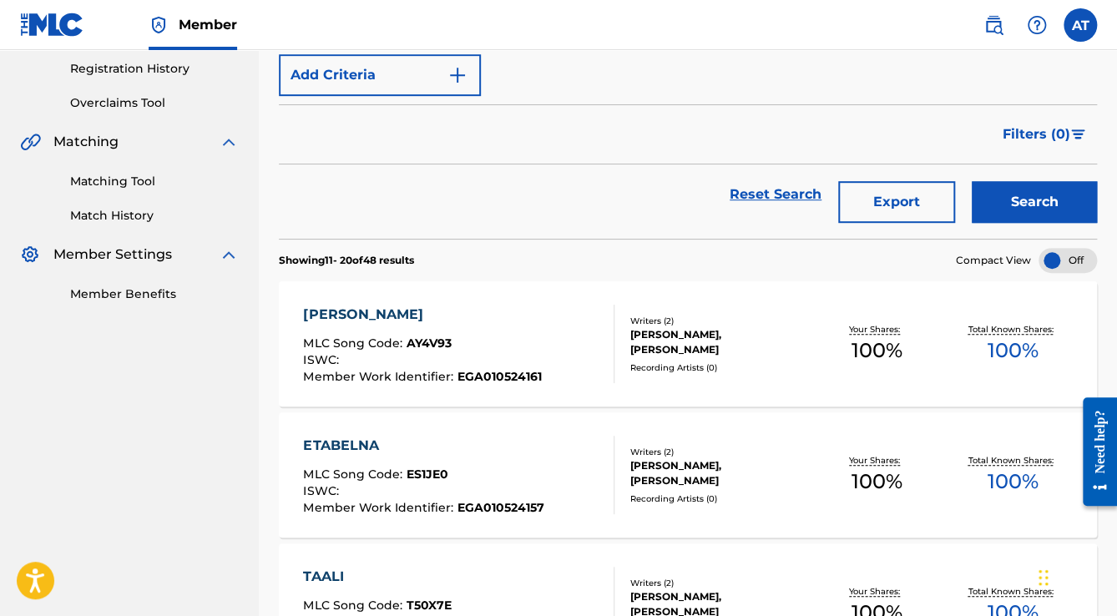
click at [534, 452] on div "ETABELNA" at bounding box center [423, 446] width 240 height 20
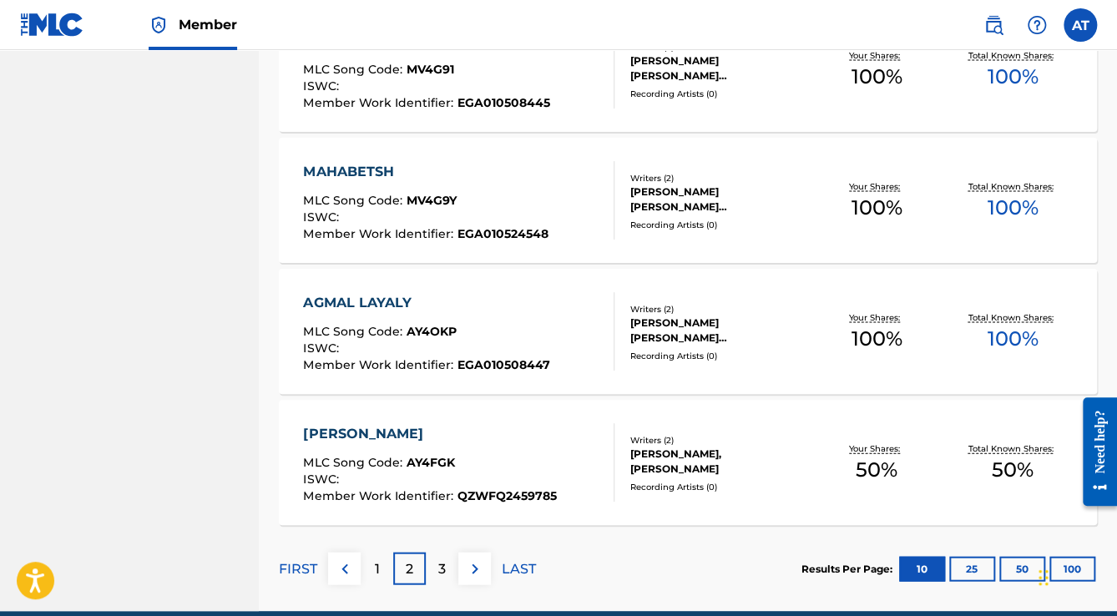
scroll to position [1449, 0]
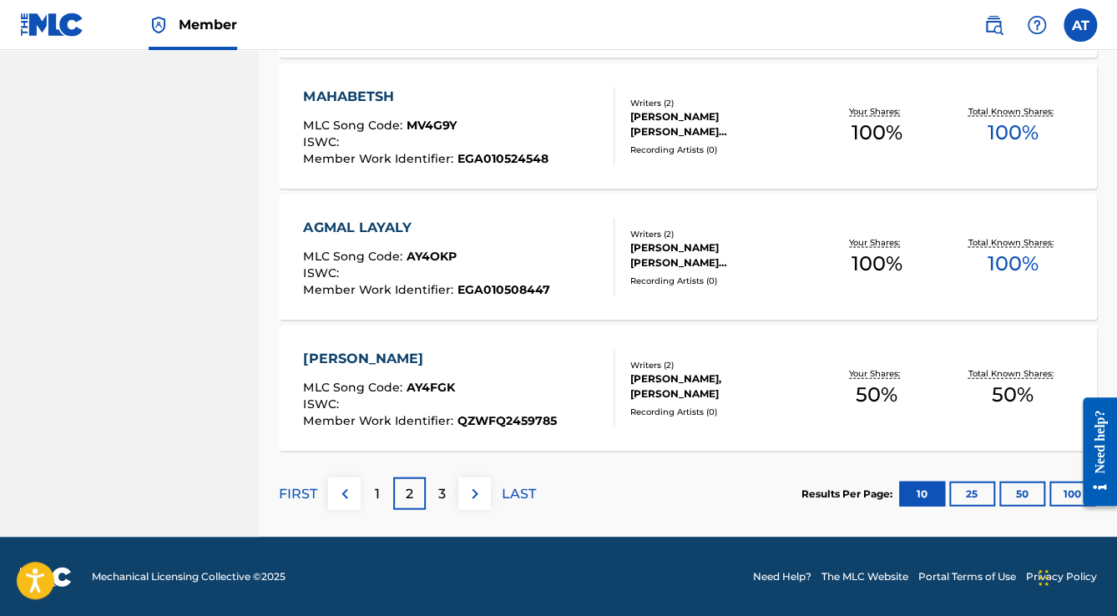
click at [1059, 488] on button "100" at bounding box center [1073, 494] width 46 height 25
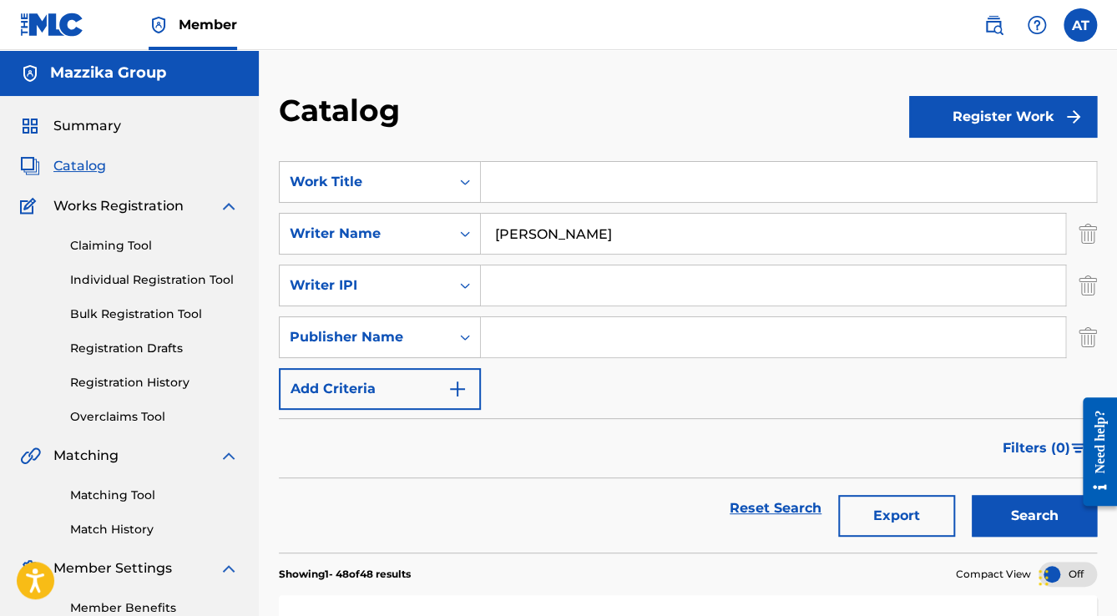
scroll to position [0, 0]
drag, startPoint x: 675, startPoint y: 250, endPoint x: 387, endPoint y: 220, distance: 289.6
click at [388, 220] on div "SearchWithCriteria2b76a3c2-0b2e-4f45-aad8-a1205b943008 Writer Name TAMER HUSSEIN" at bounding box center [688, 234] width 818 height 42
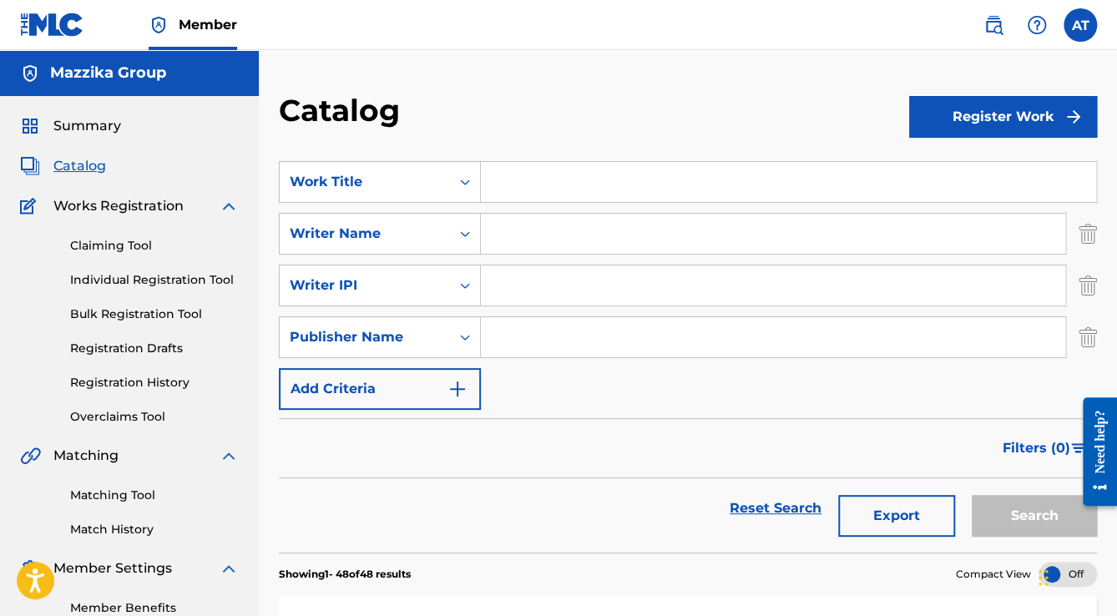
click at [1088, 337] on img "Search Form" at bounding box center [1088, 337] width 18 height 42
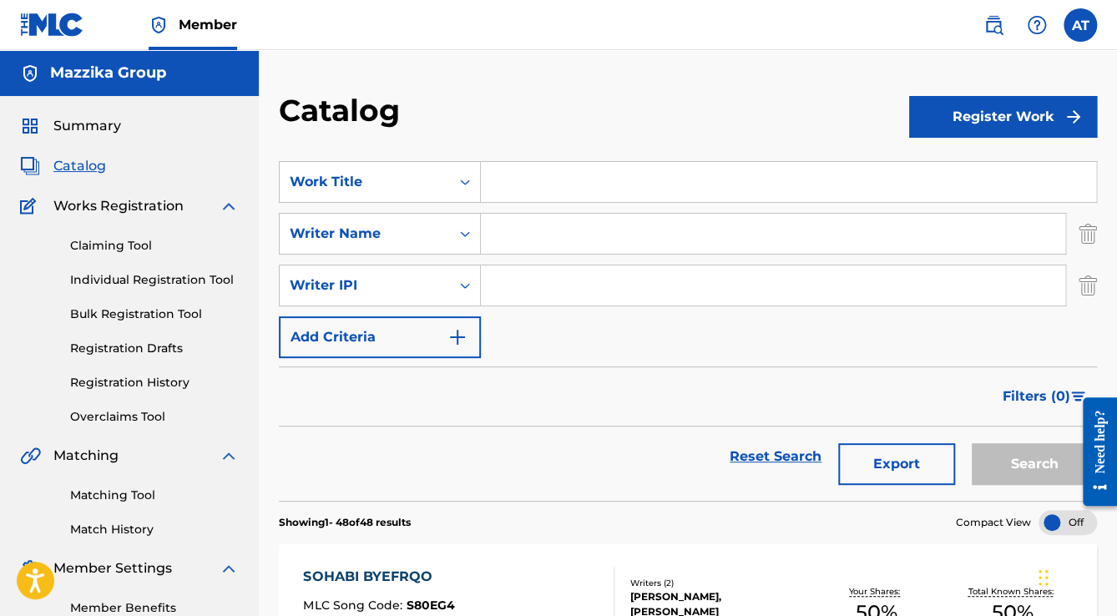
click at [1090, 291] on img "Search Form" at bounding box center [1088, 286] width 18 height 42
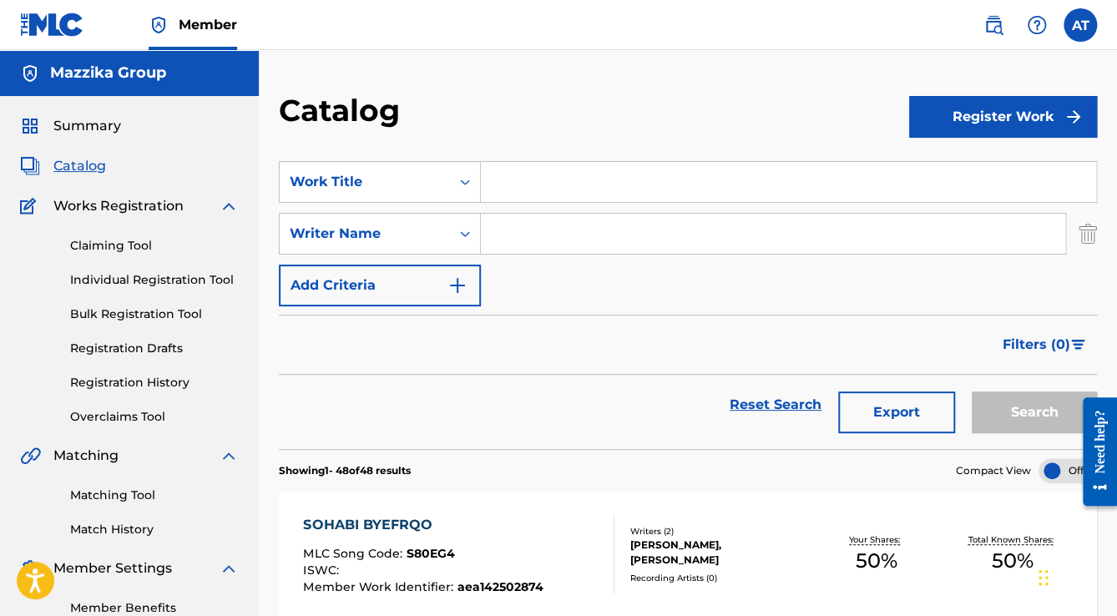
click at [576, 305] on div "SearchWithCriteria6897dac7-c8ab-4505-a49a-ecfef5cb619f Work Title SearchWithCri…" at bounding box center [688, 233] width 818 height 145
